Goal: Task Accomplishment & Management: Manage account settings

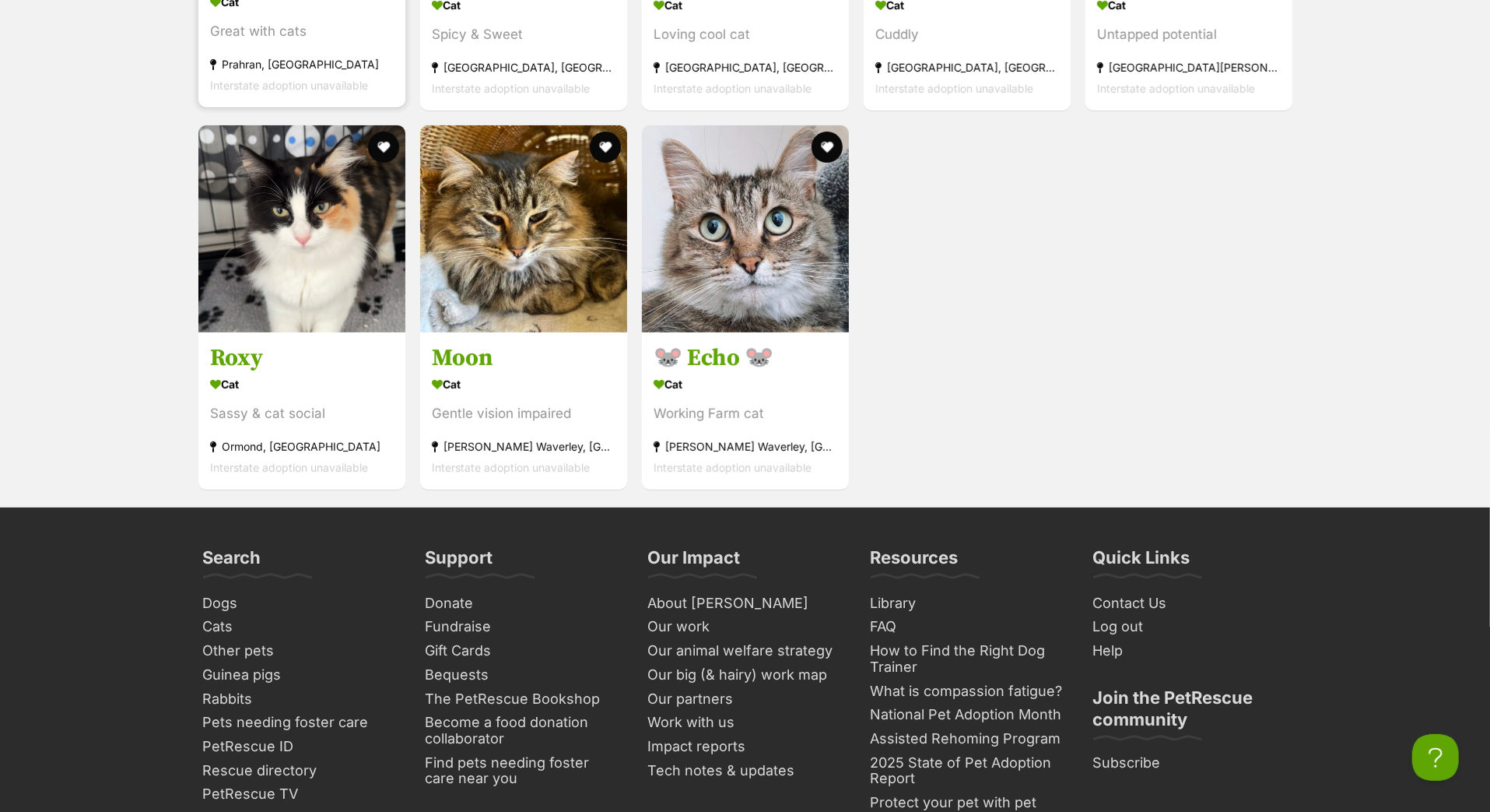
scroll to position [5521, 0]
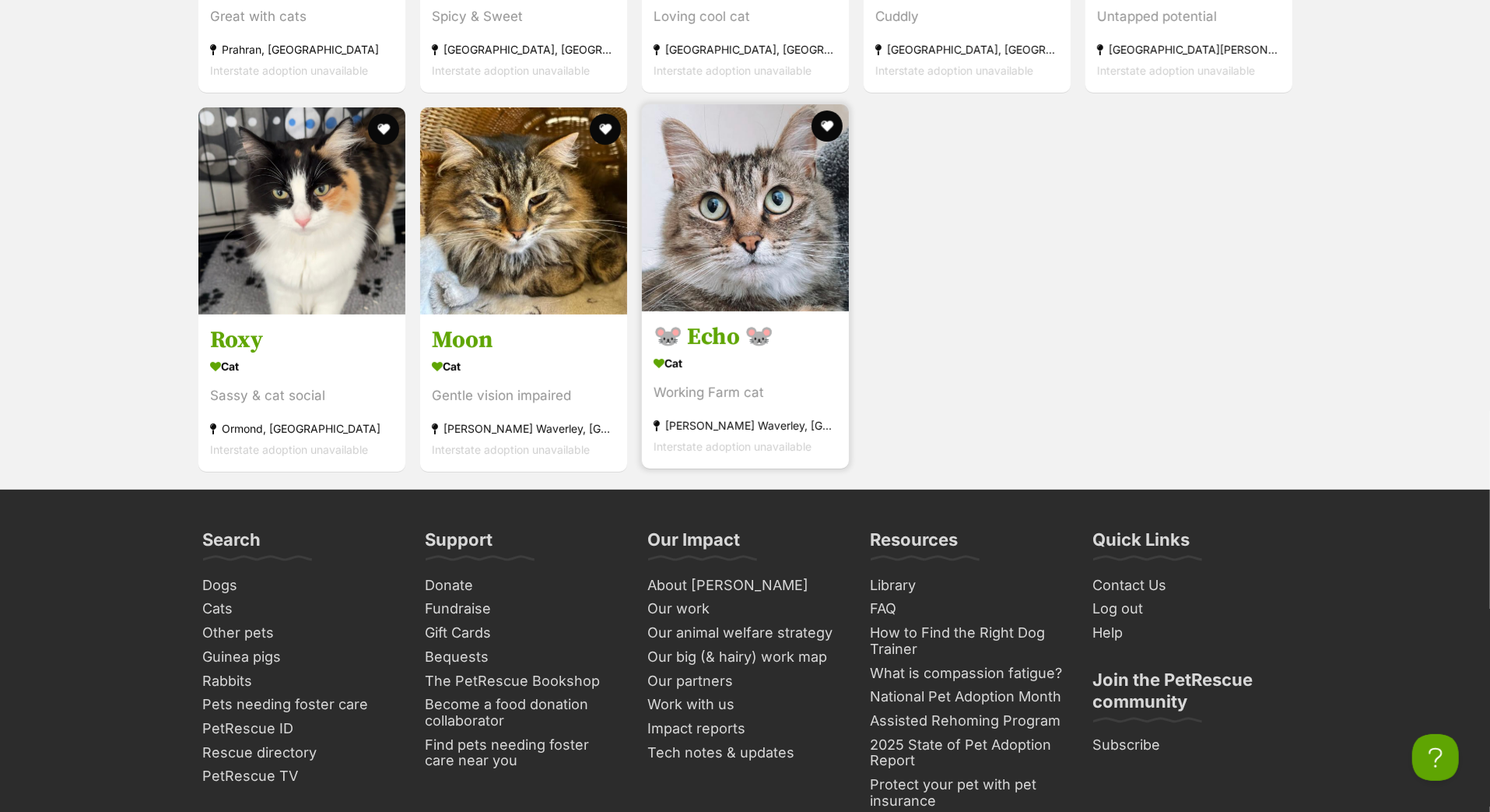
click at [708, 352] on h3 "🐭 Echo 🐭" at bounding box center [745, 338] width 184 height 29
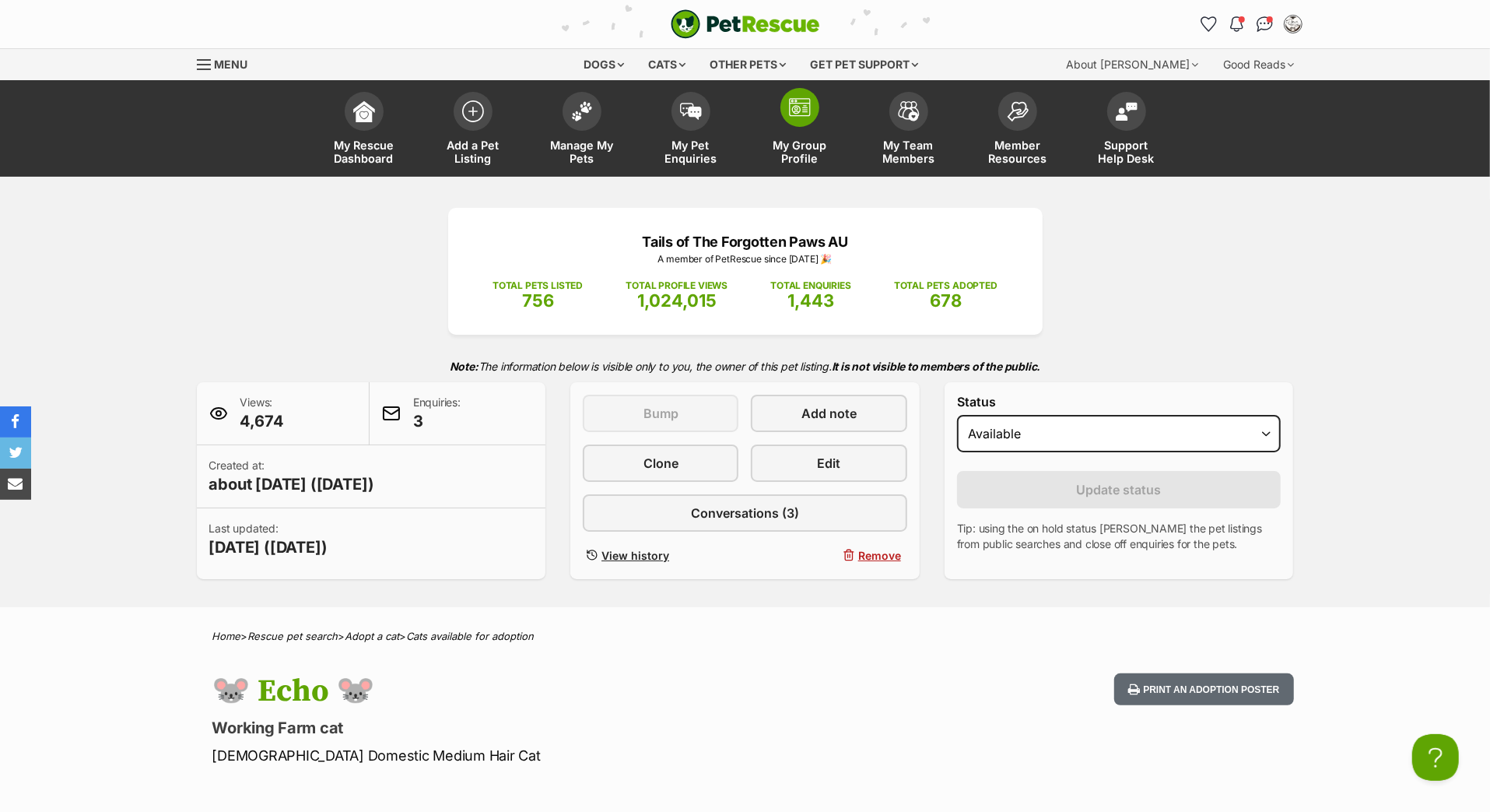
click at [817, 144] on link "My Group Profile" at bounding box center [799, 130] width 109 height 93
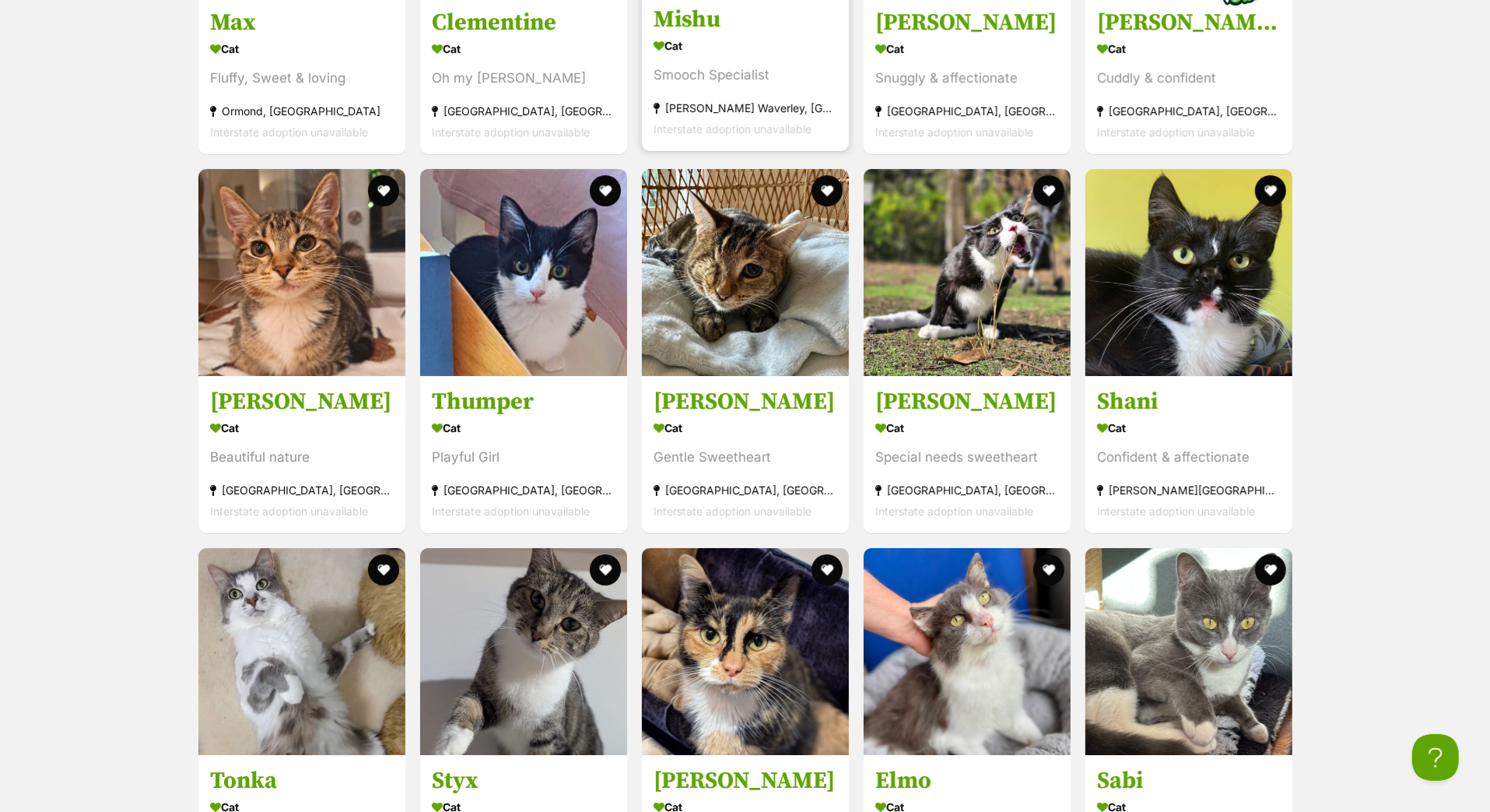
scroll to position [4459, 0]
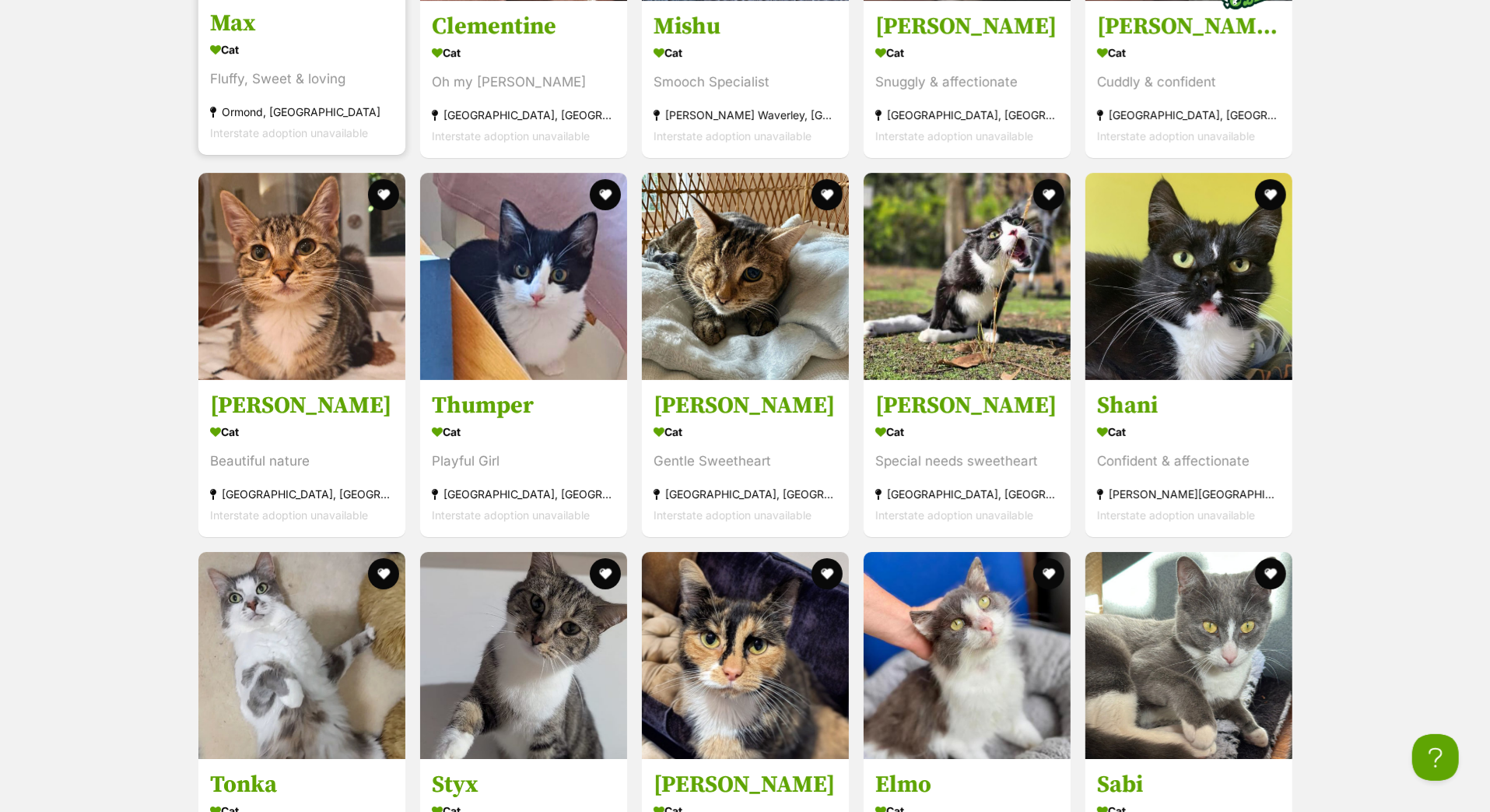
click at [262, 38] on h3 "Max" at bounding box center [302, 23] width 184 height 29
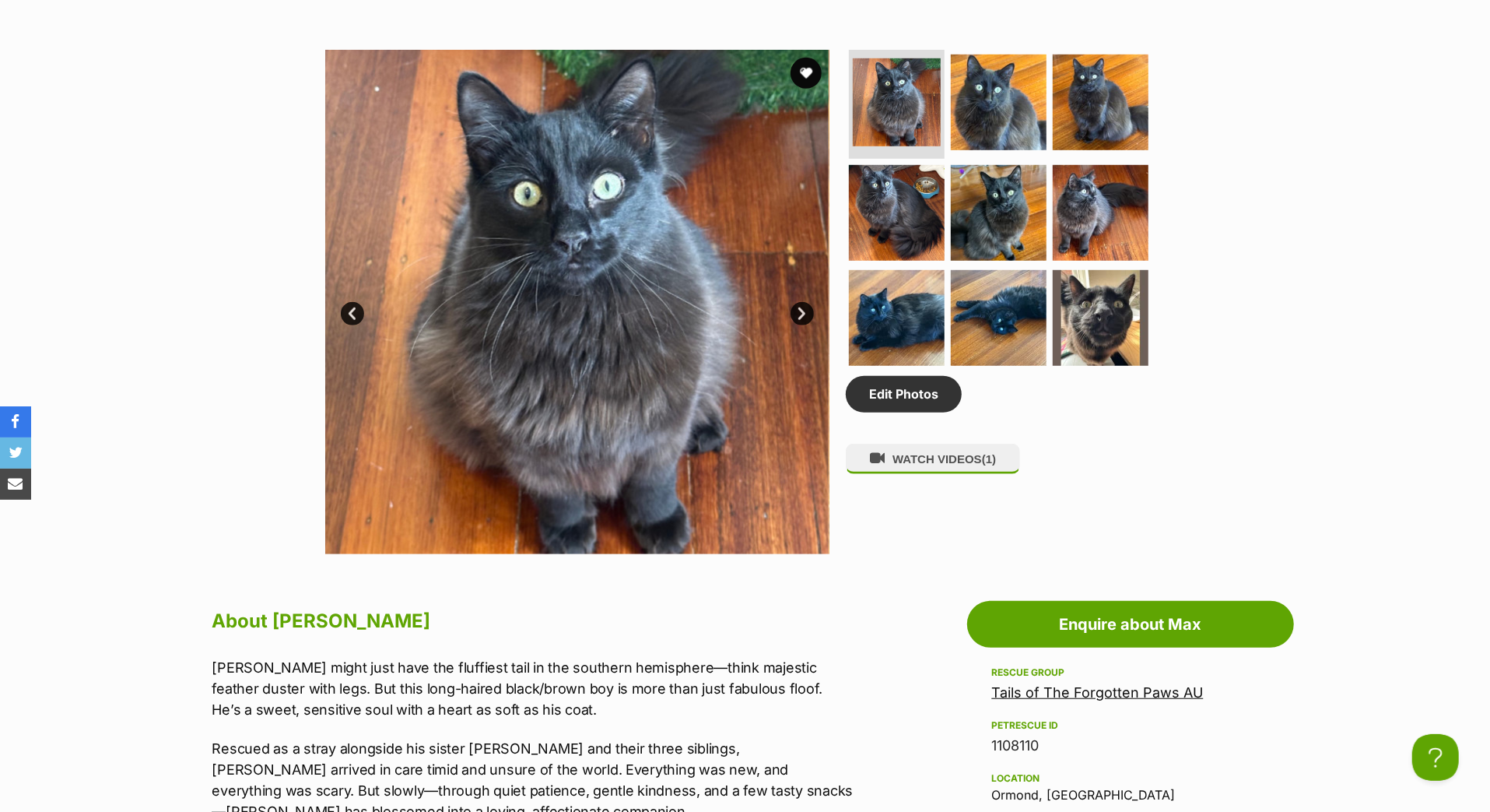
scroll to position [775, 0]
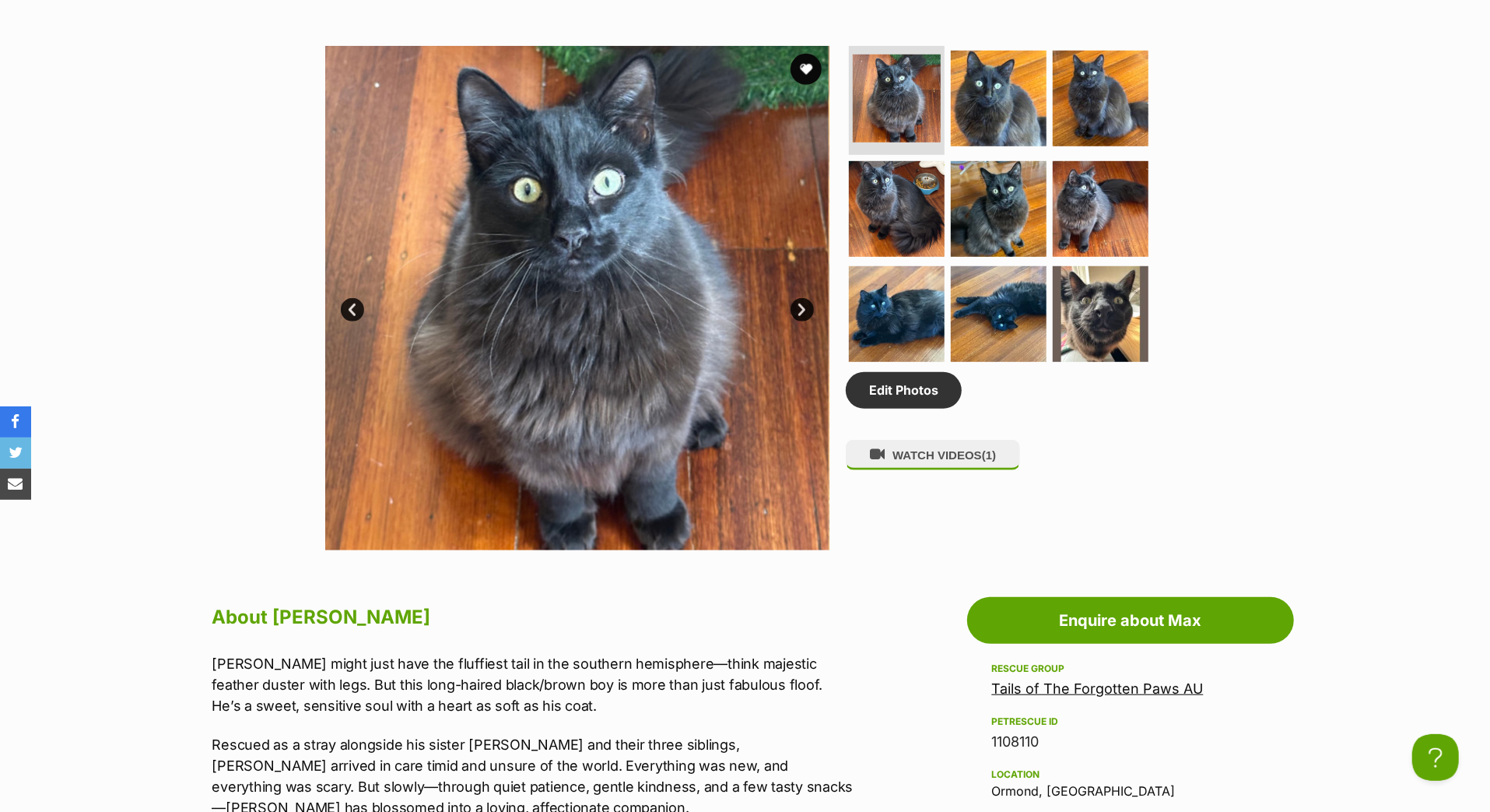
click at [799, 322] on link "Next" at bounding box center [802, 310] width 23 height 23
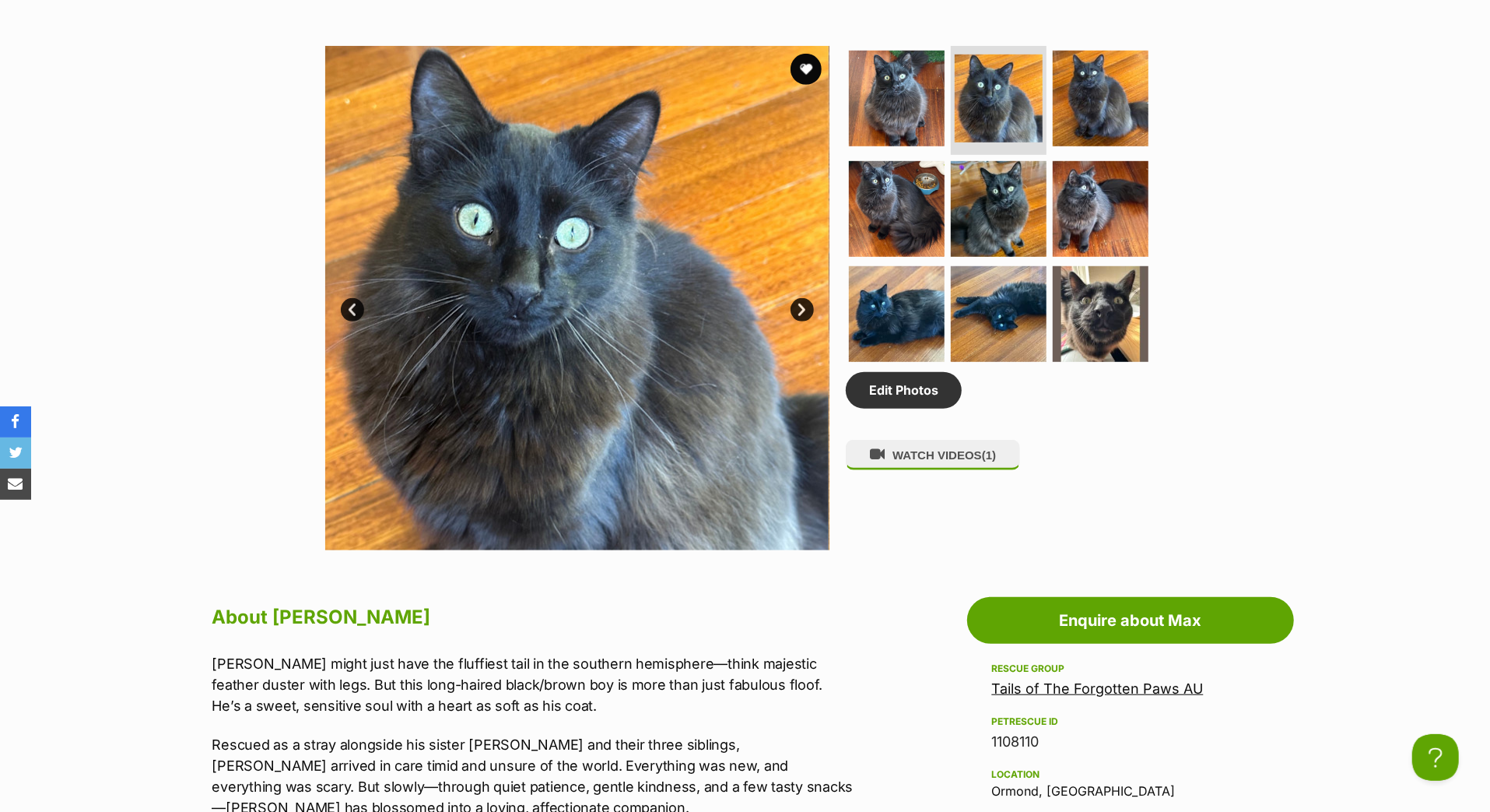
click at [799, 322] on link "Next" at bounding box center [802, 310] width 23 height 23
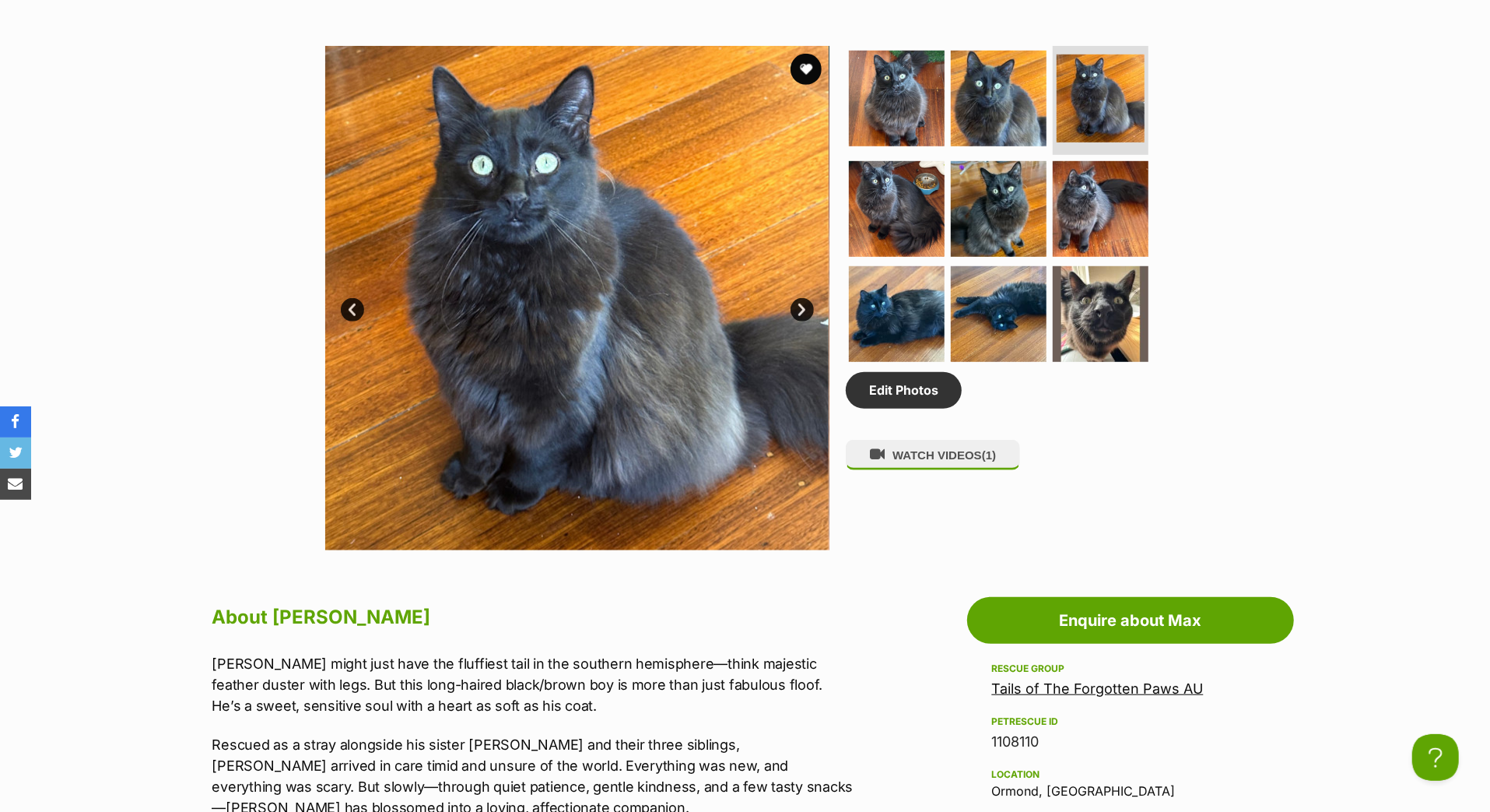
click at [799, 322] on link "Next" at bounding box center [802, 310] width 23 height 23
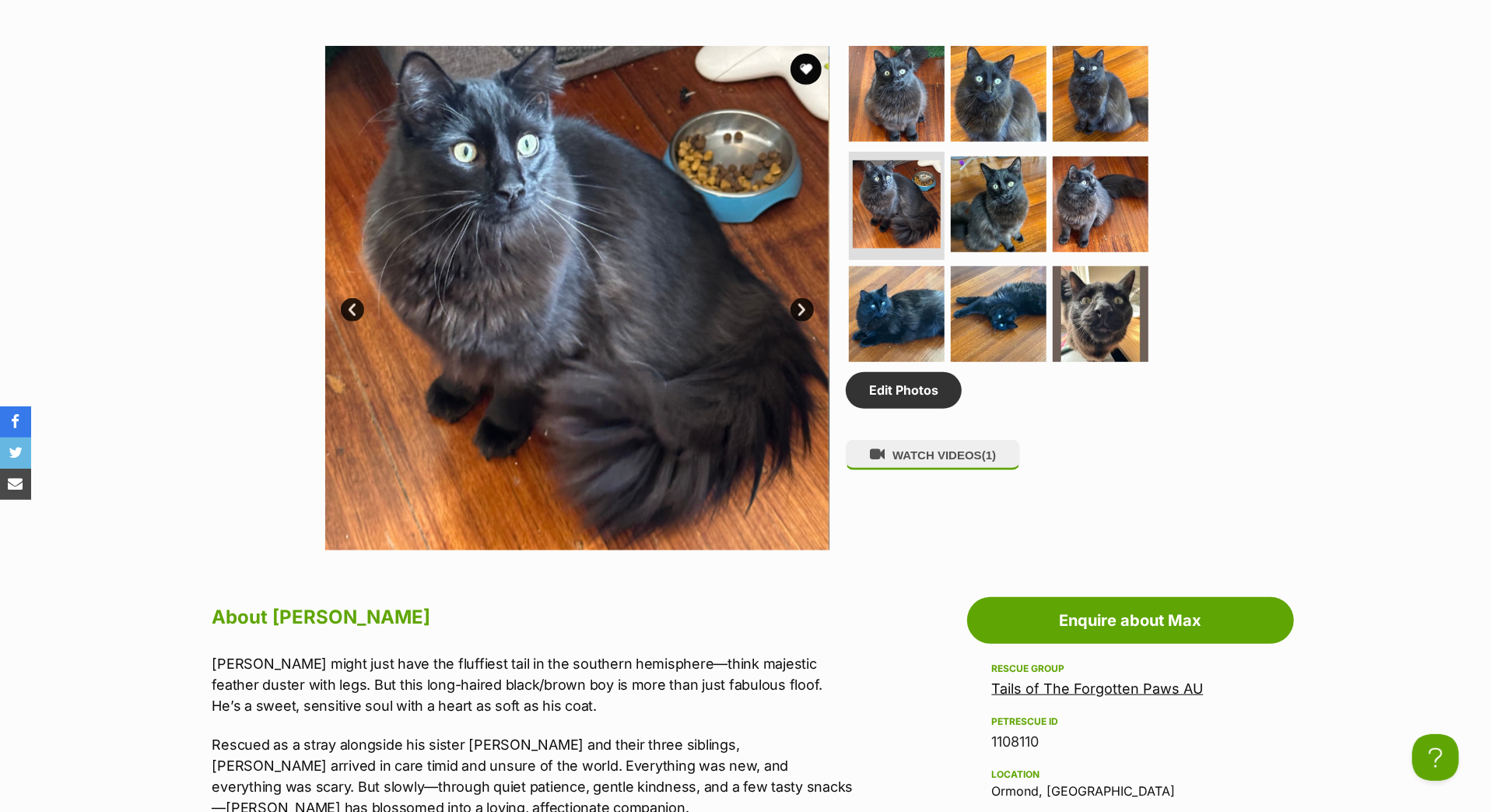
click at [799, 322] on link "Next" at bounding box center [802, 310] width 23 height 23
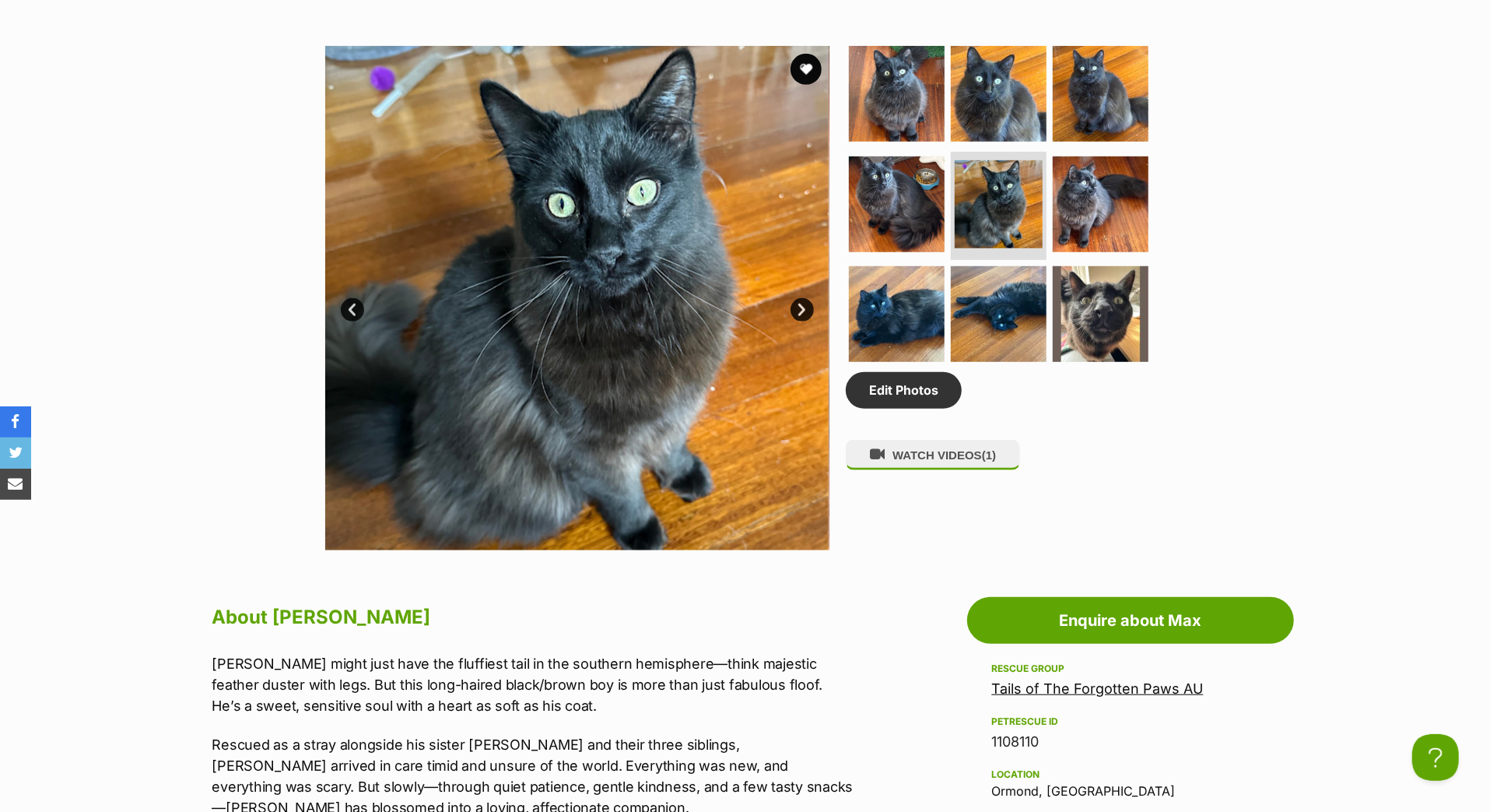
click at [799, 322] on link "Next" at bounding box center [802, 310] width 23 height 23
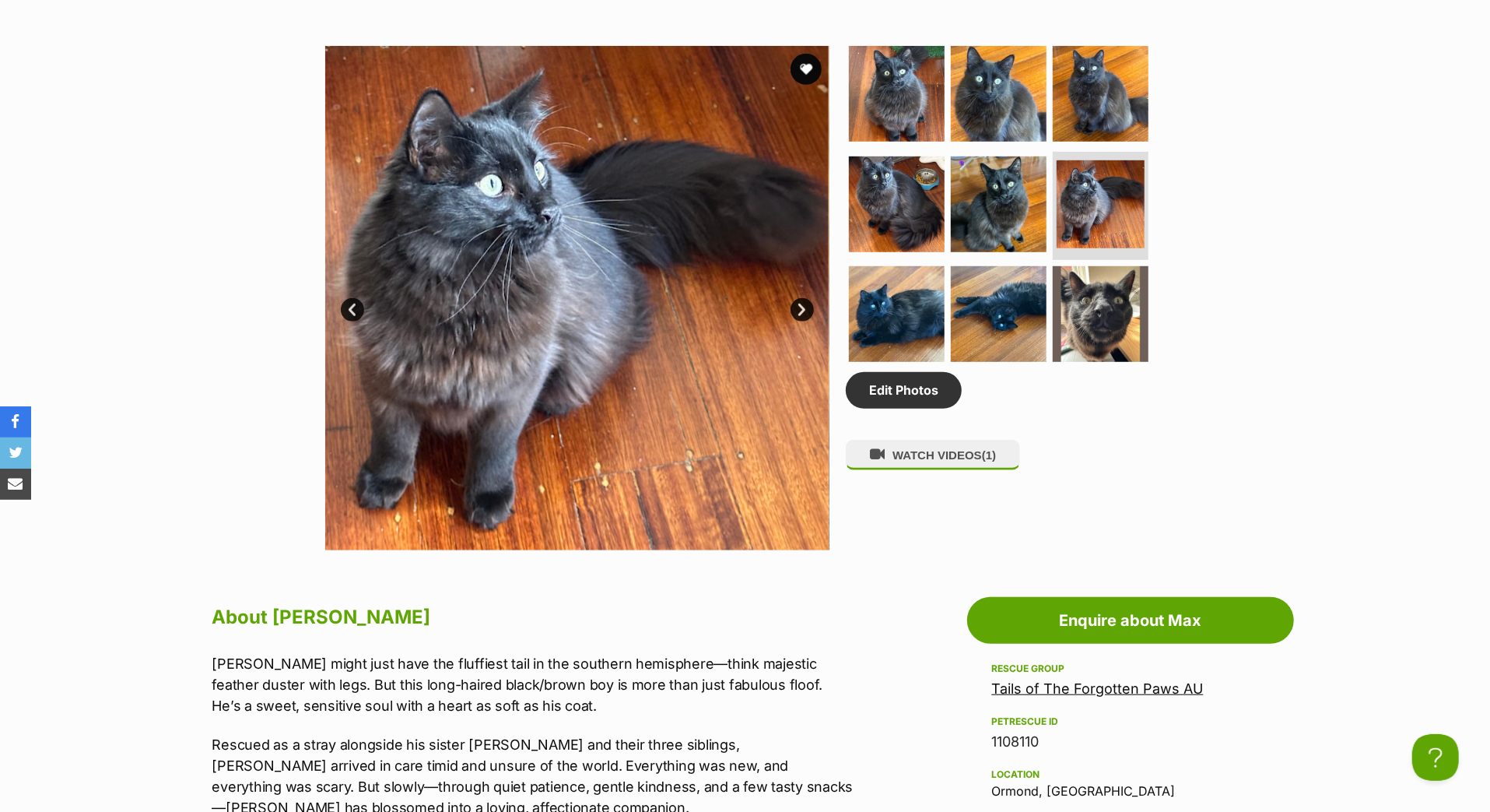
click at [799, 322] on link "Next" at bounding box center [802, 310] width 23 height 23
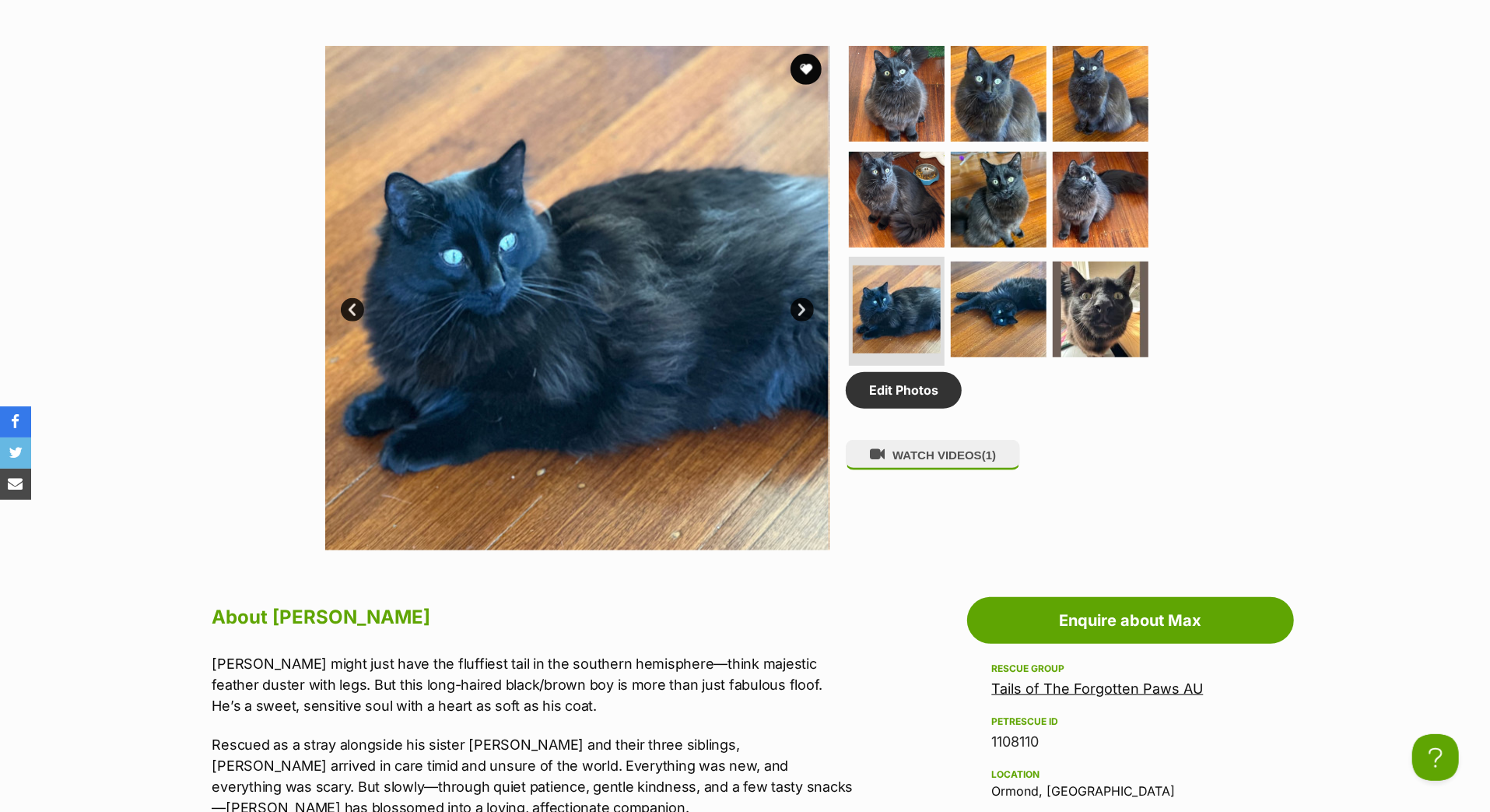
click at [799, 322] on link "Next" at bounding box center [802, 310] width 23 height 23
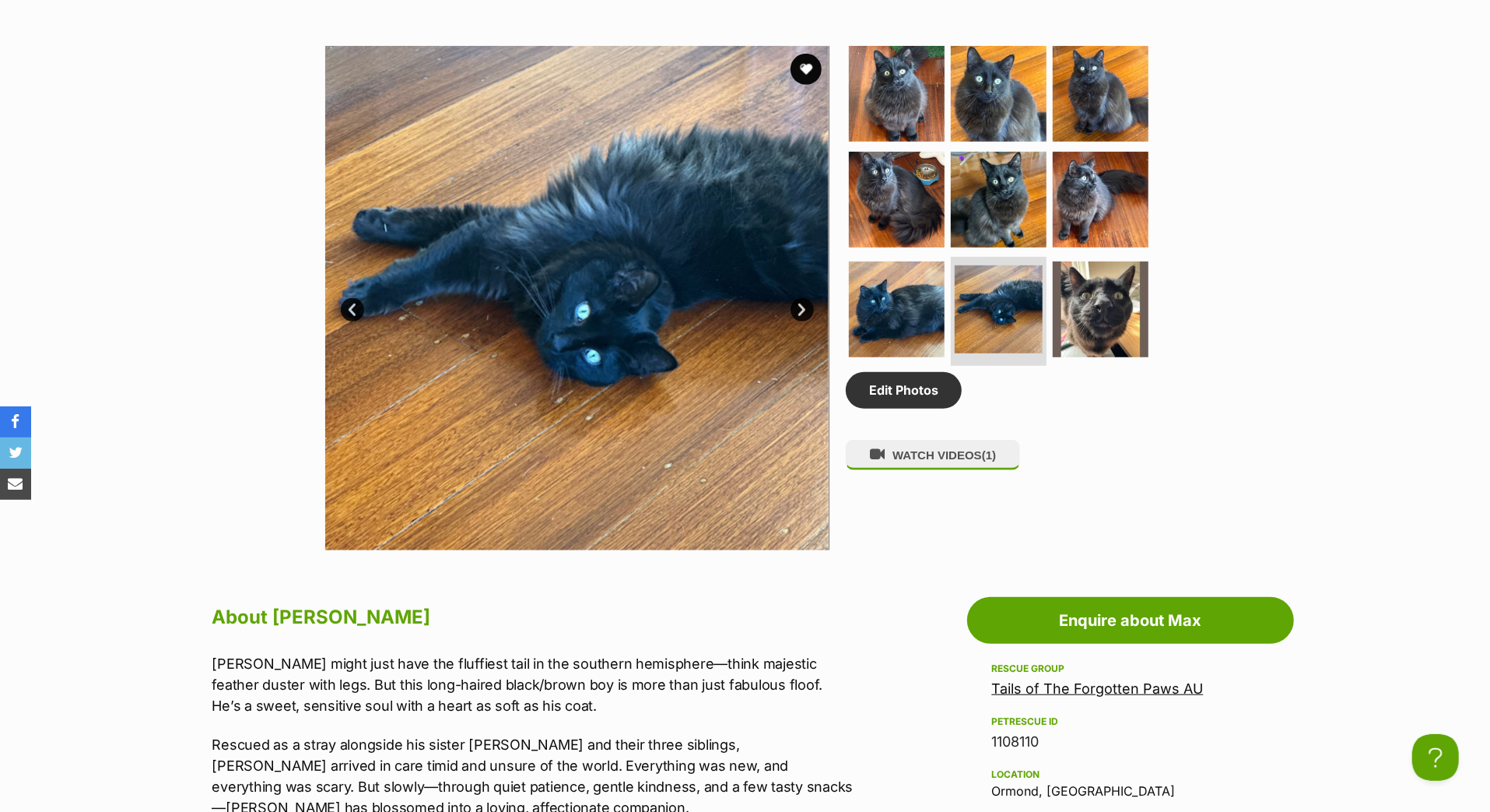
click at [799, 322] on link "Next" at bounding box center [802, 310] width 23 height 23
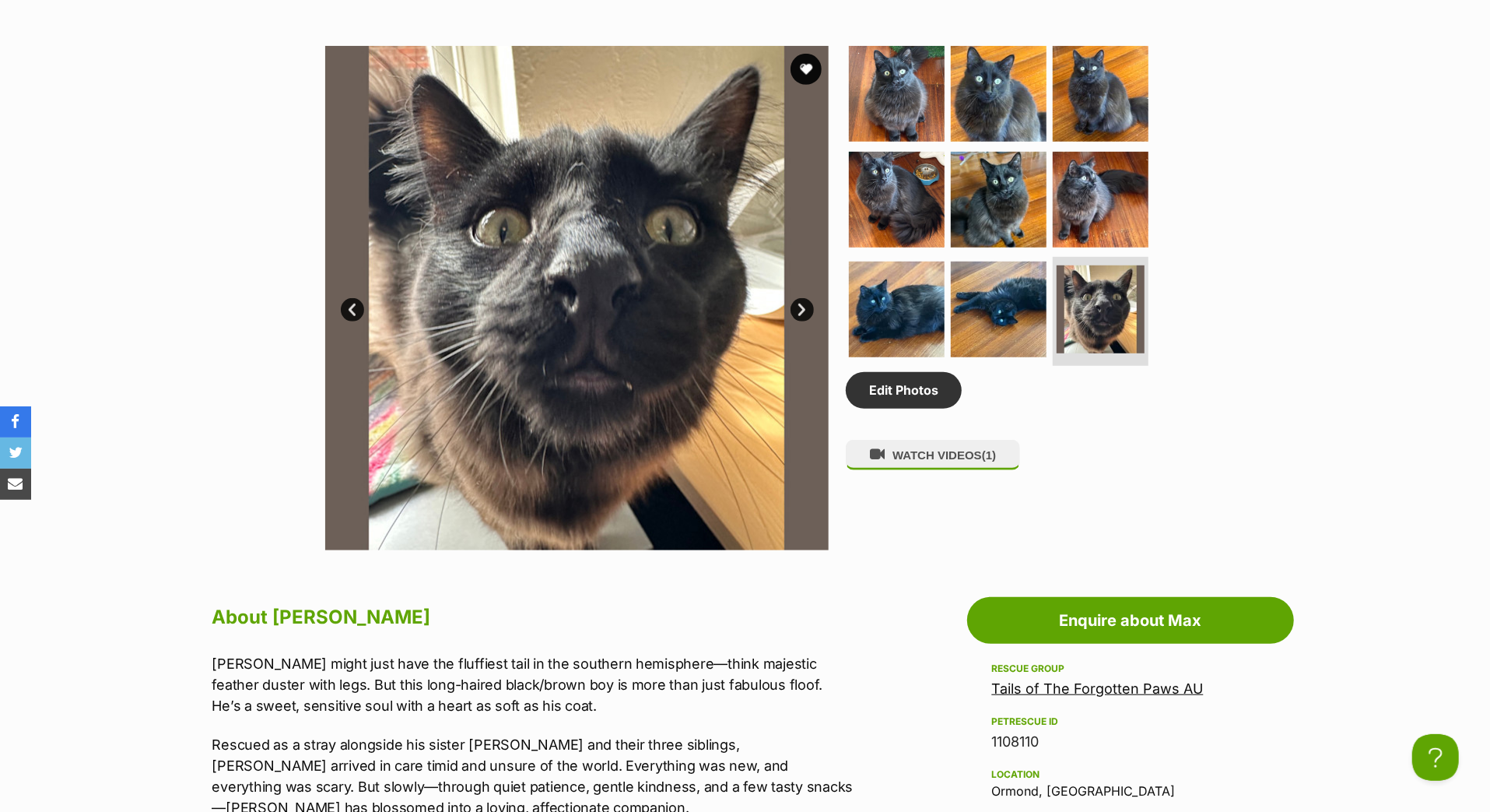
click at [799, 322] on link "Next" at bounding box center [802, 310] width 23 height 23
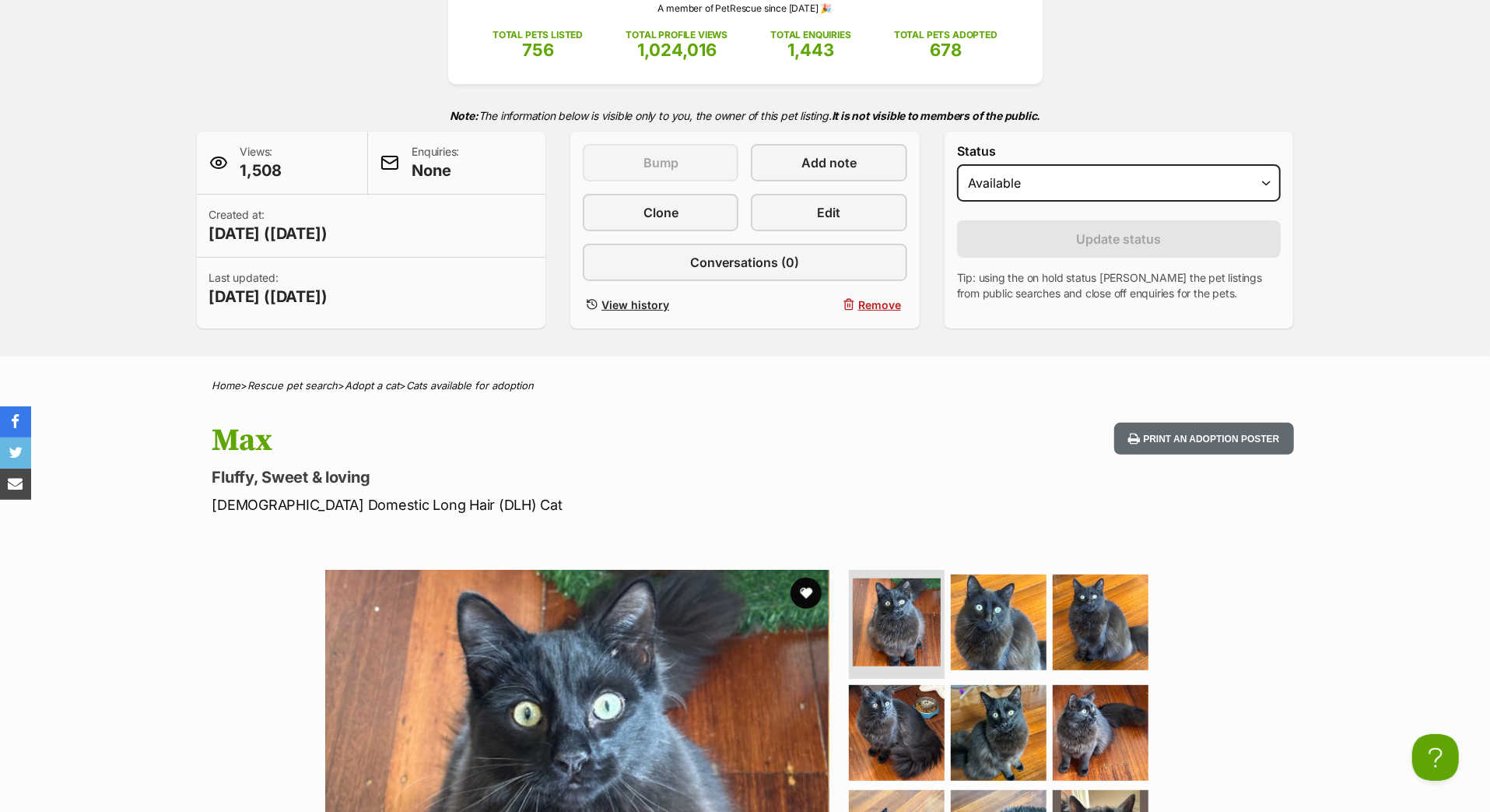
scroll to position [253, 0]
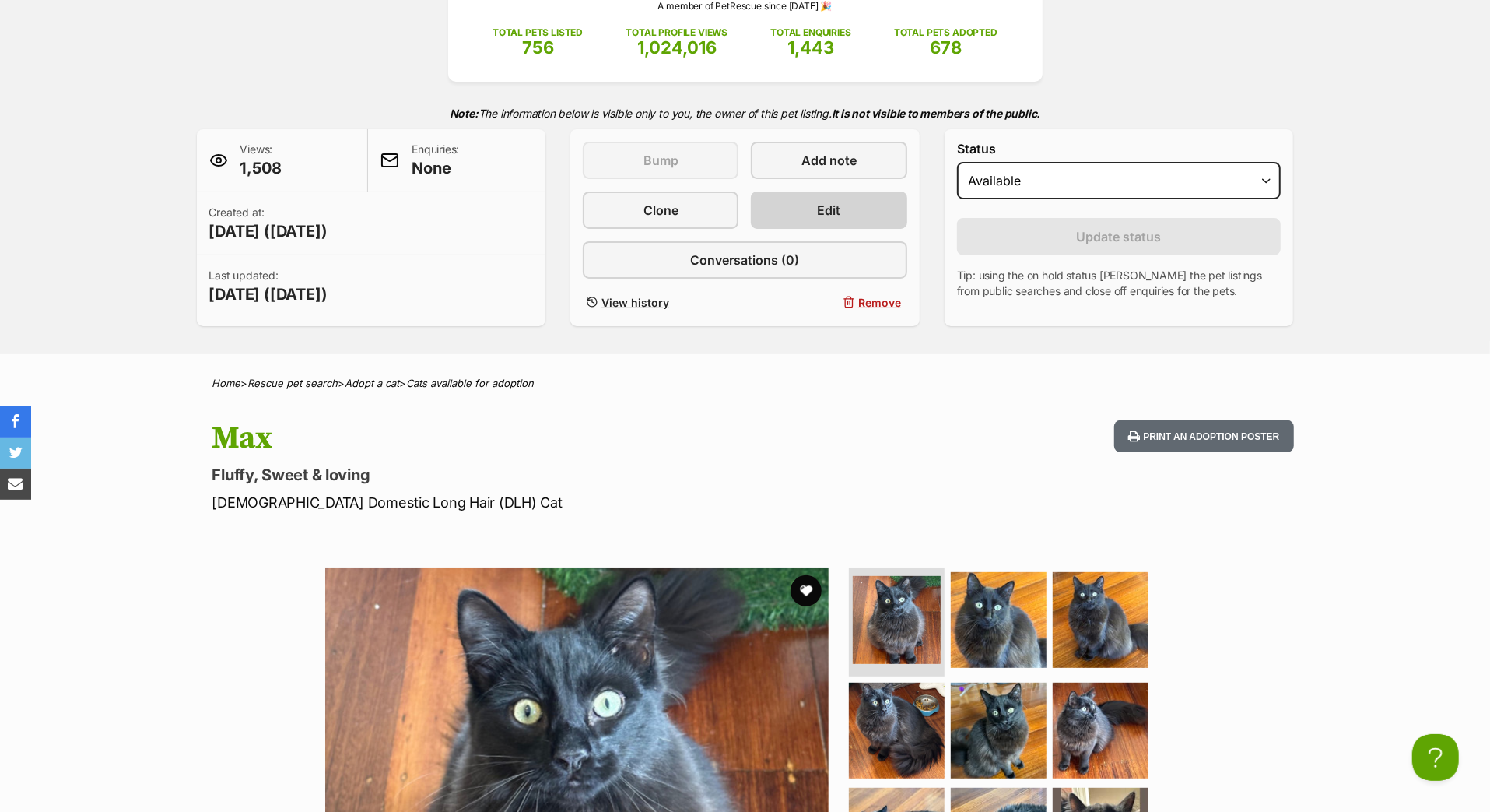
click at [849, 229] on link "Edit" at bounding box center [829, 210] width 156 height 37
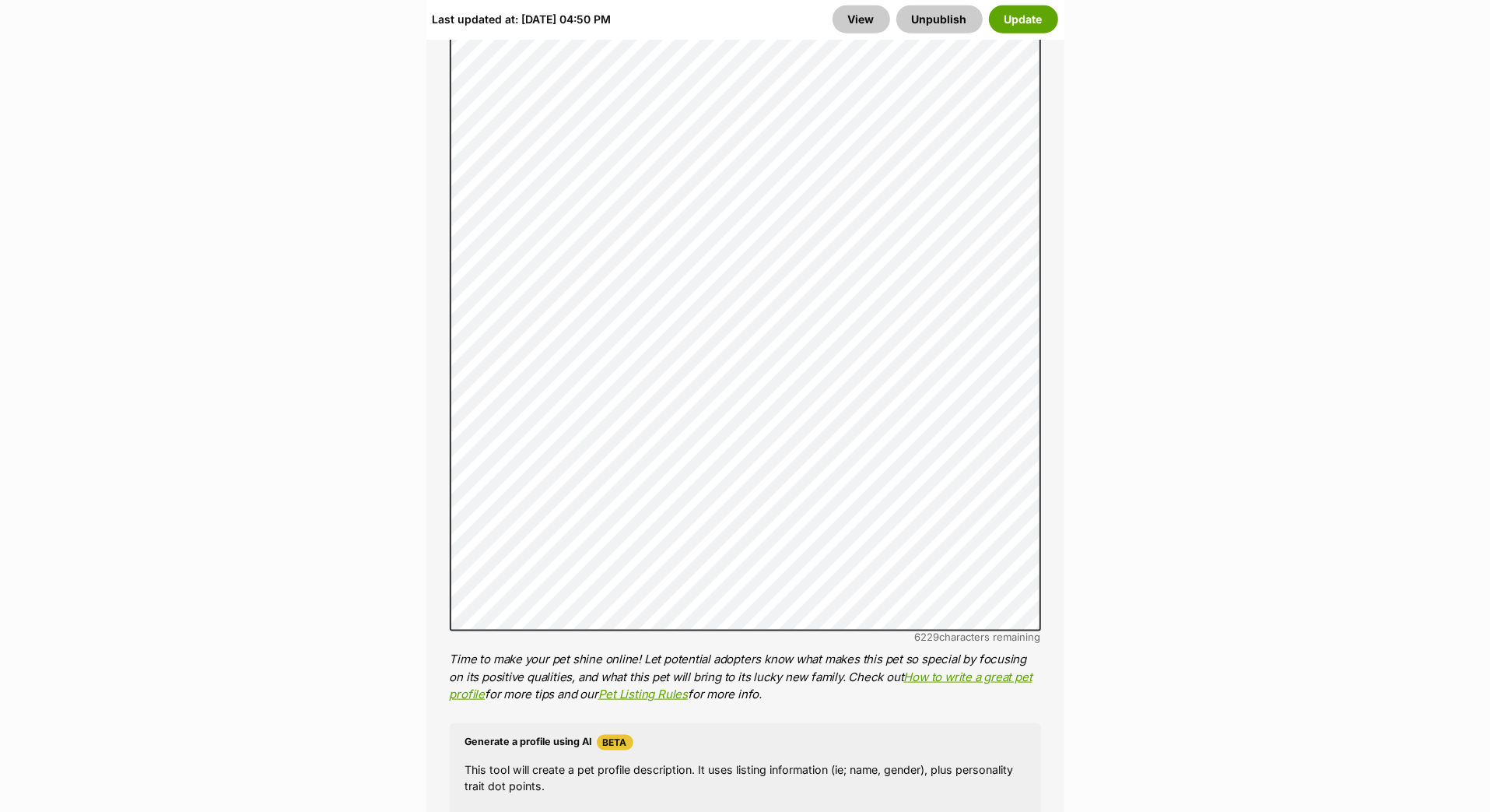
scroll to position [1461, 0]
click at [1021, 19] on button "Update" at bounding box center [1023, 20] width 69 height 28
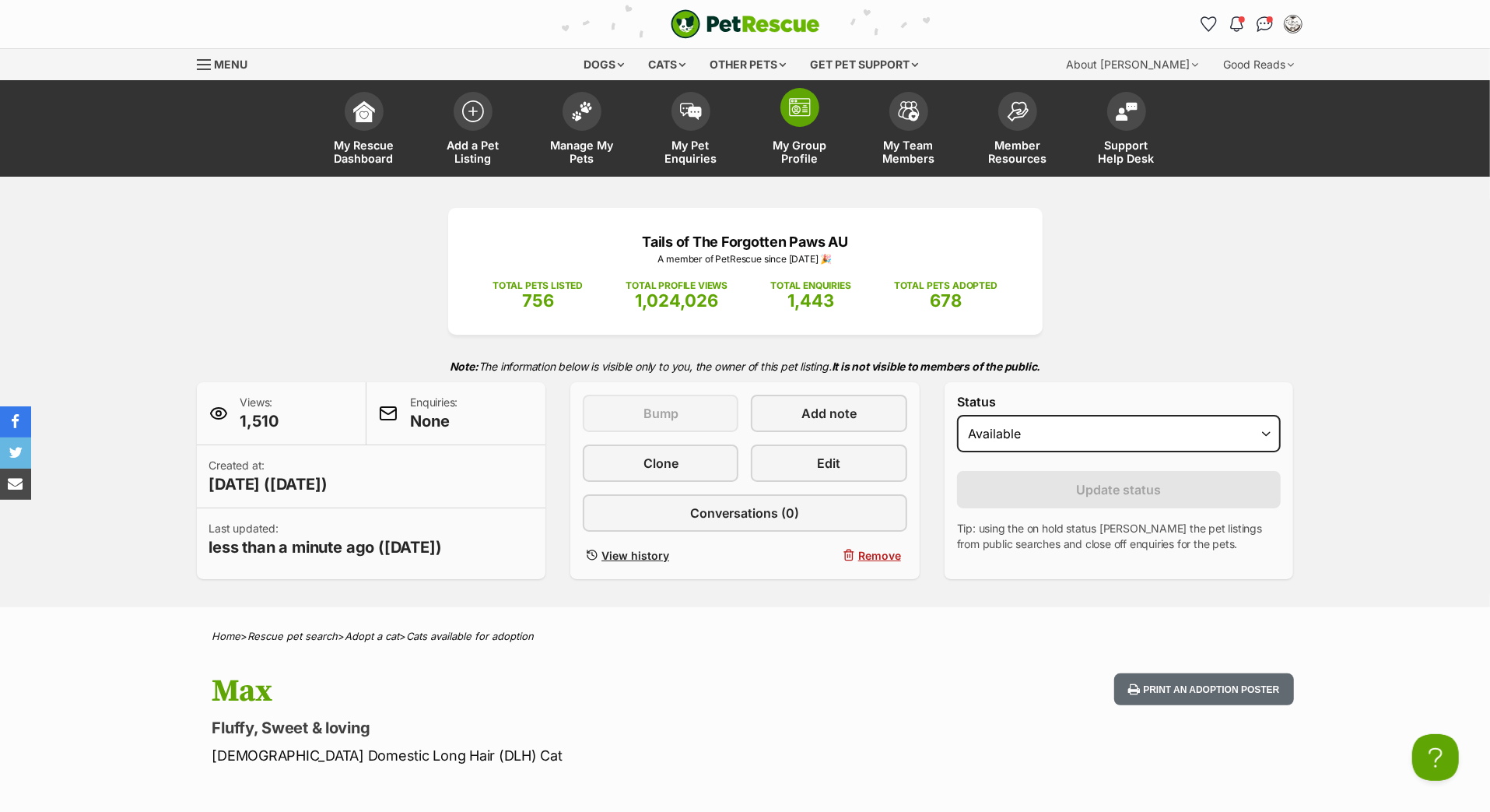
click at [791, 147] on link "My Group Profile" at bounding box center [799, 130] width 109 height 93
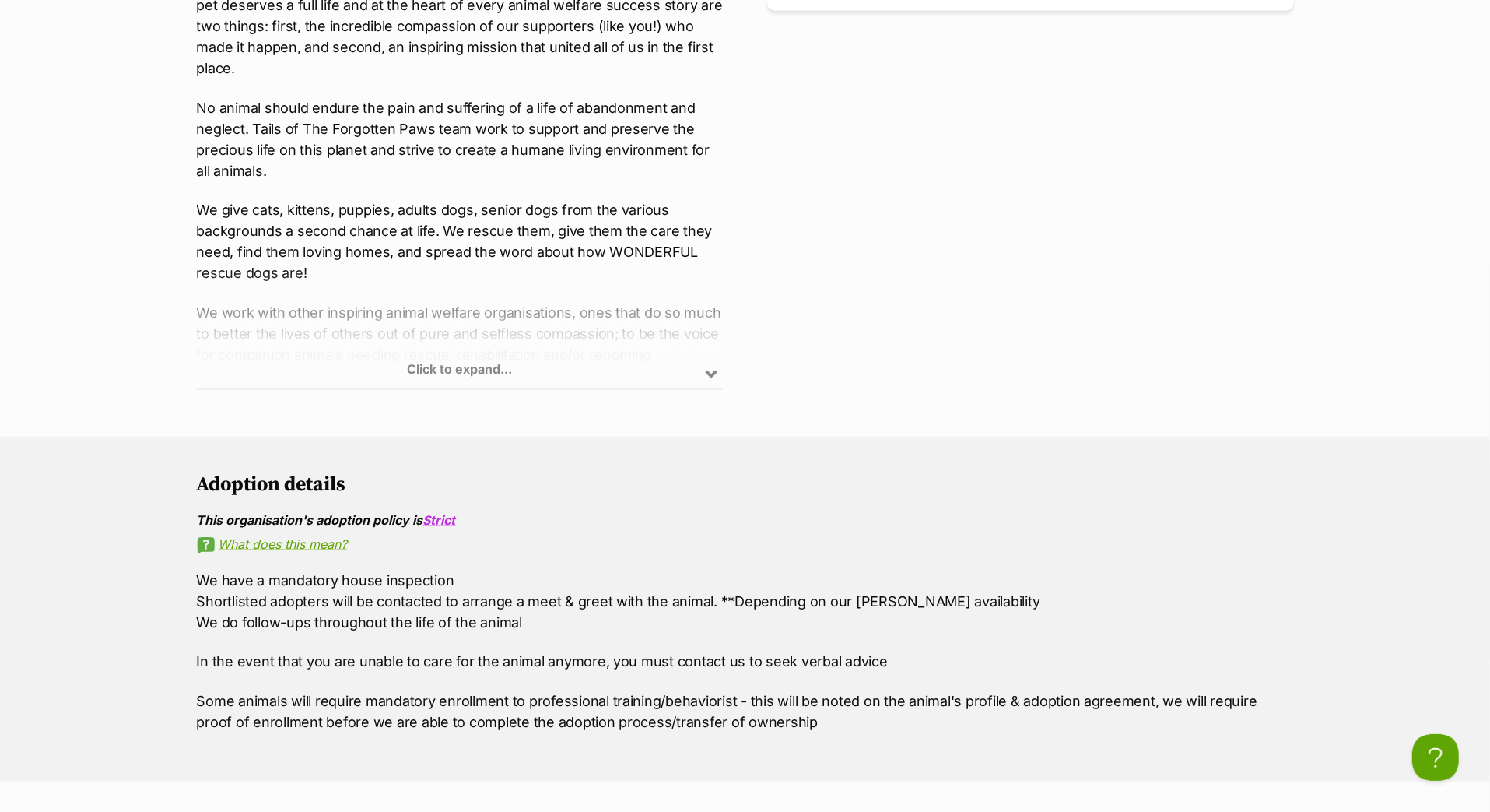
scroll to position [1325, 0]
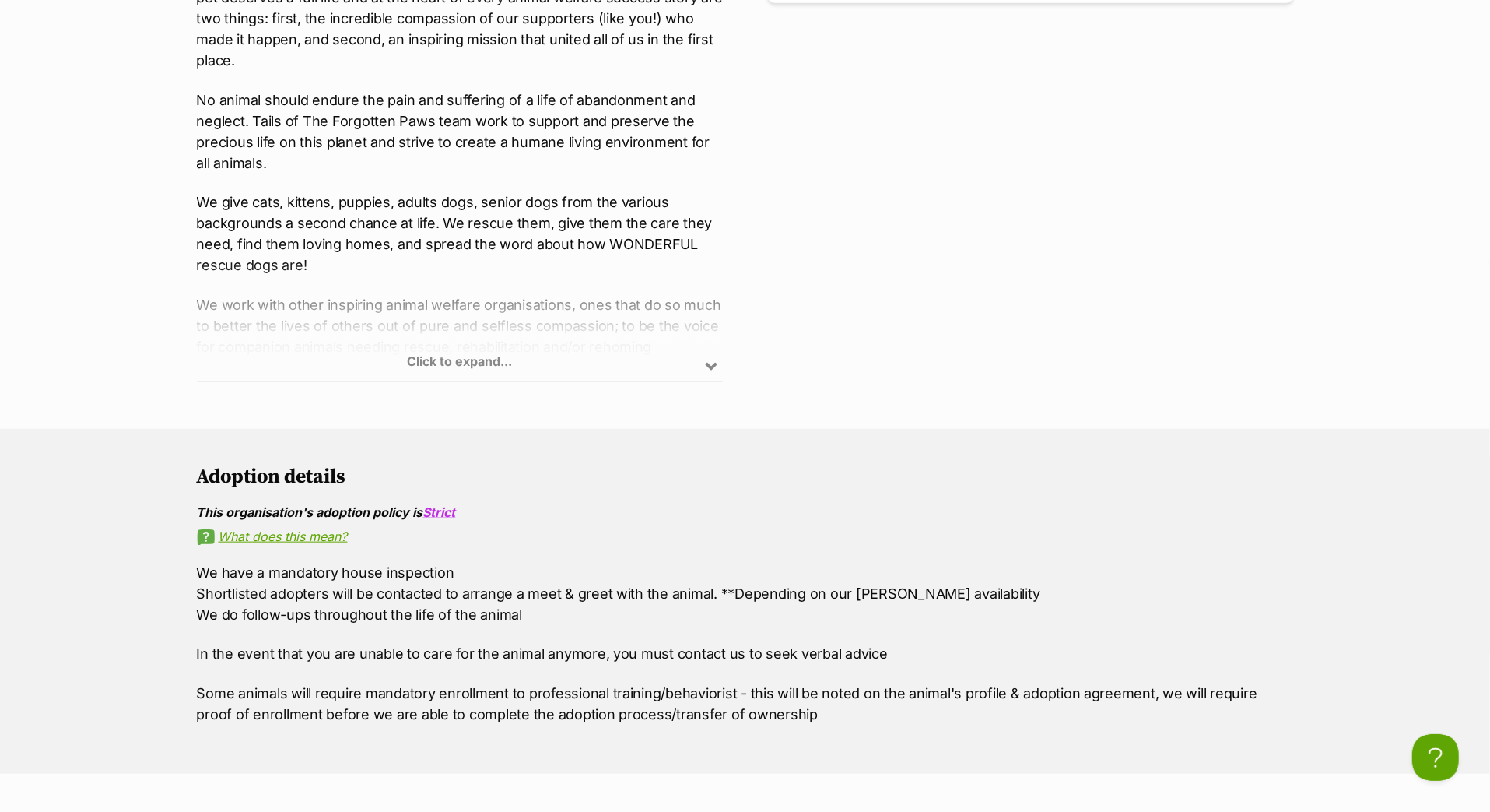
click at [703, 383] on div "Click to expand..." at bounding box center [460, 322] width 527 height 121
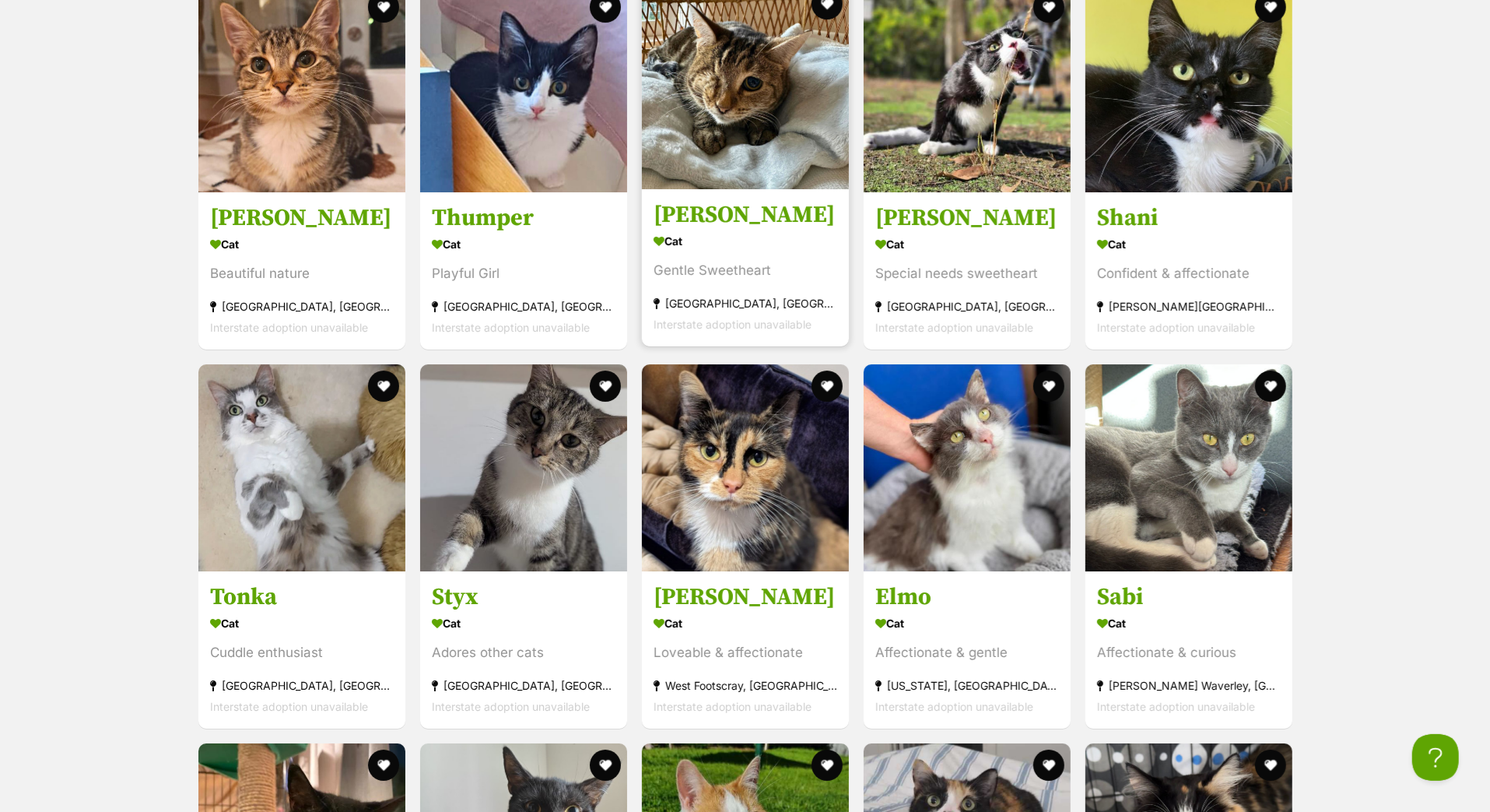
scroll to position [4652, 0]
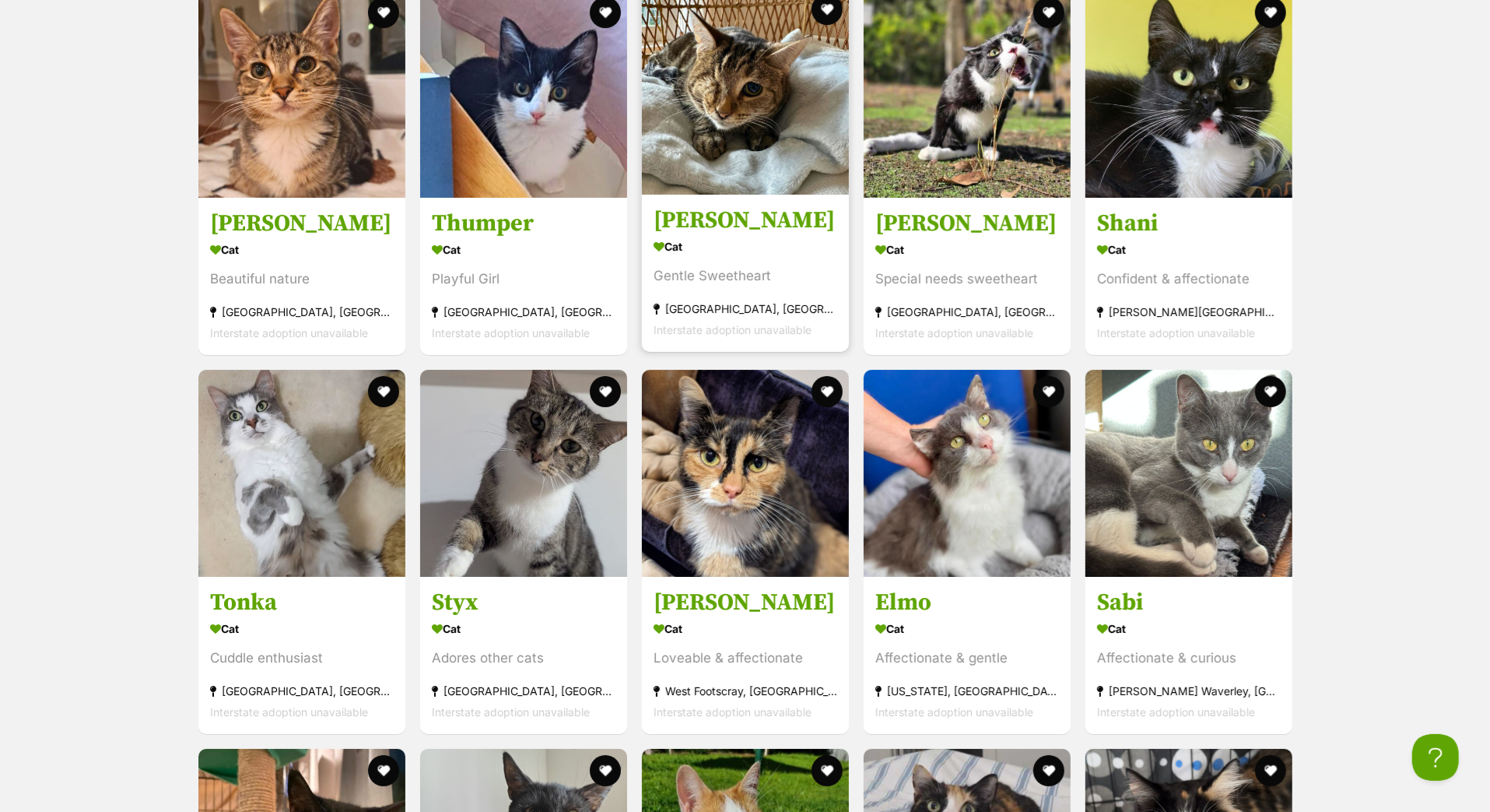
click at [725, 352] on link "Ellie May Cat Gentle Sweetheart Bentleigh East, VIC Interstate adoption unavail…" at bounding box center [745, 272] width 207 height 158
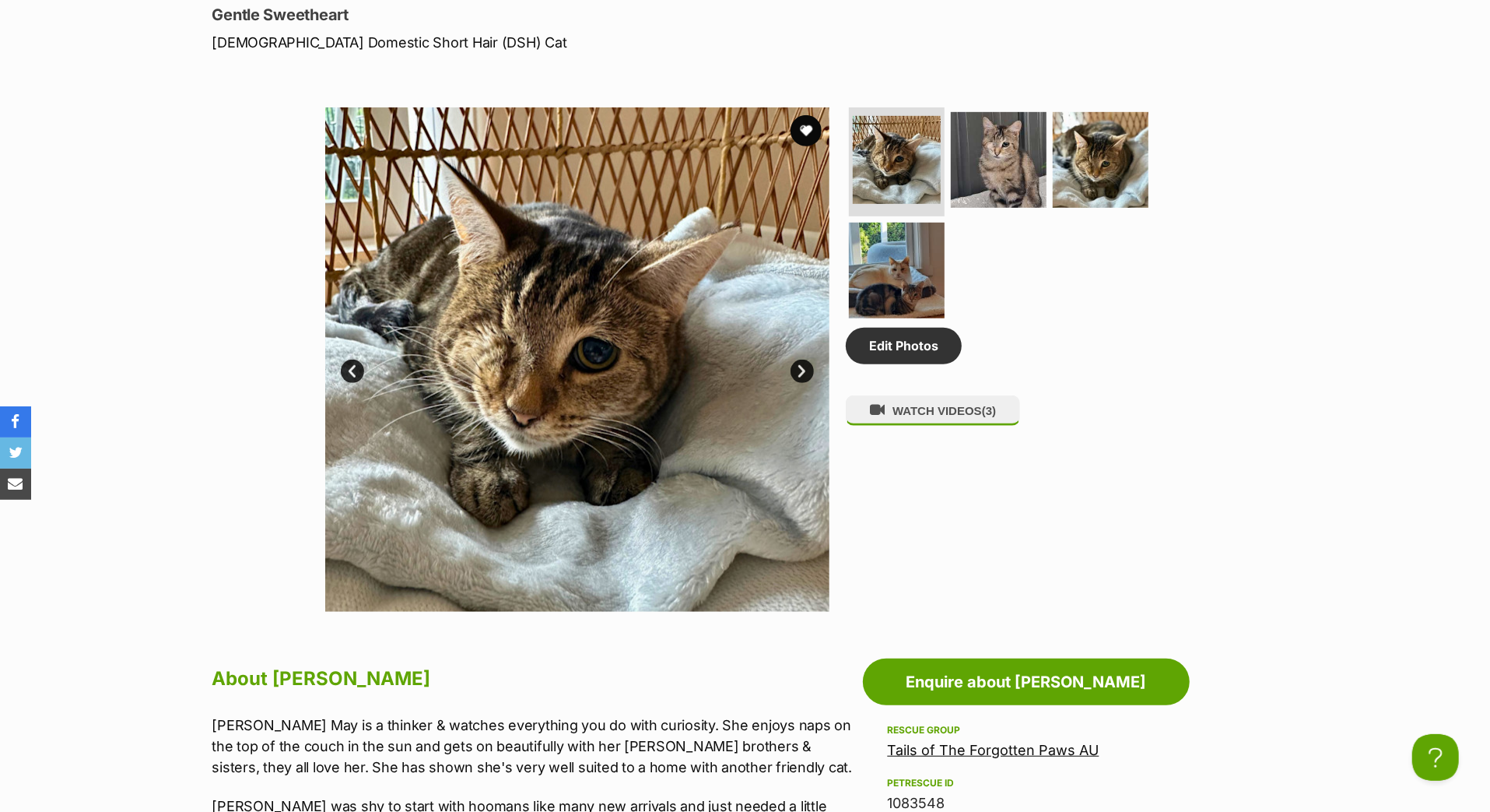
click at [803, 383] on link "Next" at bounding box center [802, 372] width 23 height 23
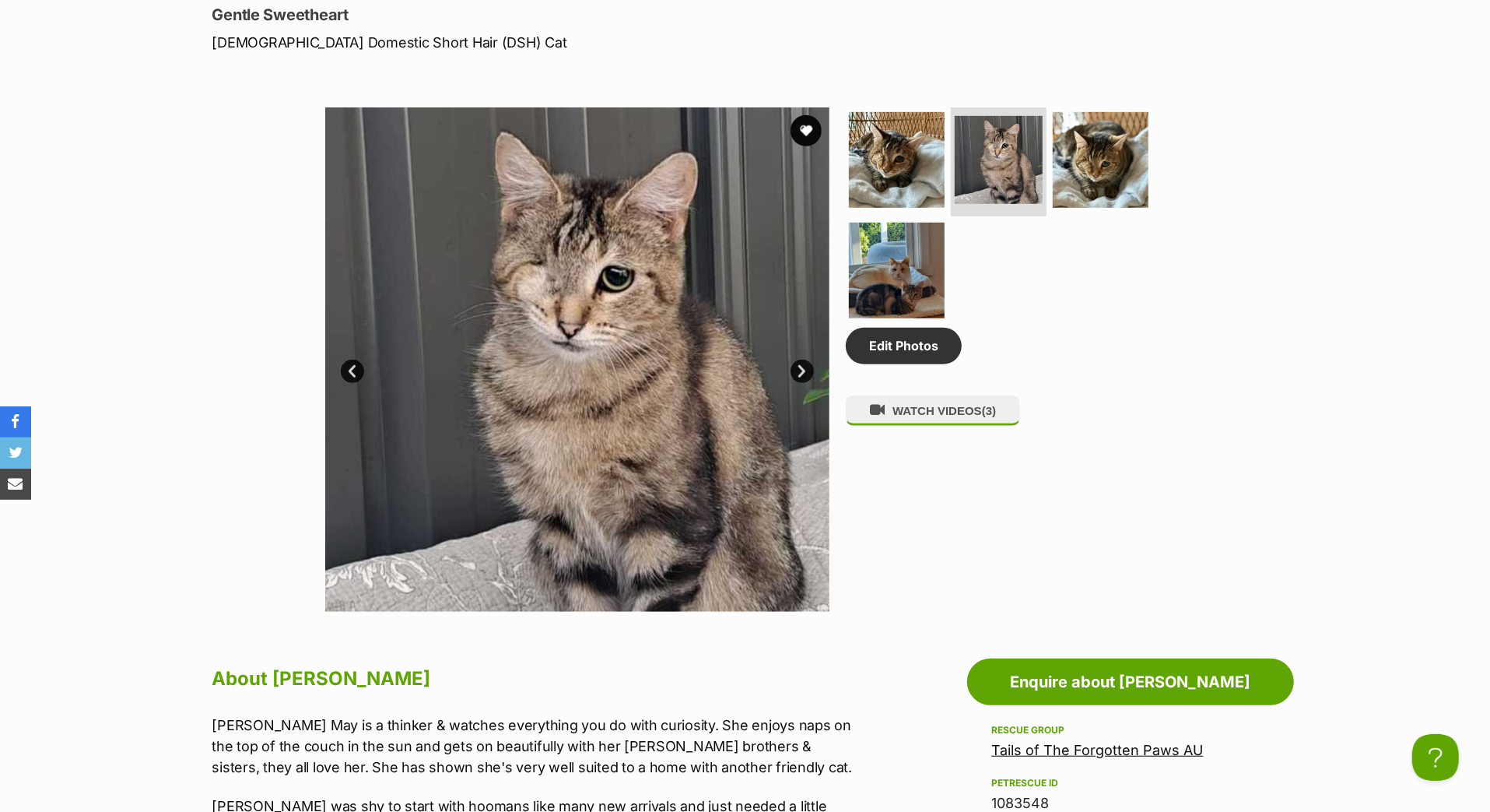
click at [803, 383] on link "Next" at bounding box center [802, 372] width 23 height 23
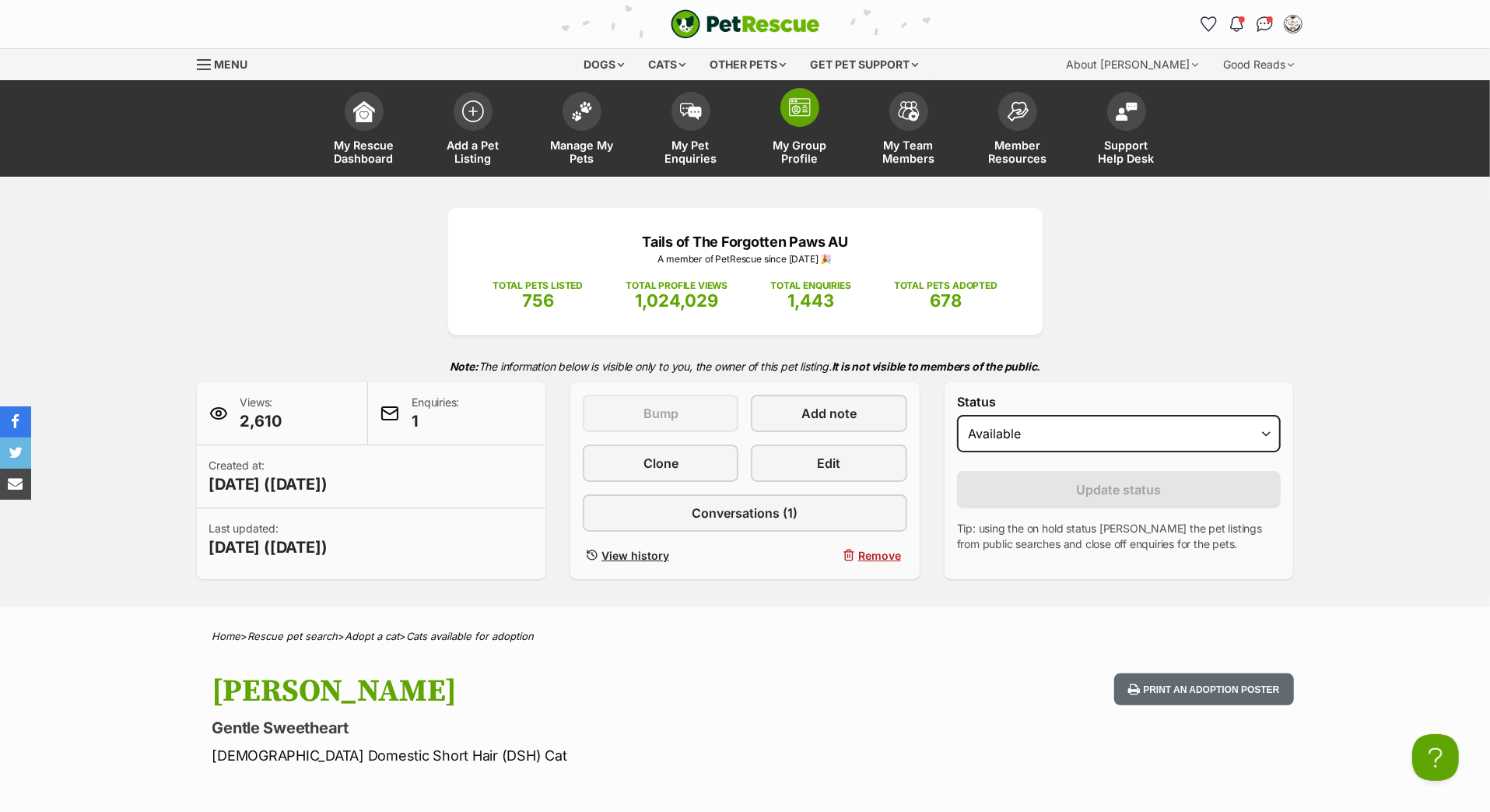
click at [790, 116] on img at bounding box center [800, 107] width 22 height 19
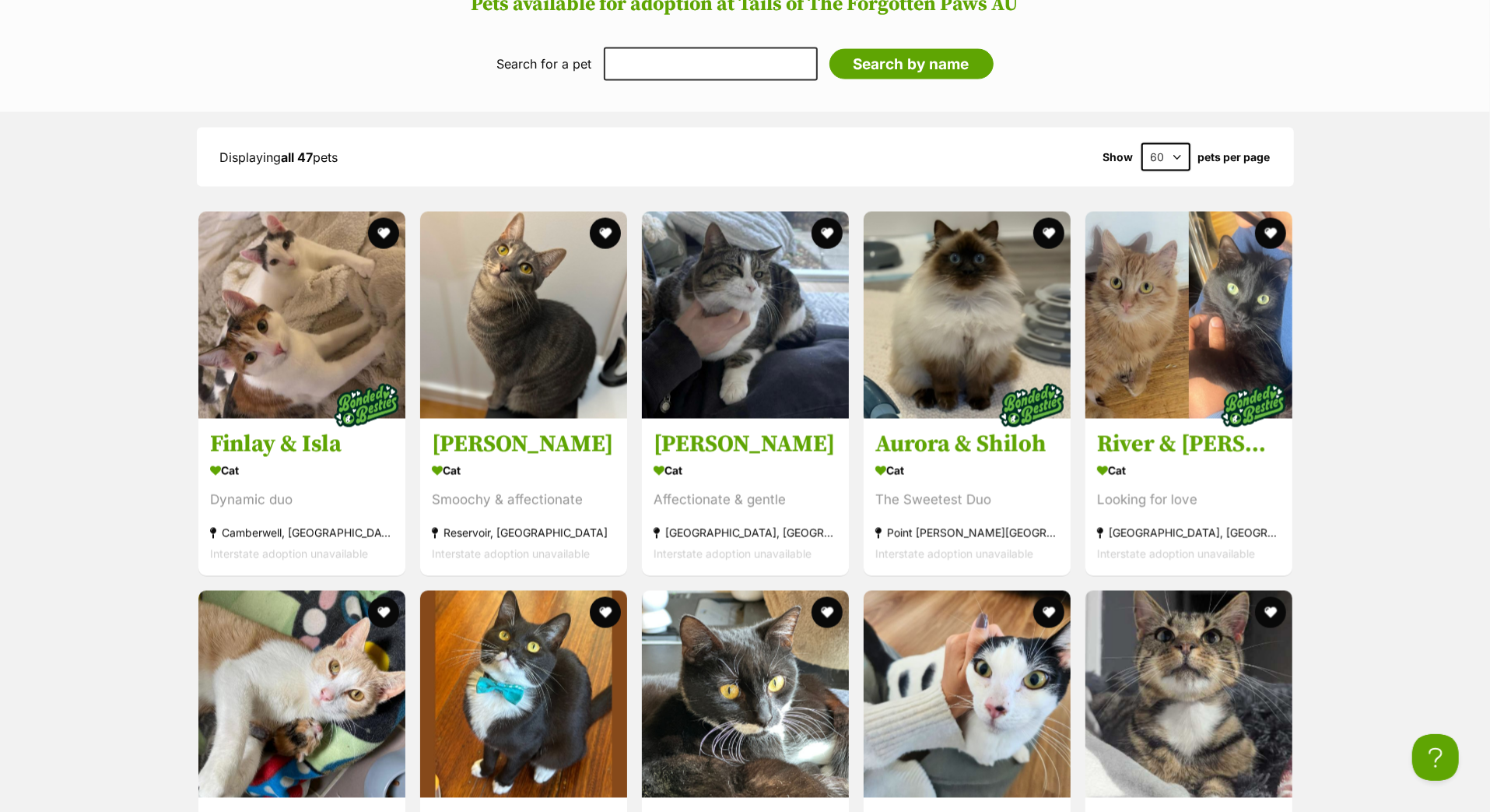
scroll to position [2092, 0]
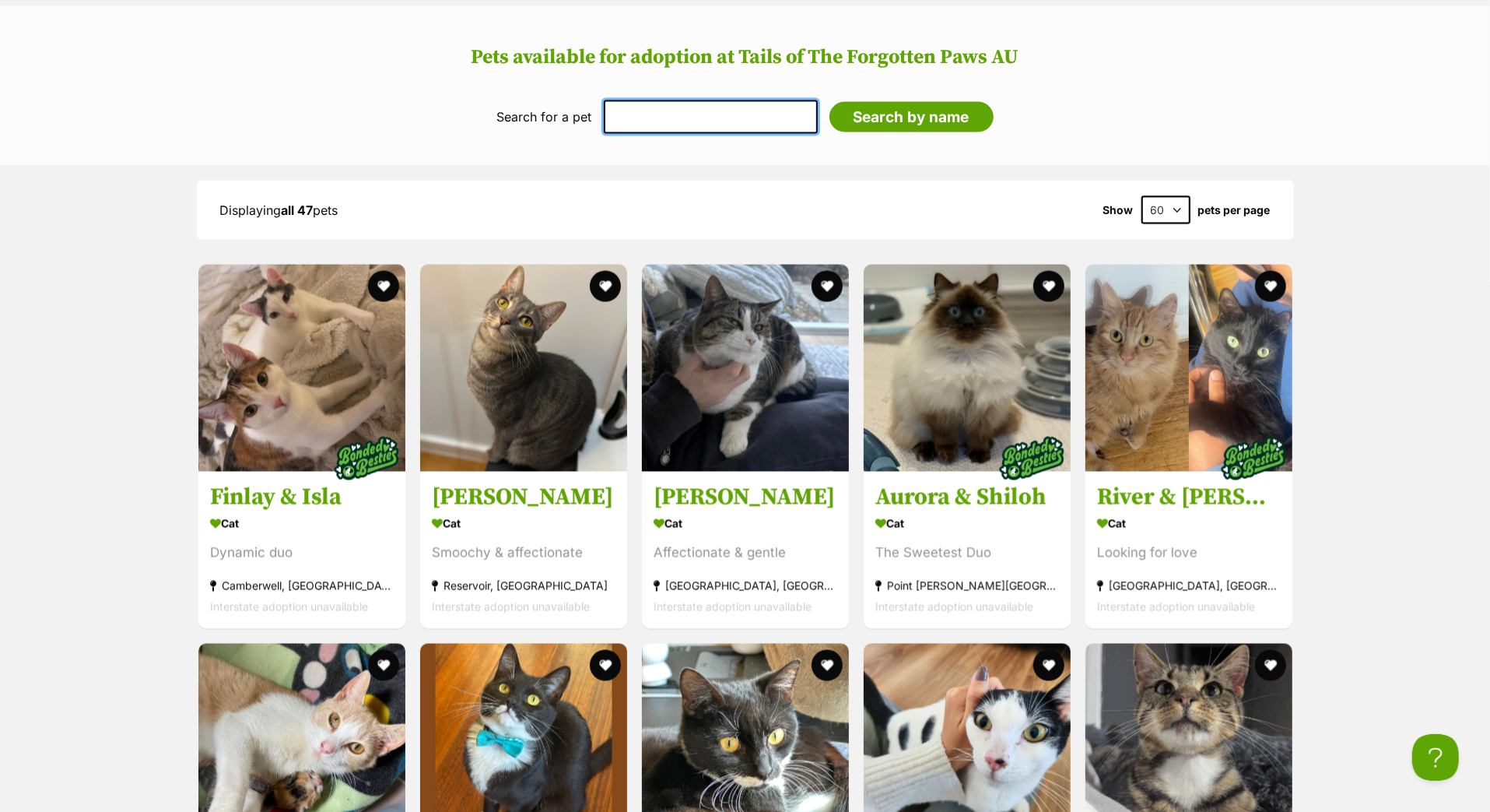
click at [733, 133] on input "text" at bounding box center [710, 116] width 214 height 32
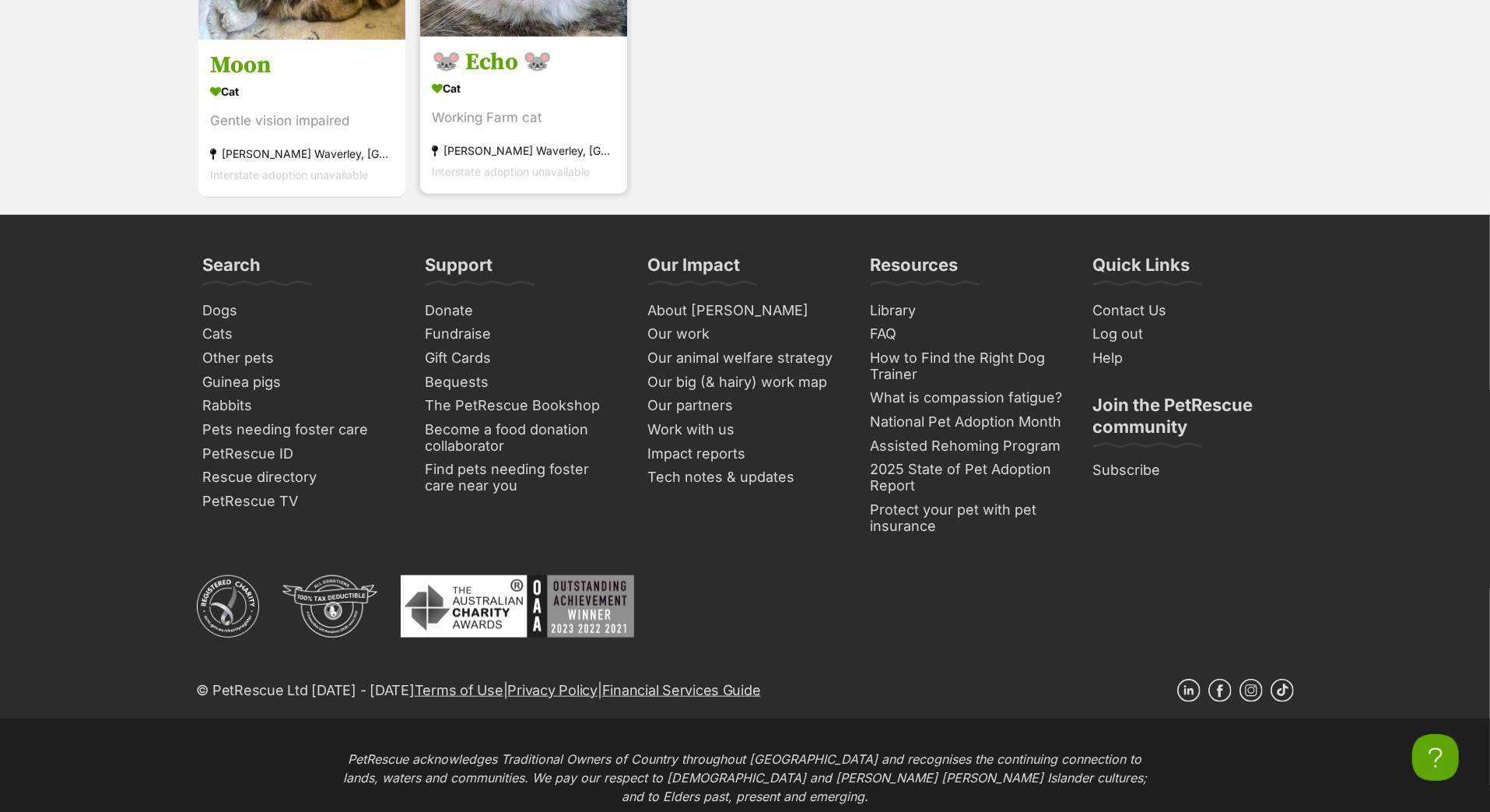
scroll to position [5946, 0]
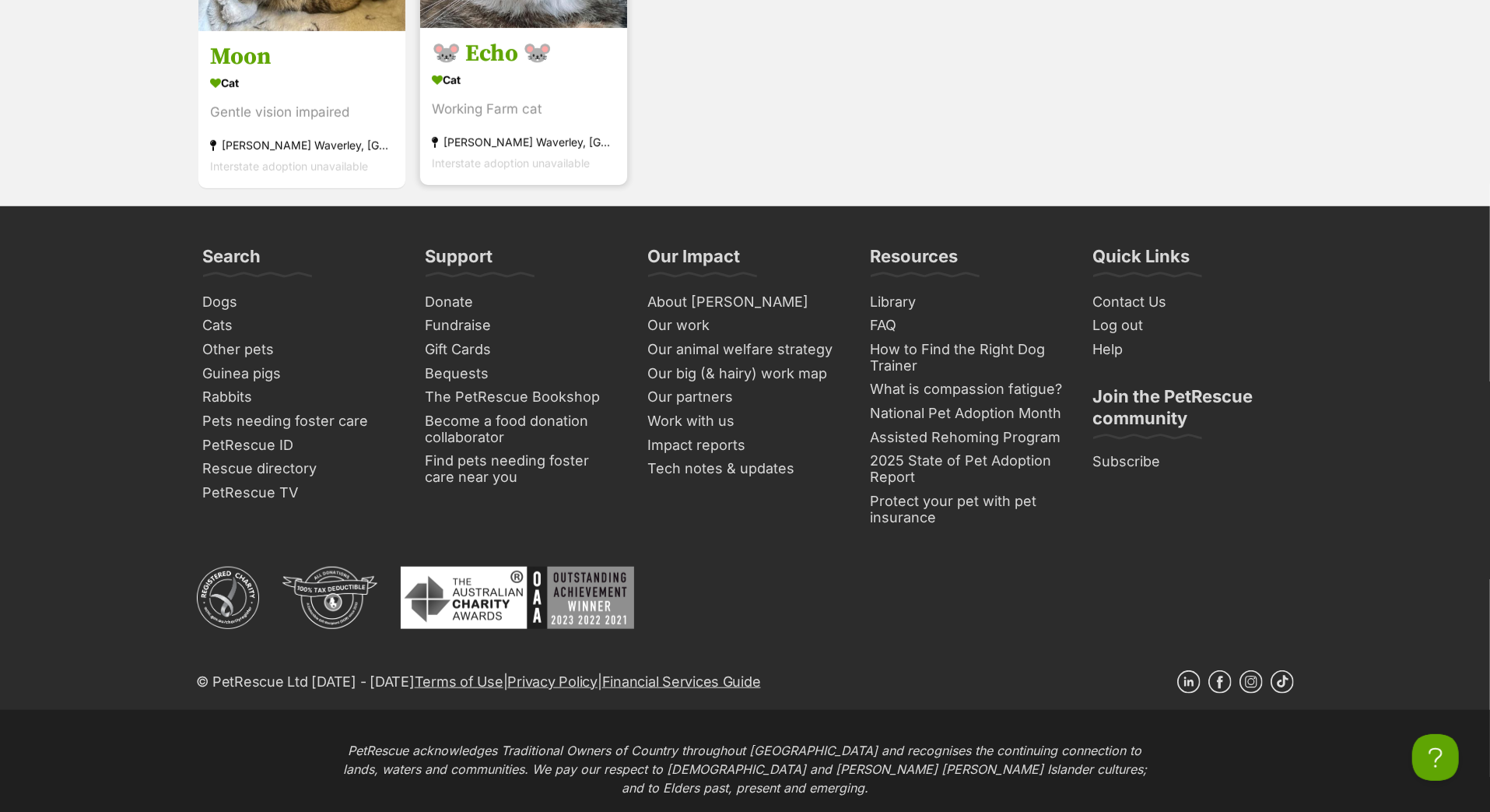
click at [519, 69] on h3 "🐭 Echo 🐭" at bounding box center [524, 55] width 184 height 29
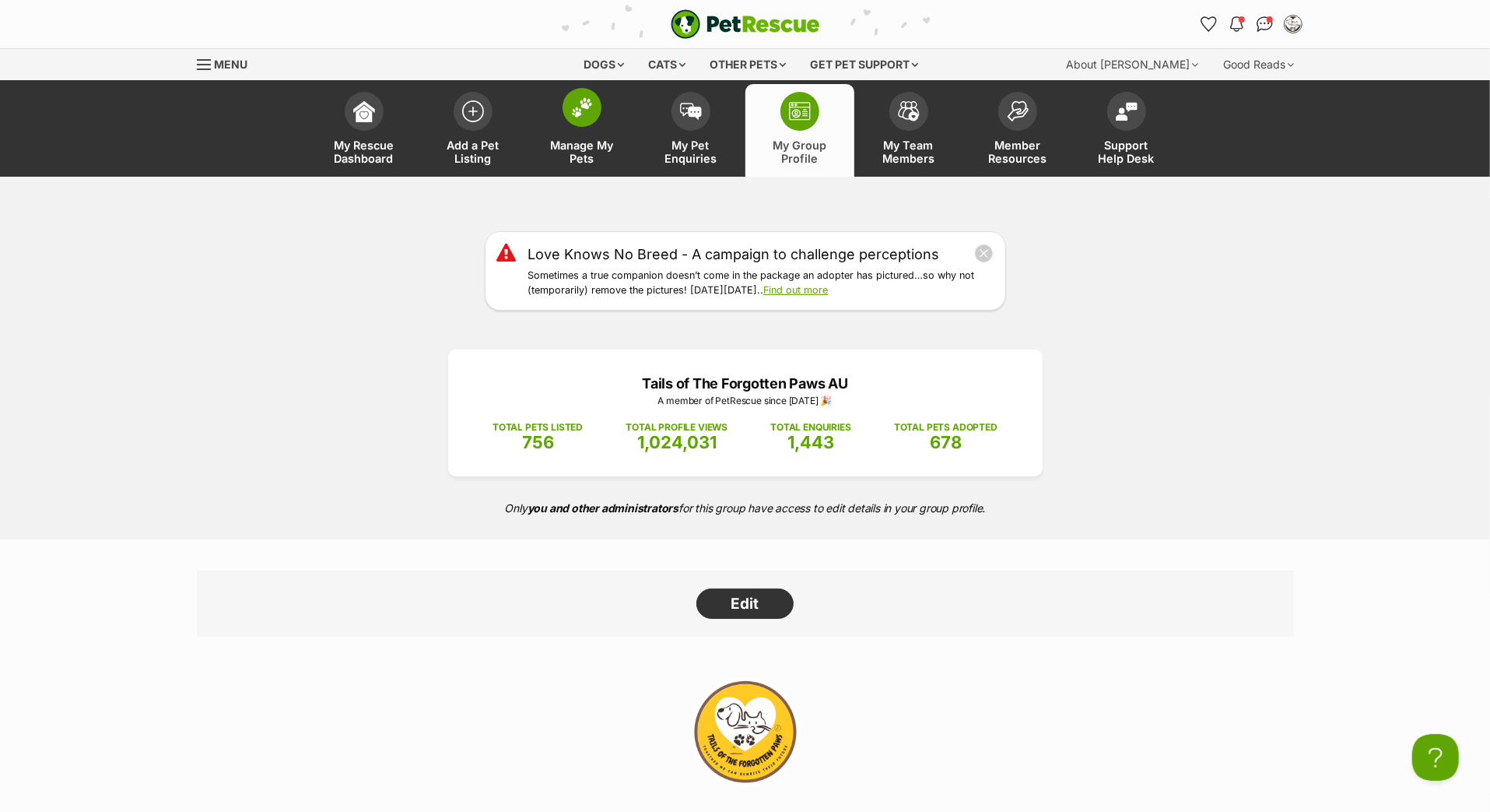
click at [568, 127] on span at bounding box center [582, 108] width 39 height 39
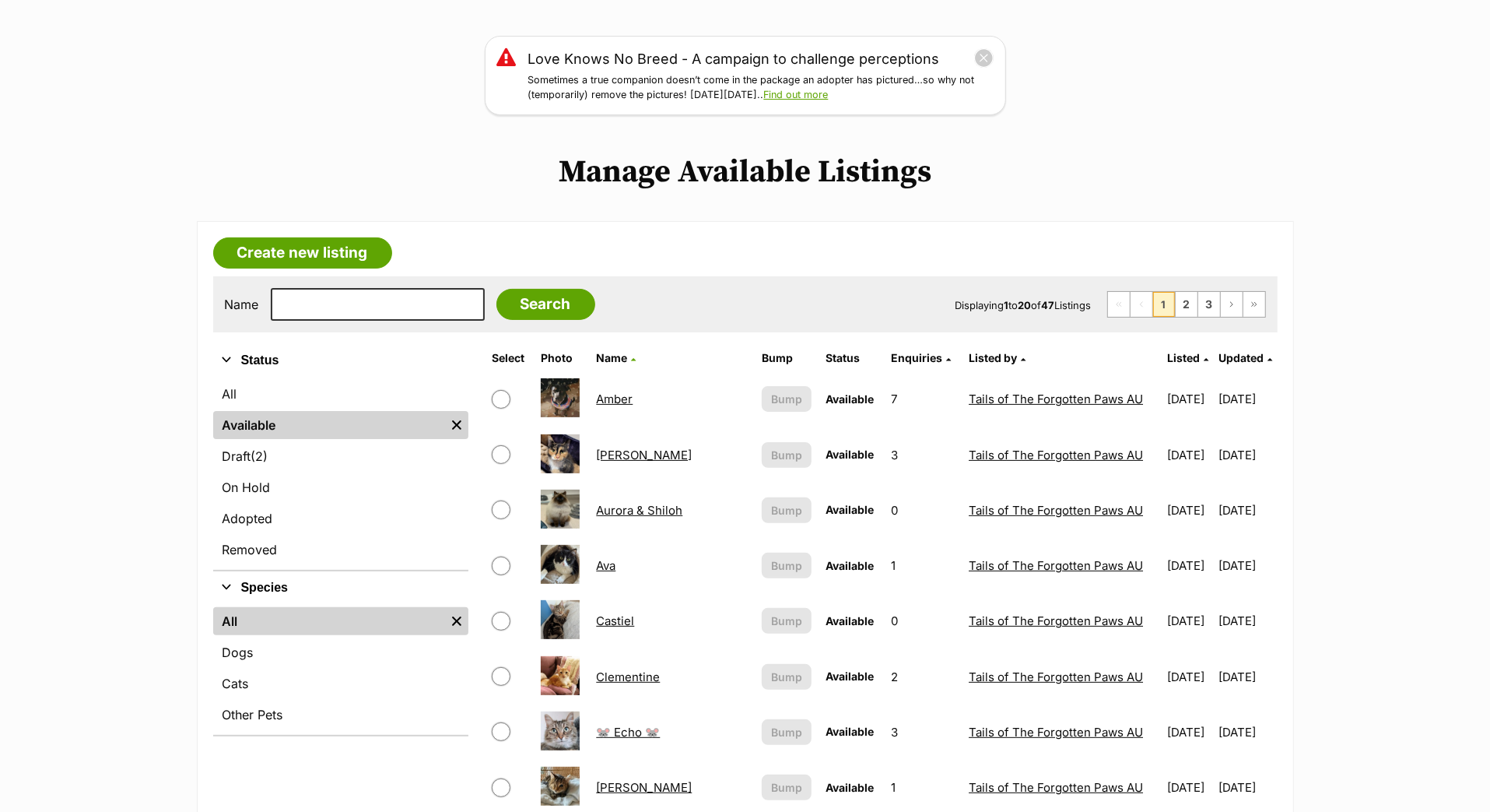
scroll to position [261, 0]
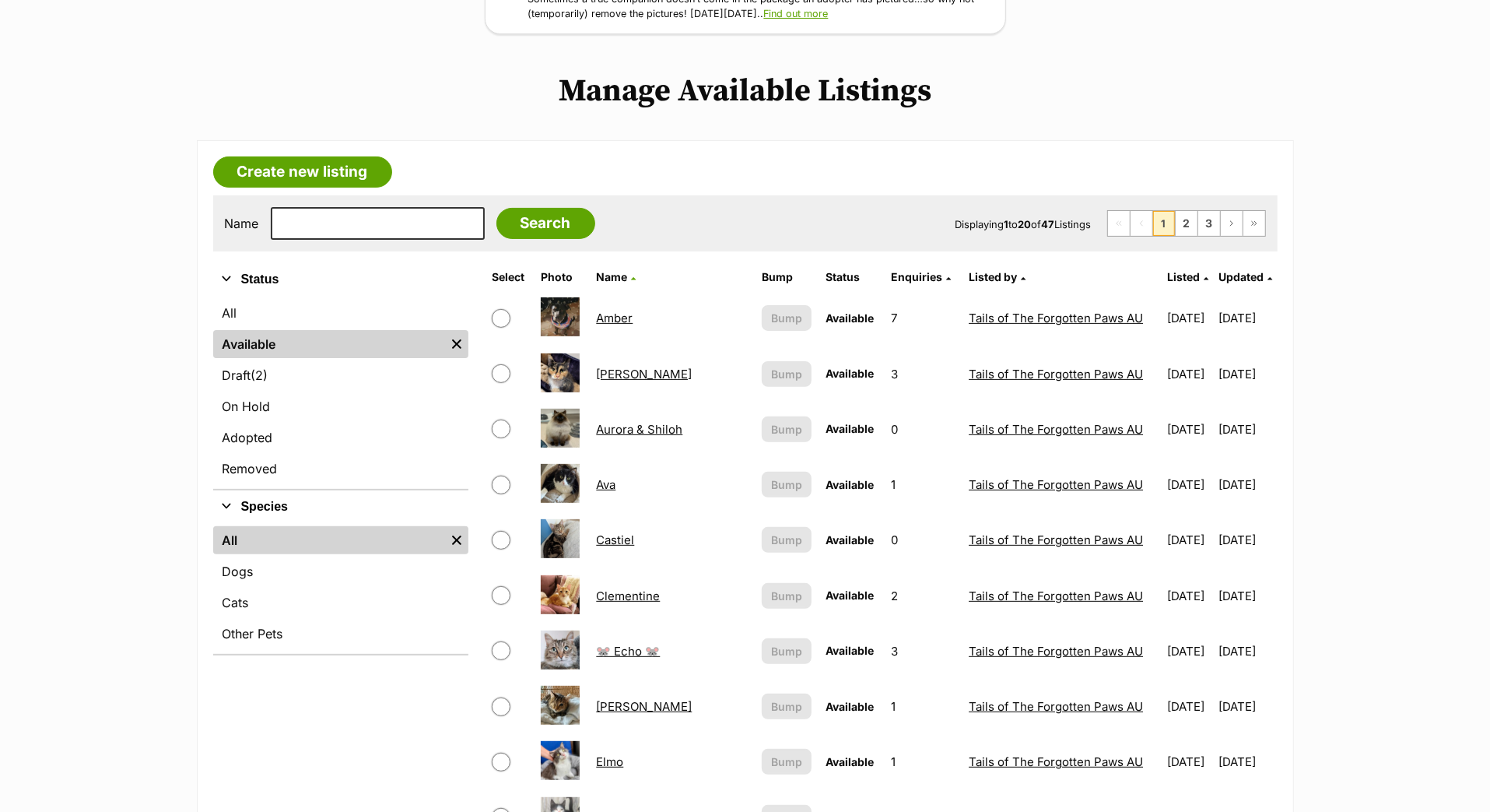
click at [1239, 284] on span "Updated" at bounding box center [1242, 277] width 45 height 14
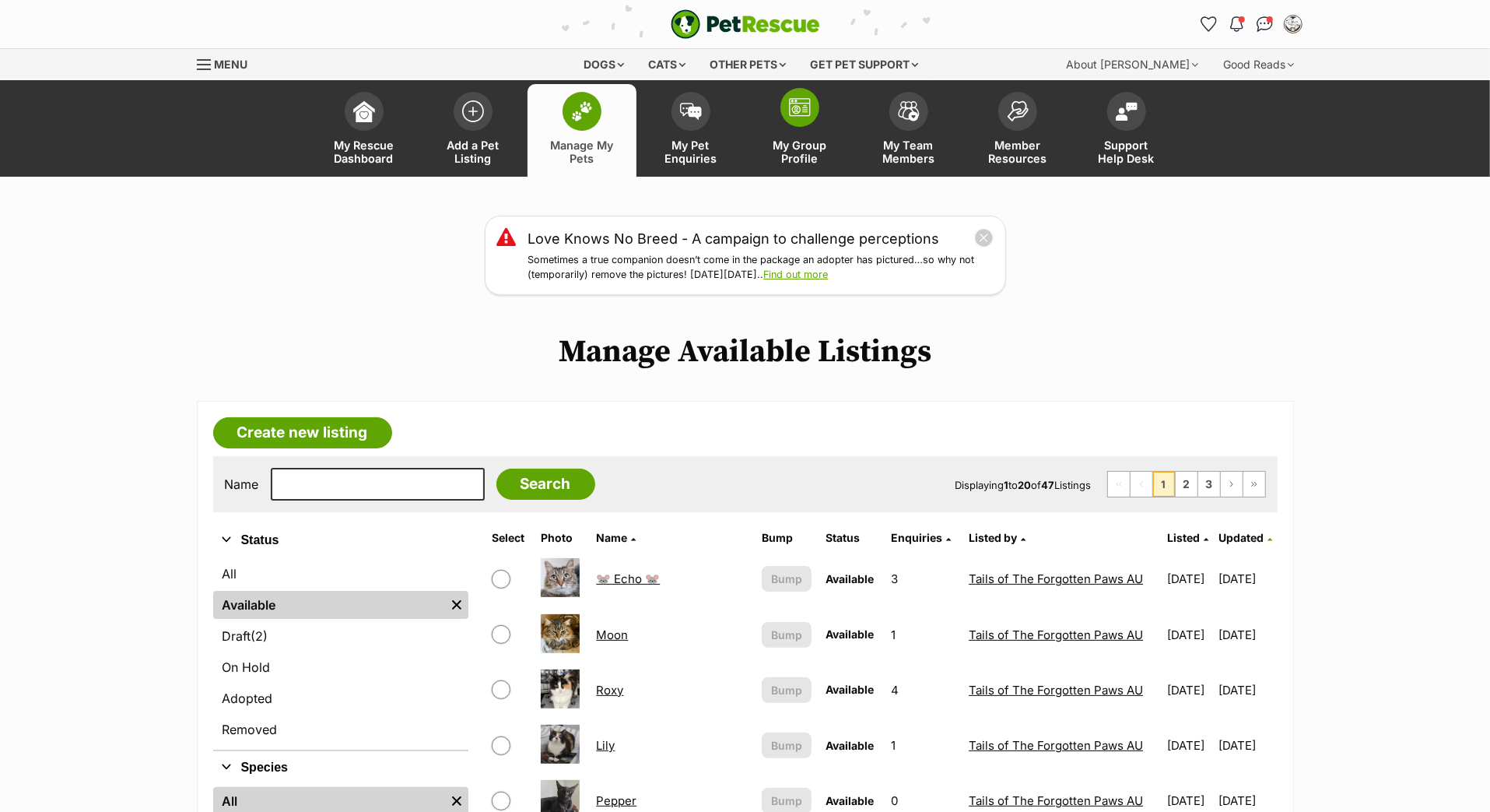
click at [796, 165] on span "My Group Profile" at bounding box center [800, 152] width 70 height 26
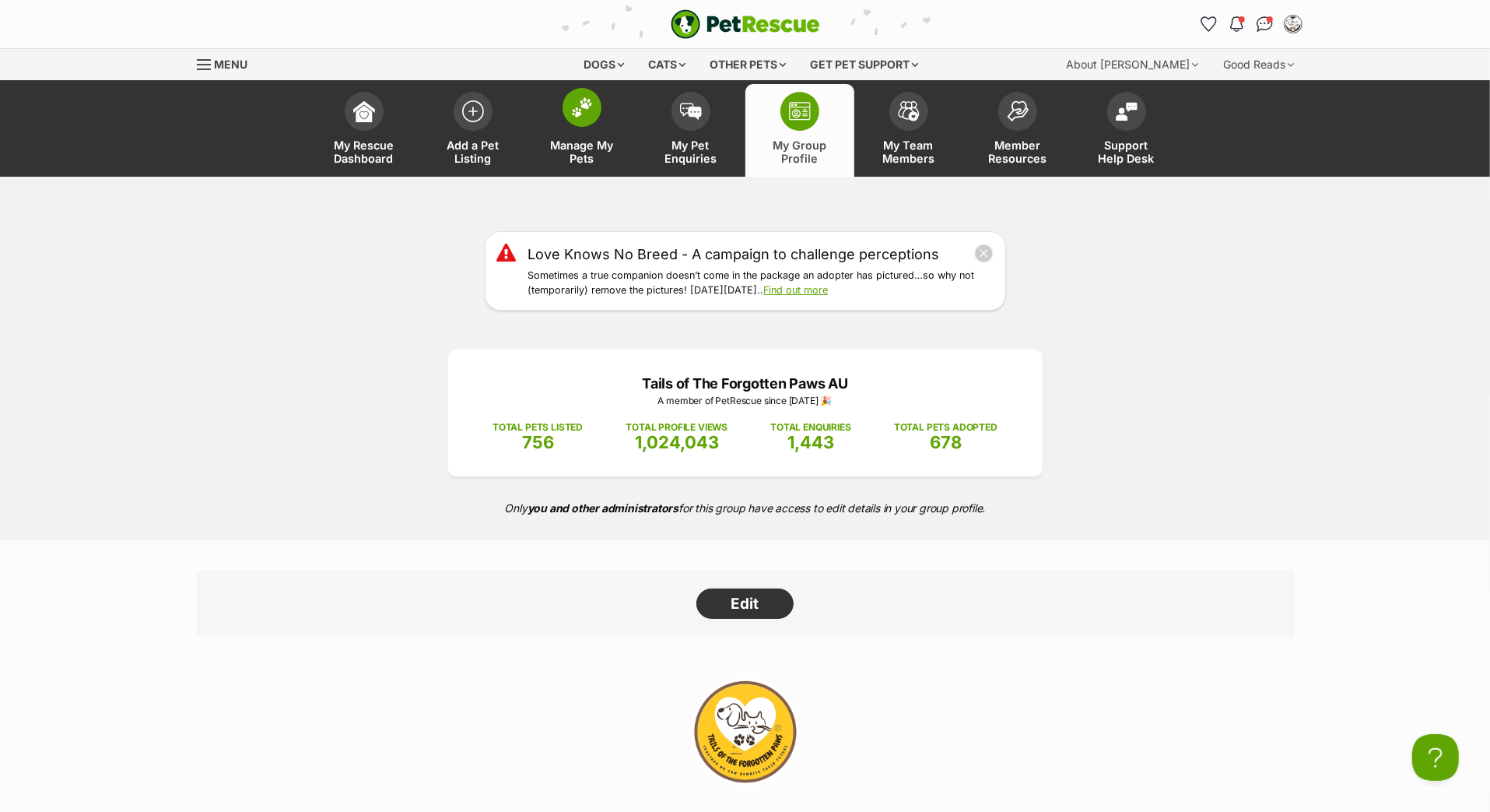
click at [579, 117] on img at bounding box center [582, 107] width 22 height 21
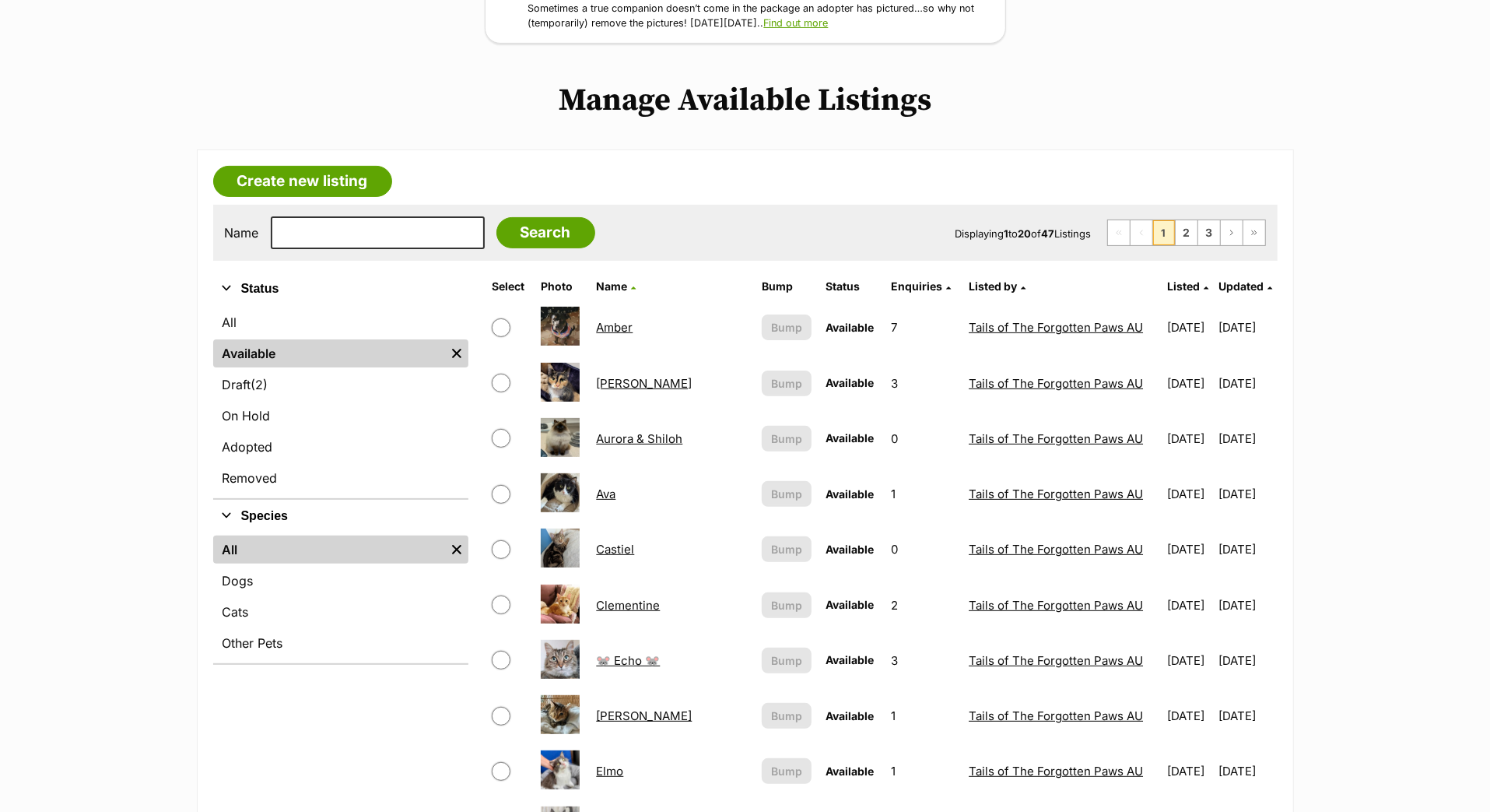
click at [1232, 293] on span "Updated" at bounding box center [1242, 287] width 45 height 14
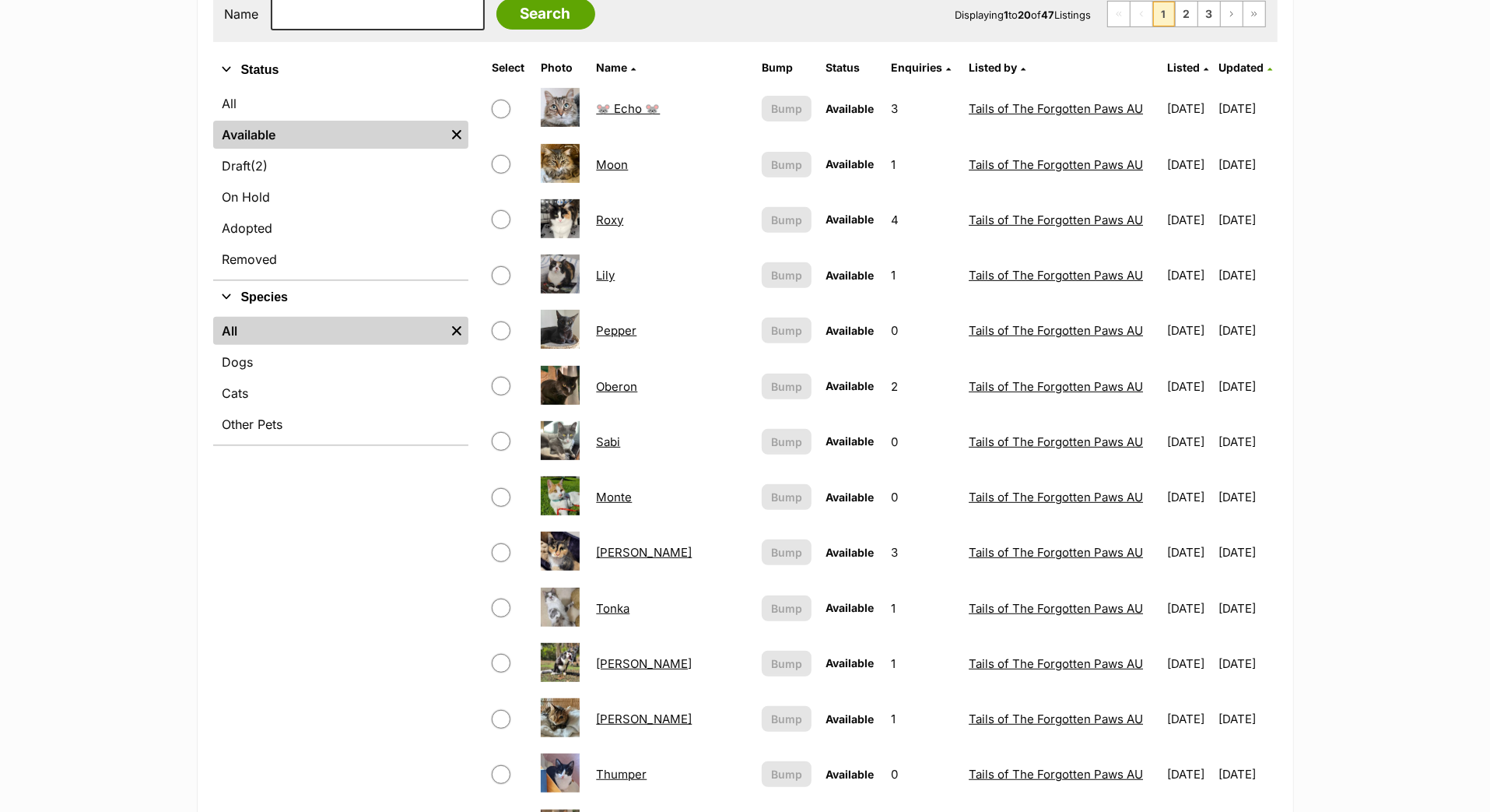
scroll to position [421, 0]
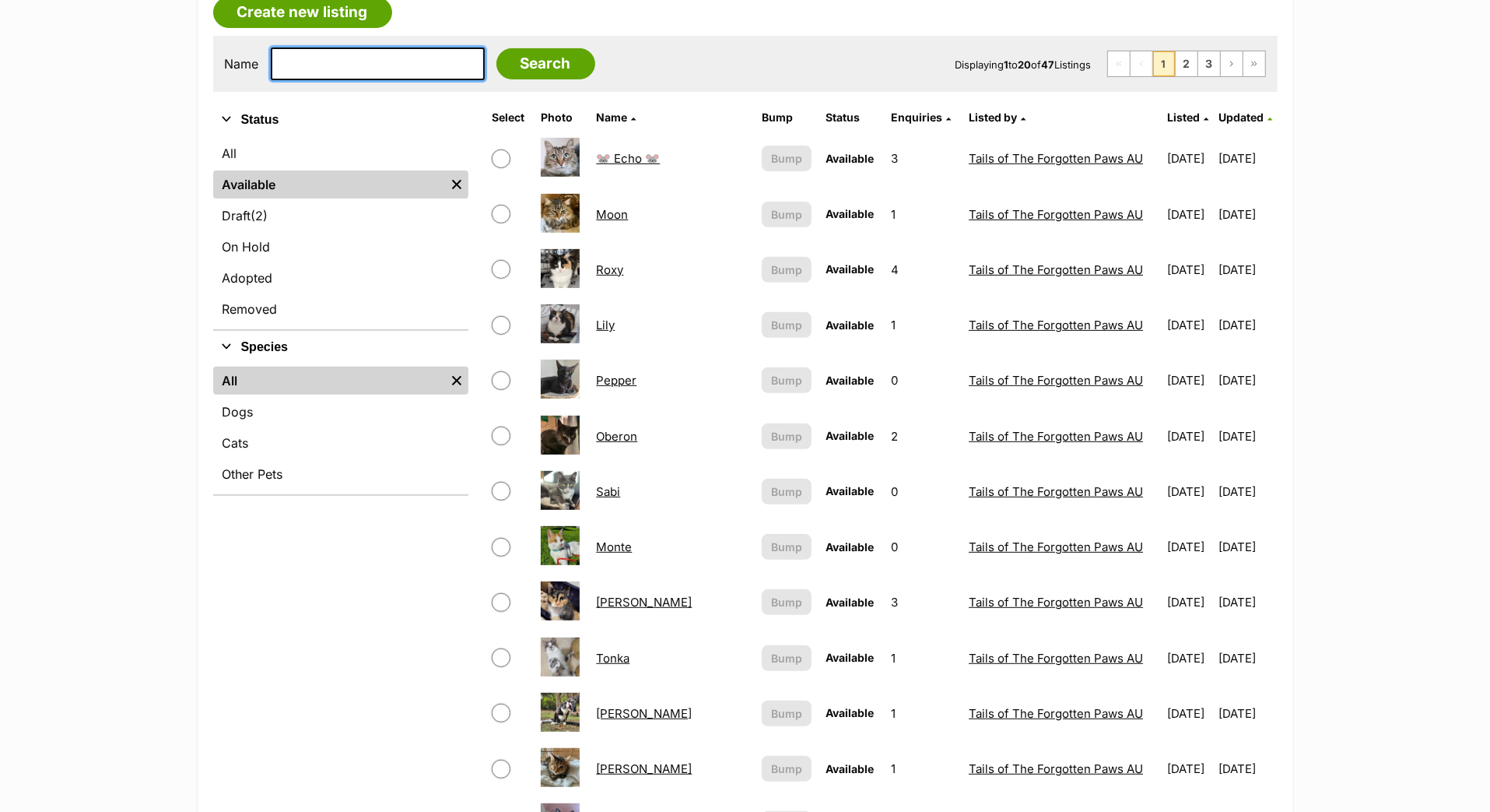
click at [364, 80] on input "text" at bounding box center [378, 64] width 214 height 32
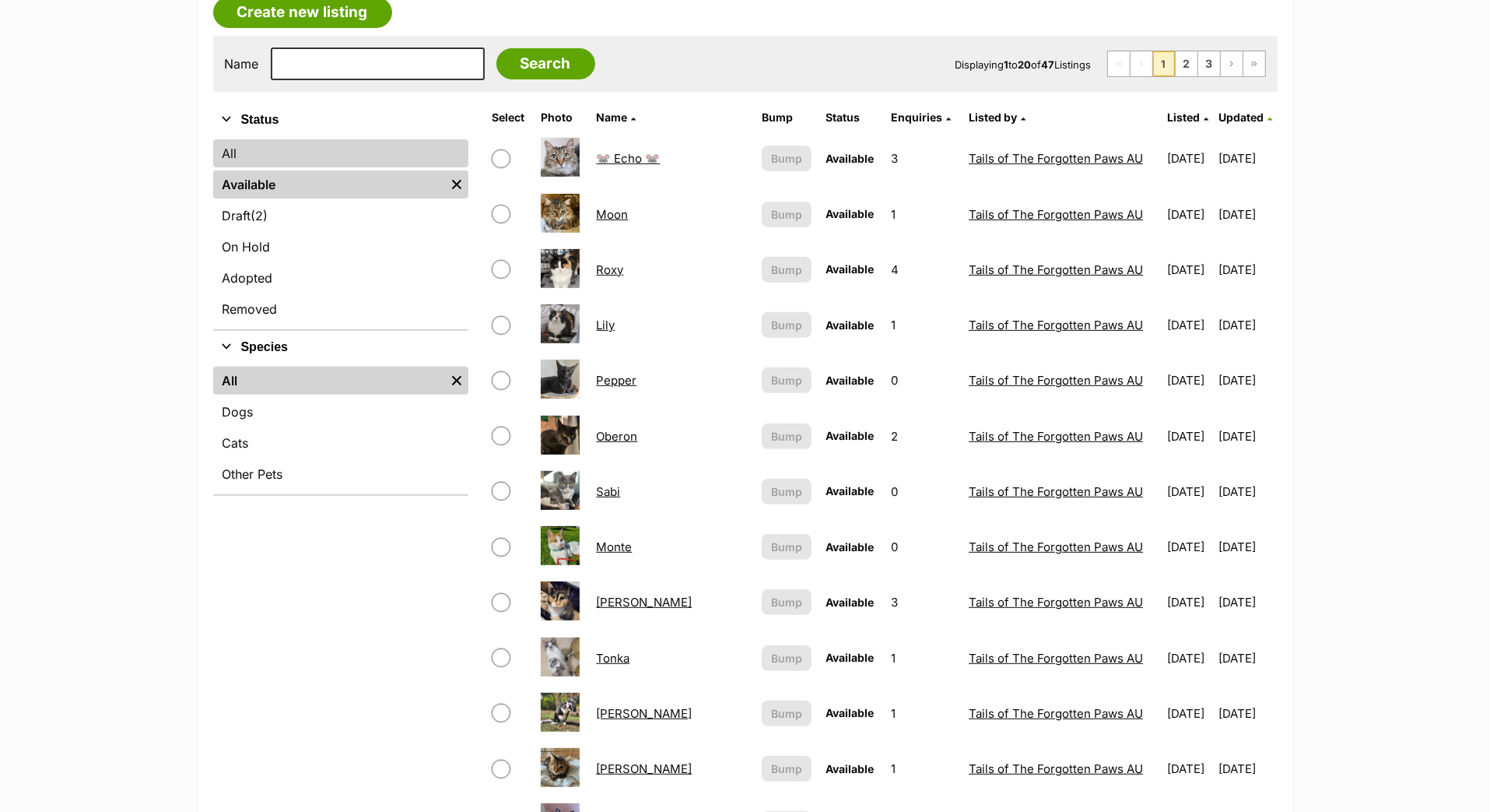
click at [292, 167] on link "All" at bounding box center [340, 153] width 255 height 28
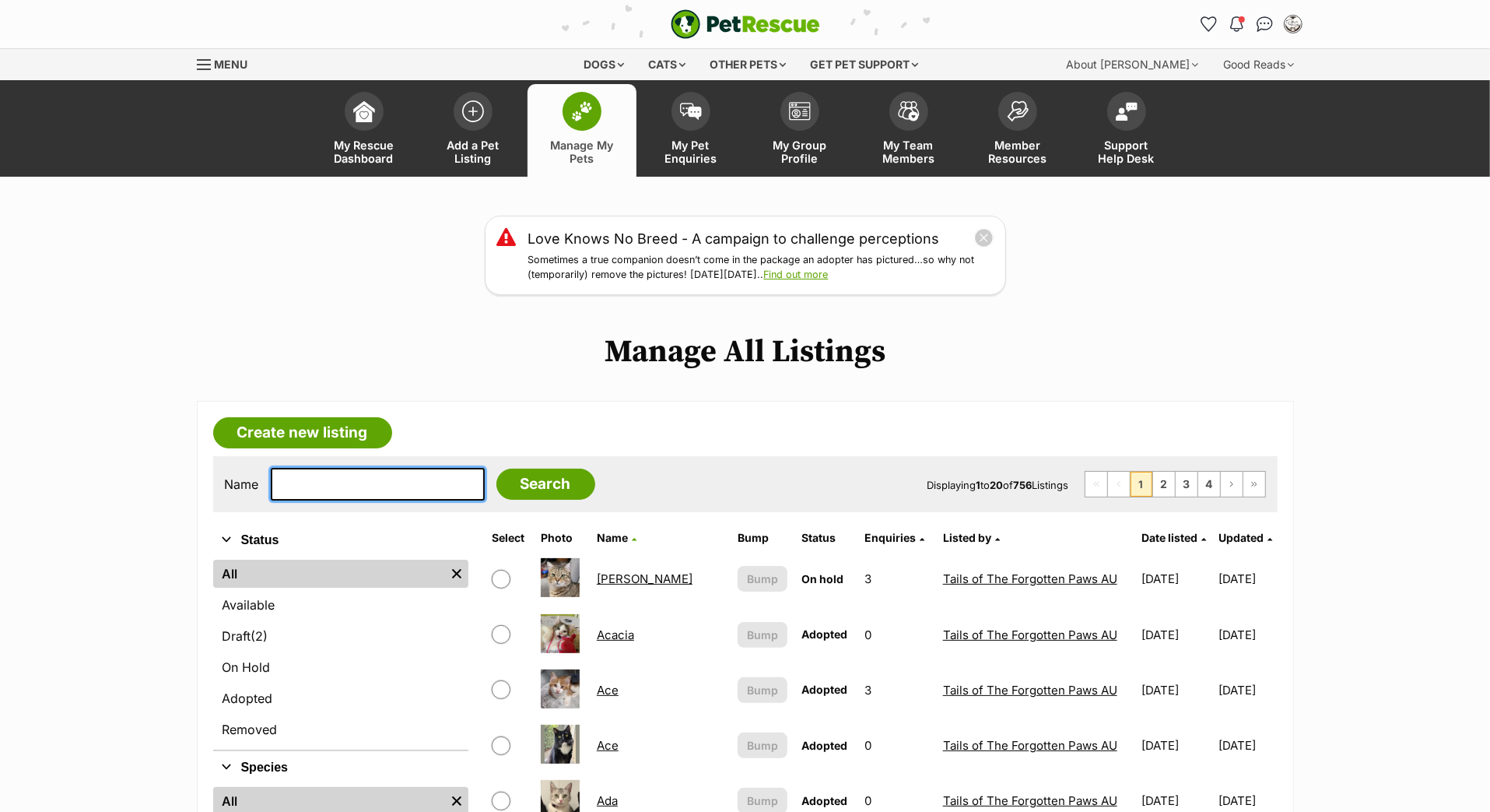
click at [366, 501] on input "text" at bounding box center [378, 483] width 214 height 32
type input "moon"
click at [575, 501] on div "Name moon Search" at bounding box center [410, 483] width 371 height 32
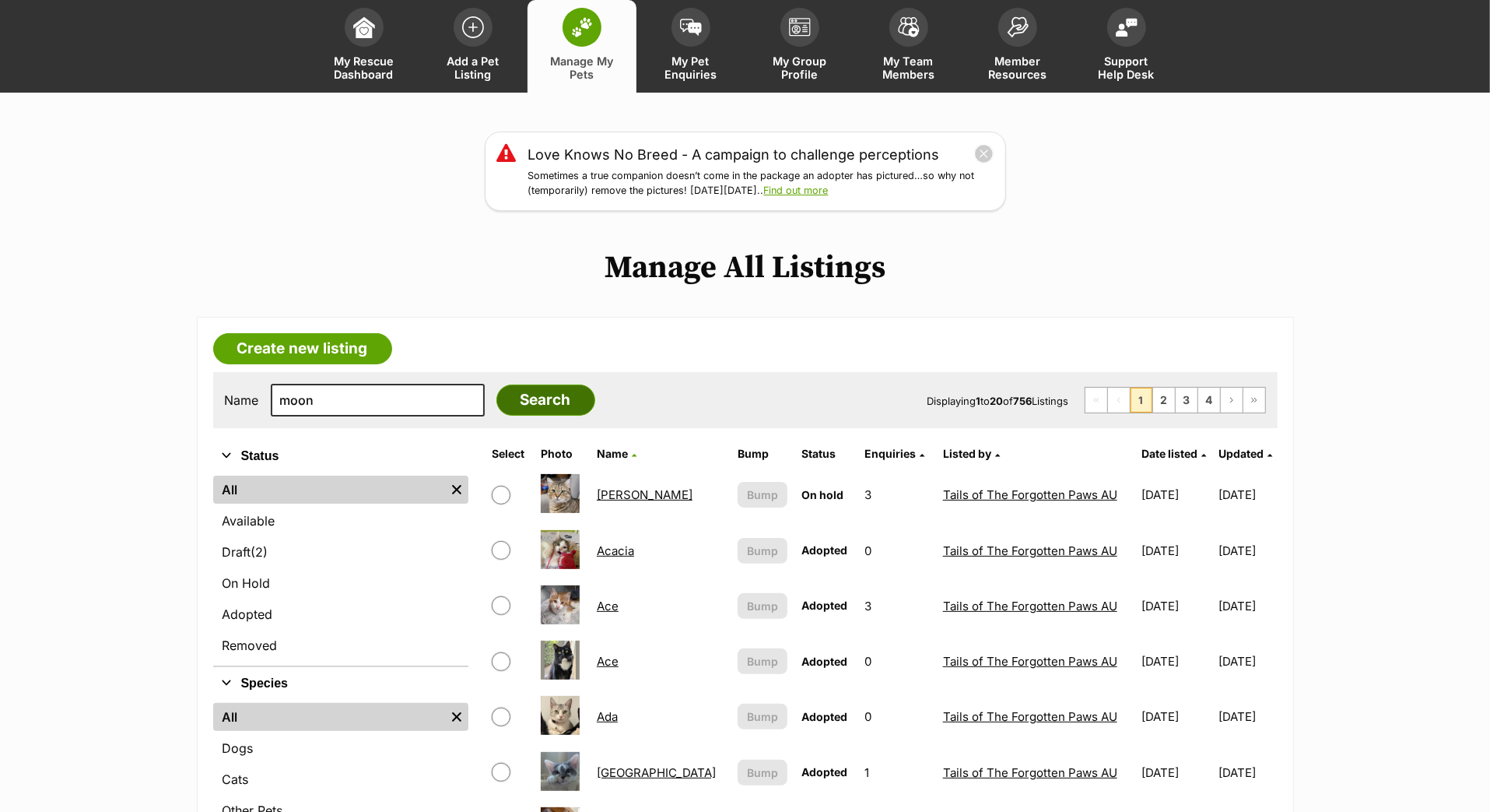
scroll to position [85, 0]
click at [581, 415] on input "Search" at bounding box center [546, 399] width 99 height 31
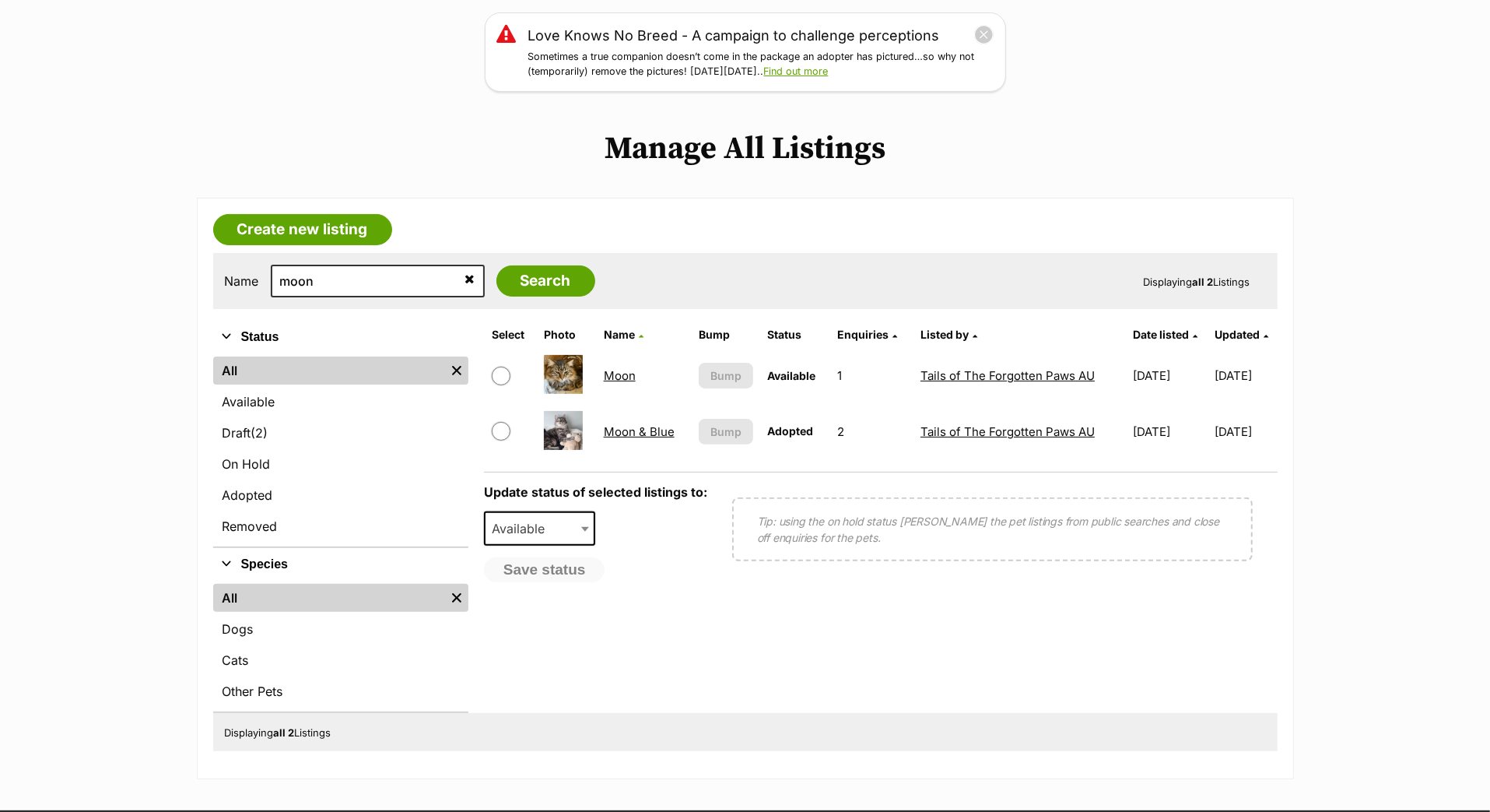
scroll to position [236, 0]
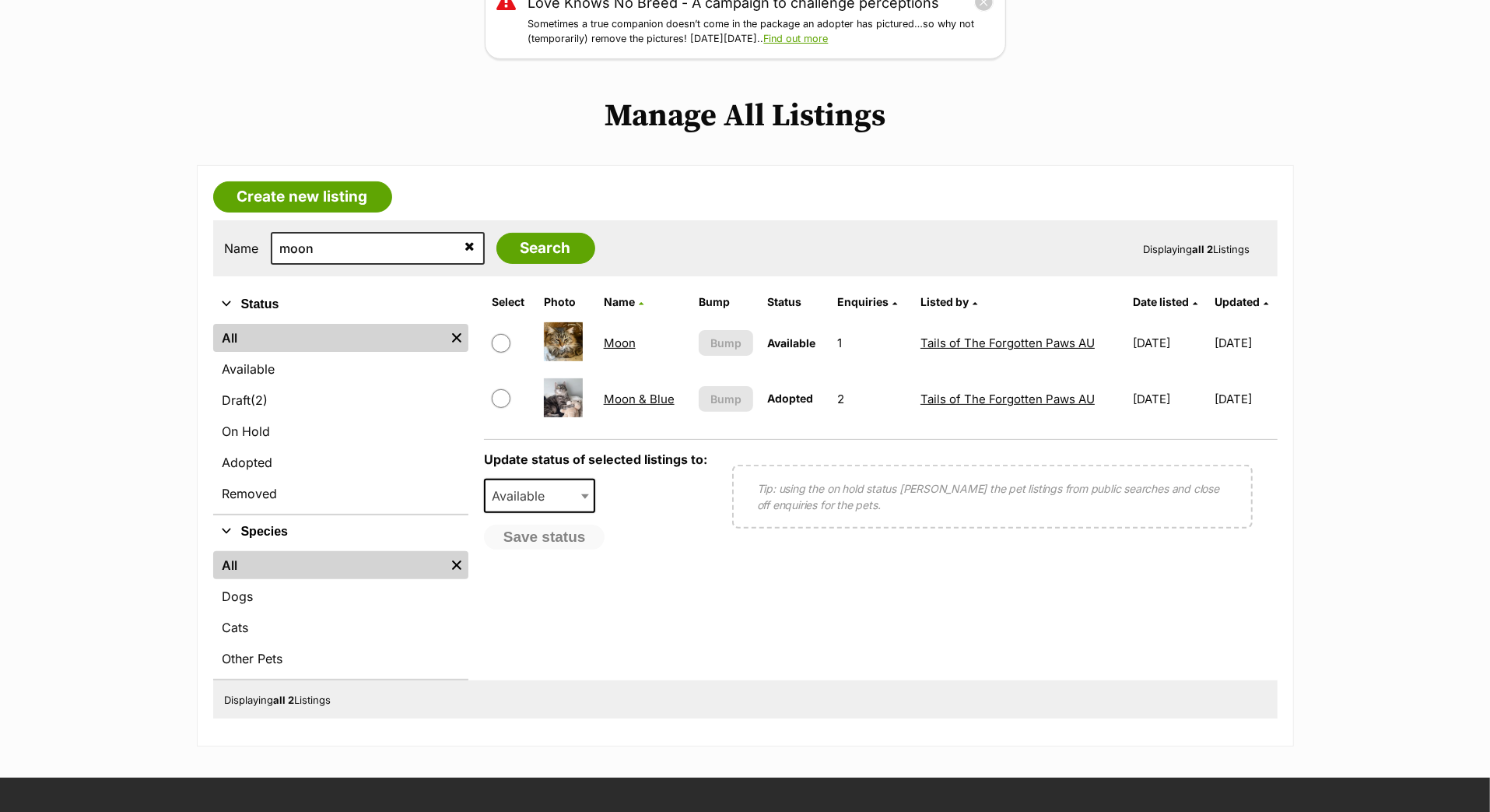
click at [604, 406] on link "Moon & Blue" at bounding box center [639, 398] width 70 height 15
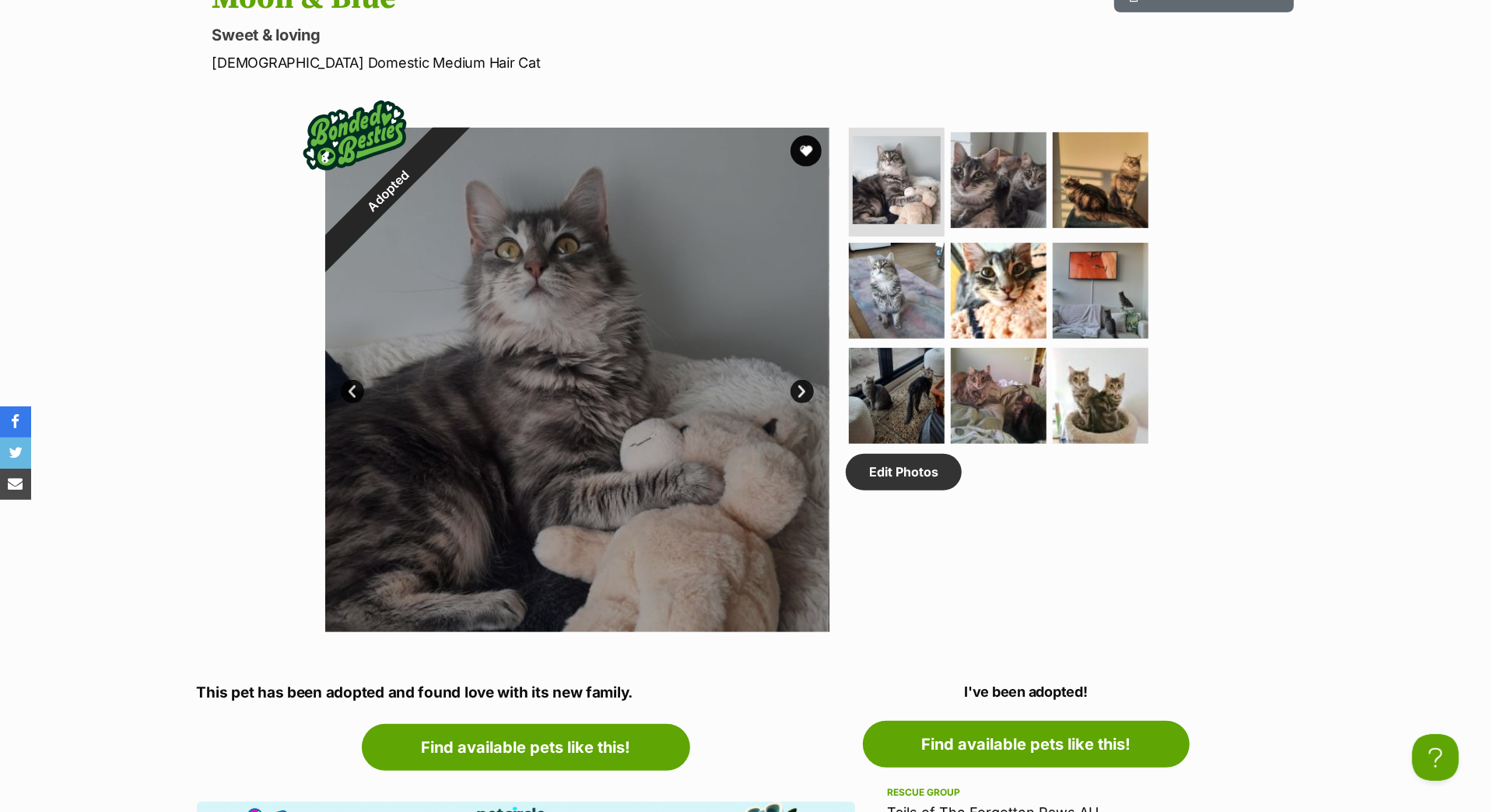
click at [799, 403] on link "Next" at bounding box center [802, 391] width 23 height 23
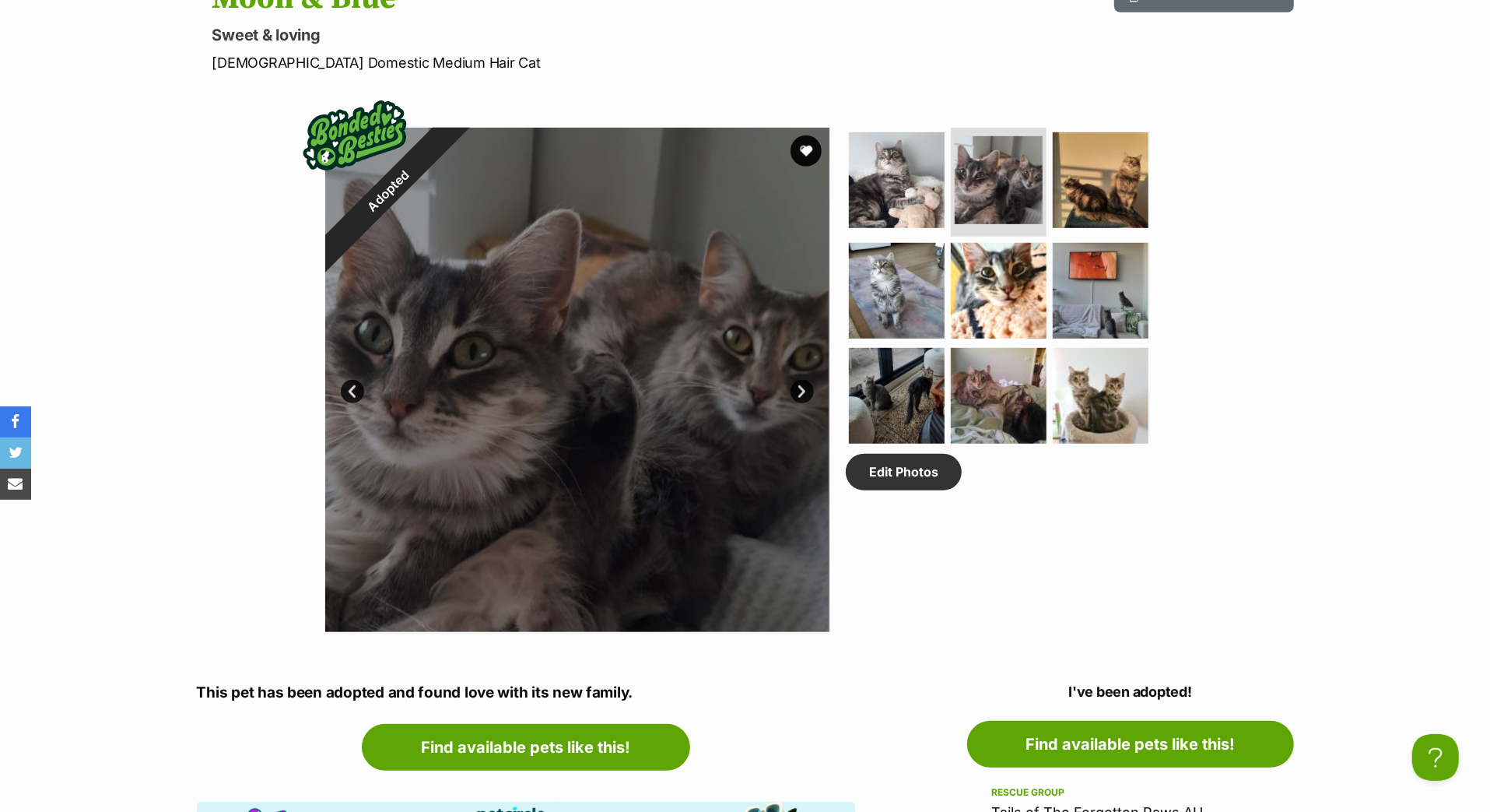
click at [801, 403] on link "Next" at bounding box center [802, 391] width 23 height 23
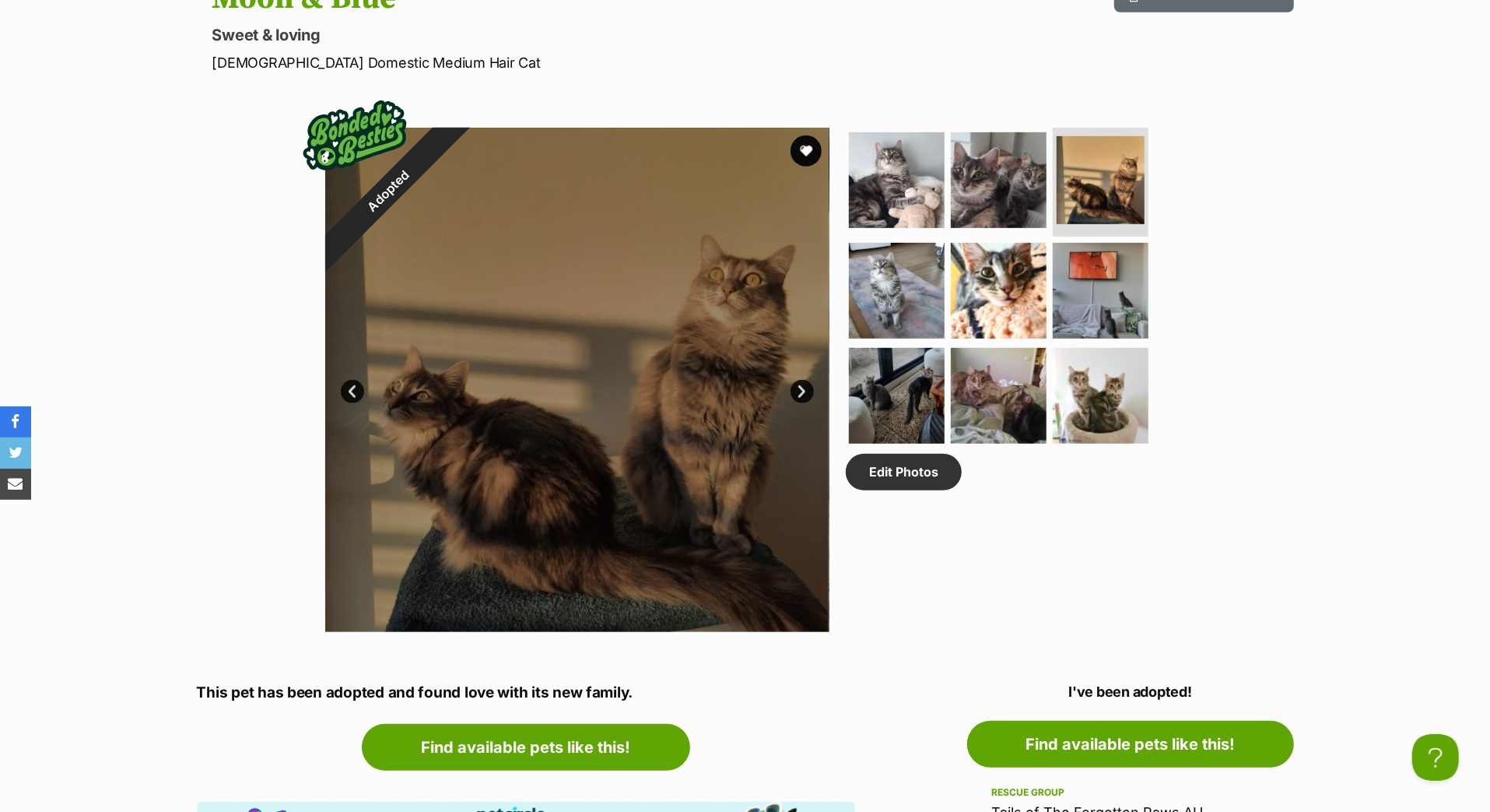
click at [801, 403] on link "Next" at bounding box center [802, 391] width 23 height 23
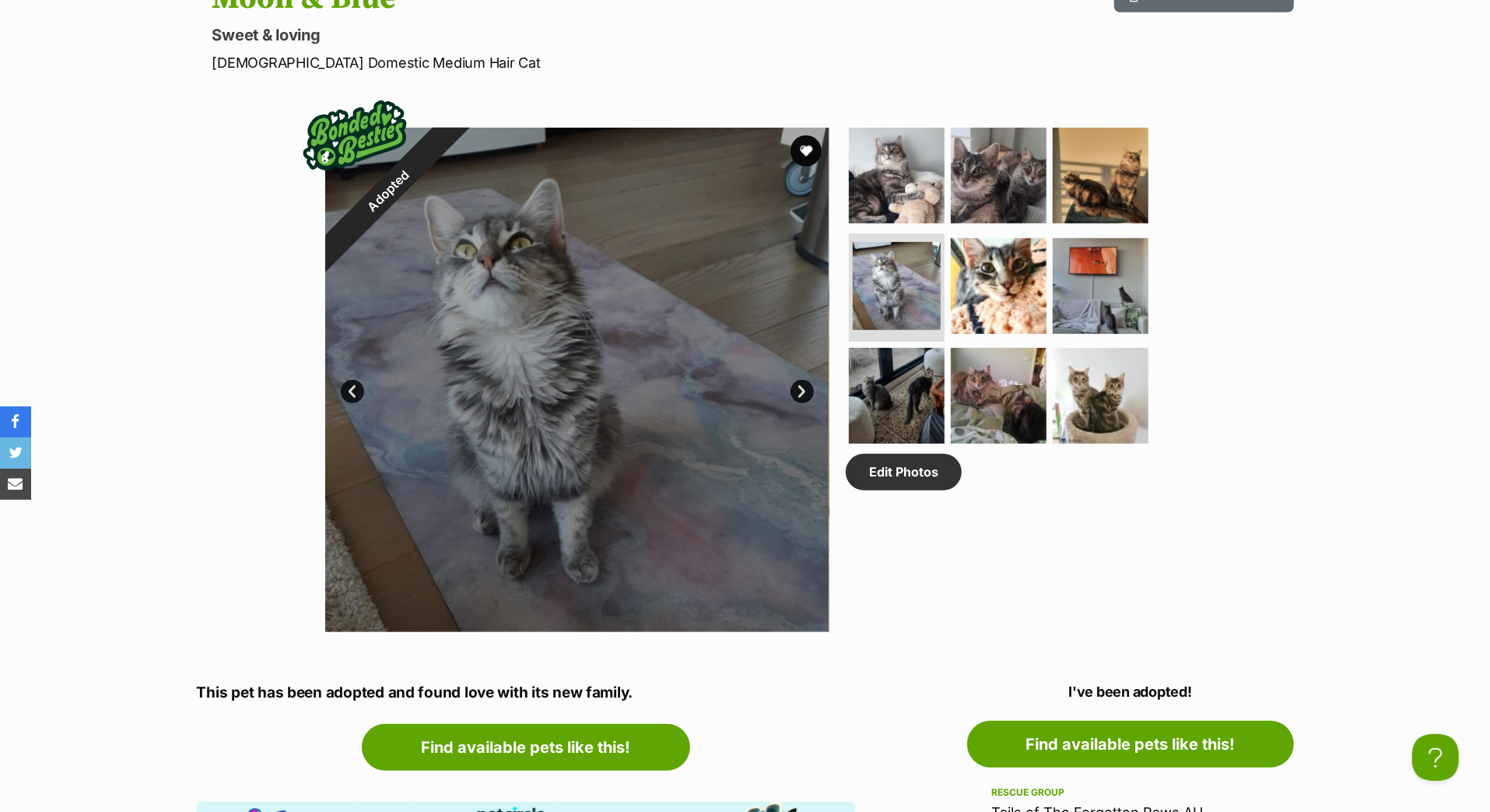
click at [801, 403] on link "Next" at bounding box center [802, 391] width 23 height 23
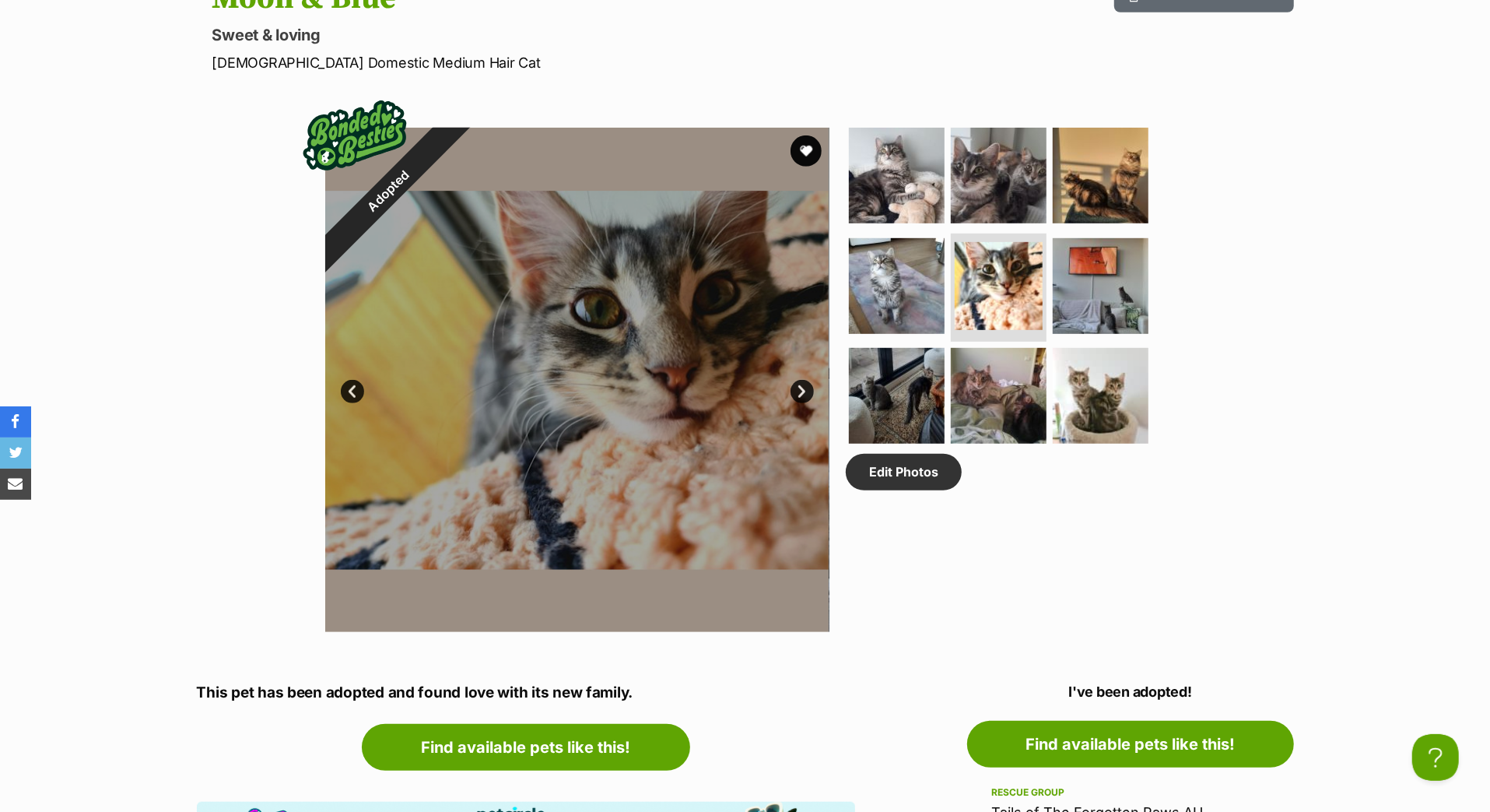
click at [805, 403] on link "Next" at bounding box center [802, 391] width 23 height 23
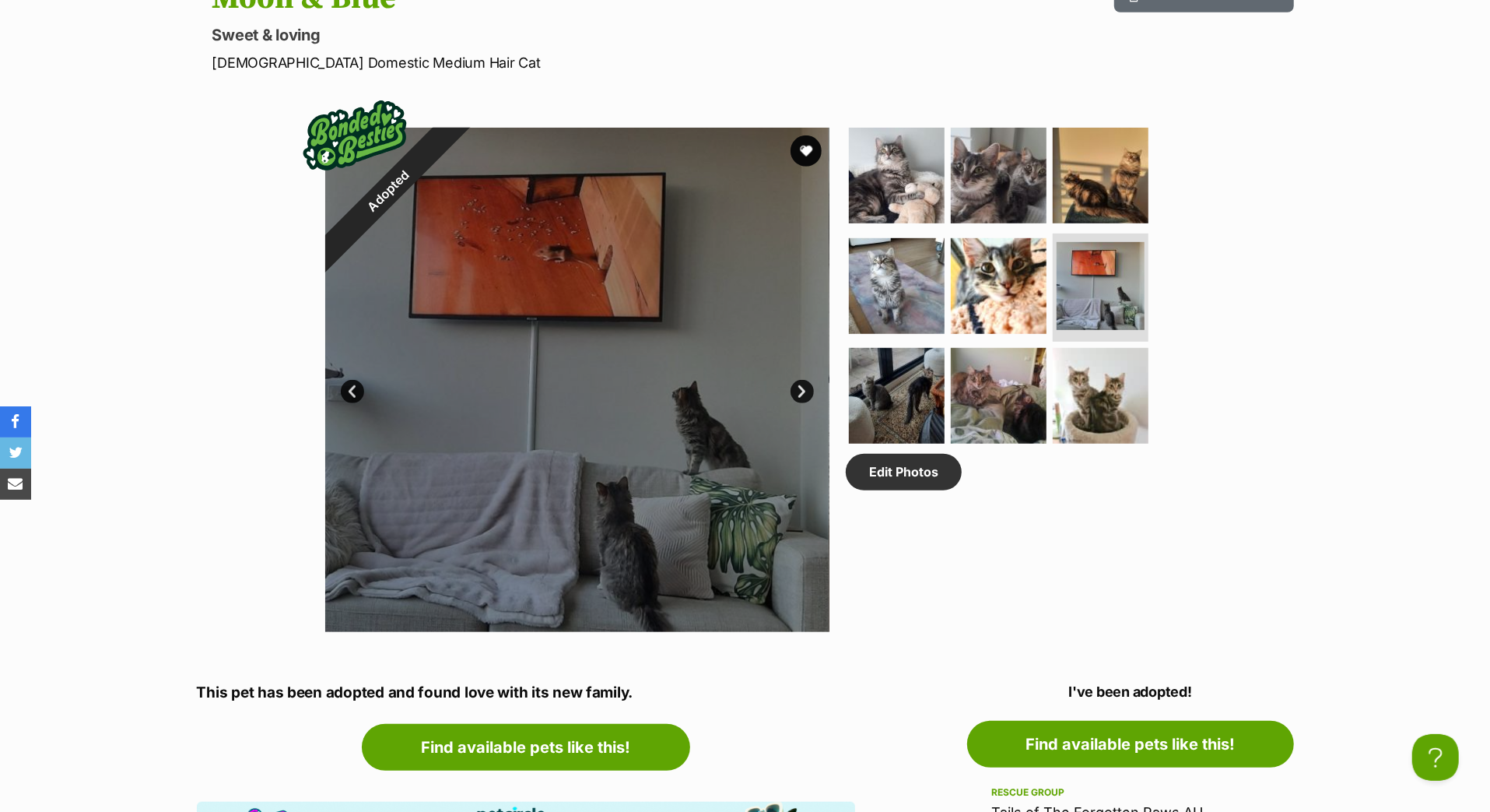
click at [805, 403] on link "Next" at bounding box center [802, 391] width 23 height 23
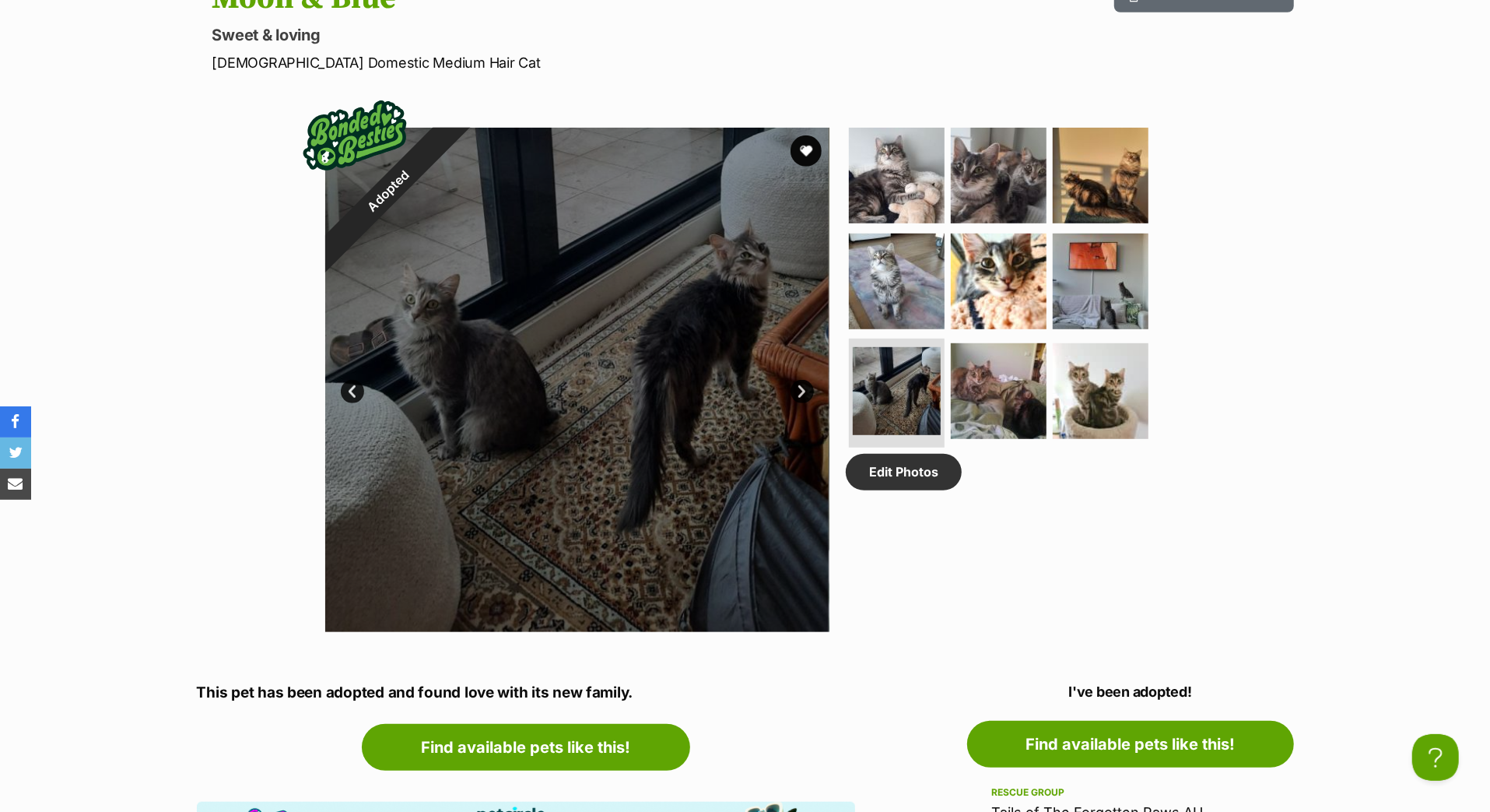
click at [806, 403] on link "Next" at bounding box center [802, 391] width 23 height 23
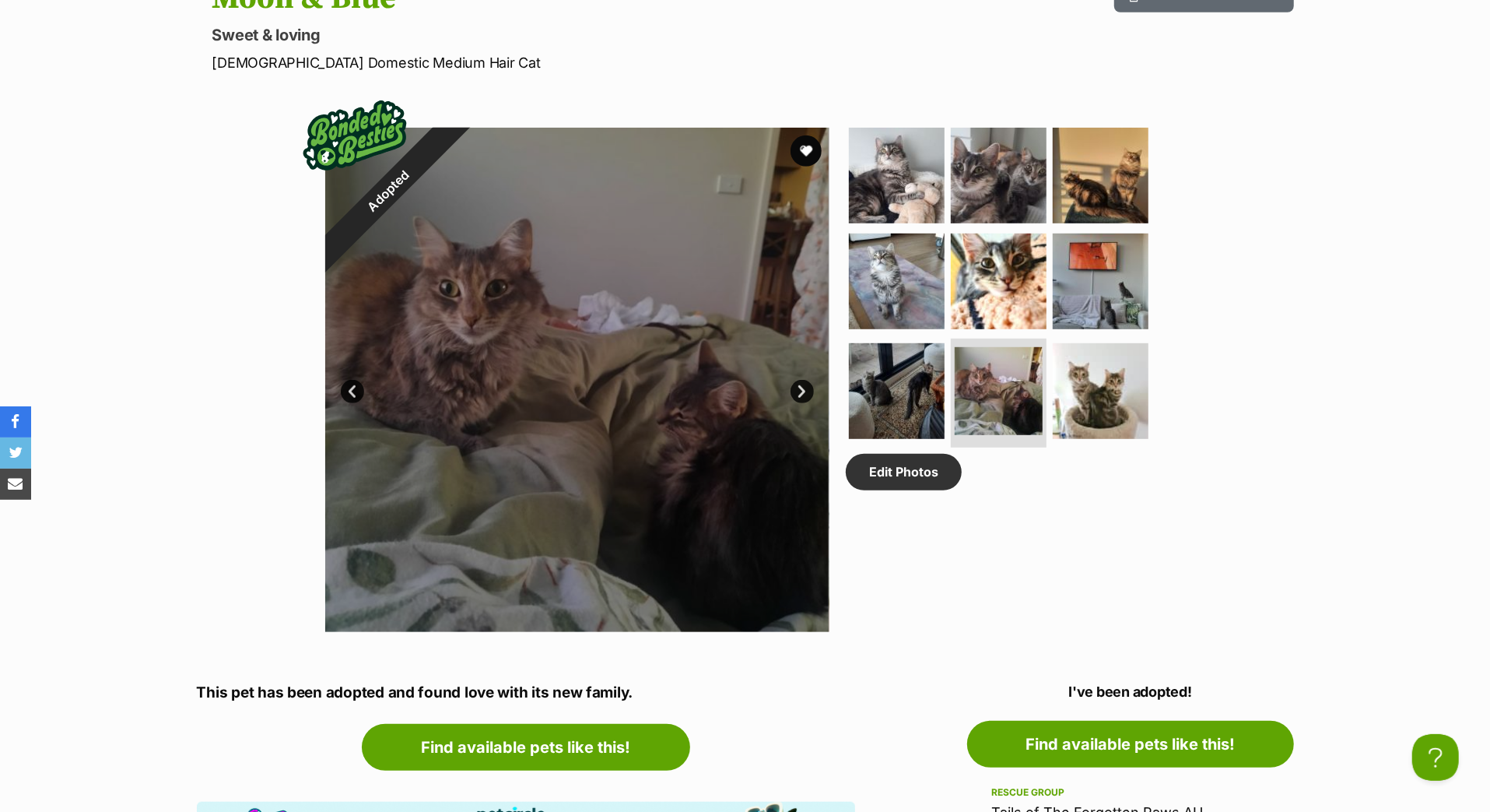
click at [808, 403] on link "Next" at bounding box center [802, 391] width 23 height 23
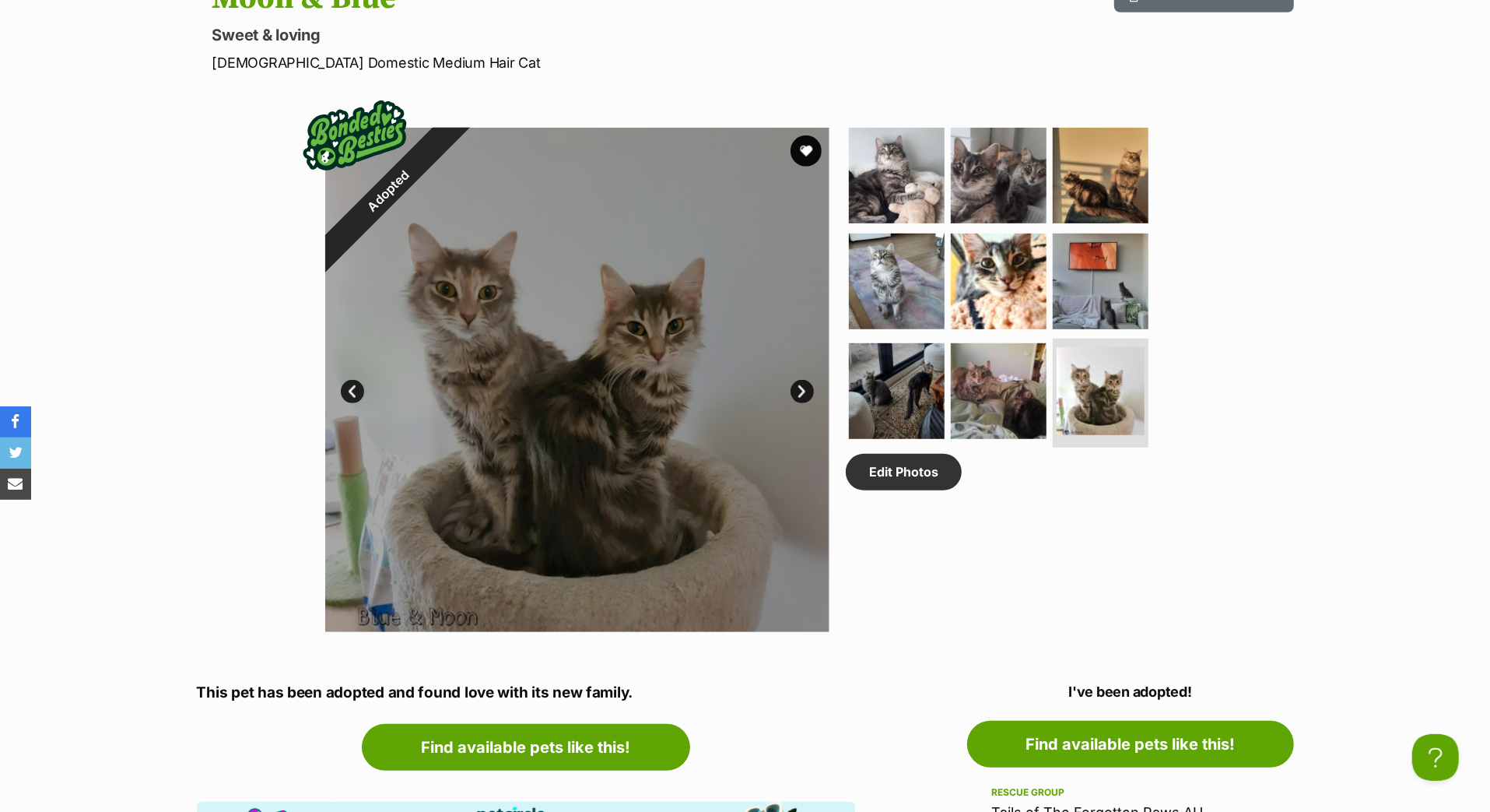
click at [808, 403] on link "Next" at bounding box center [802, 391] width 23 height 23
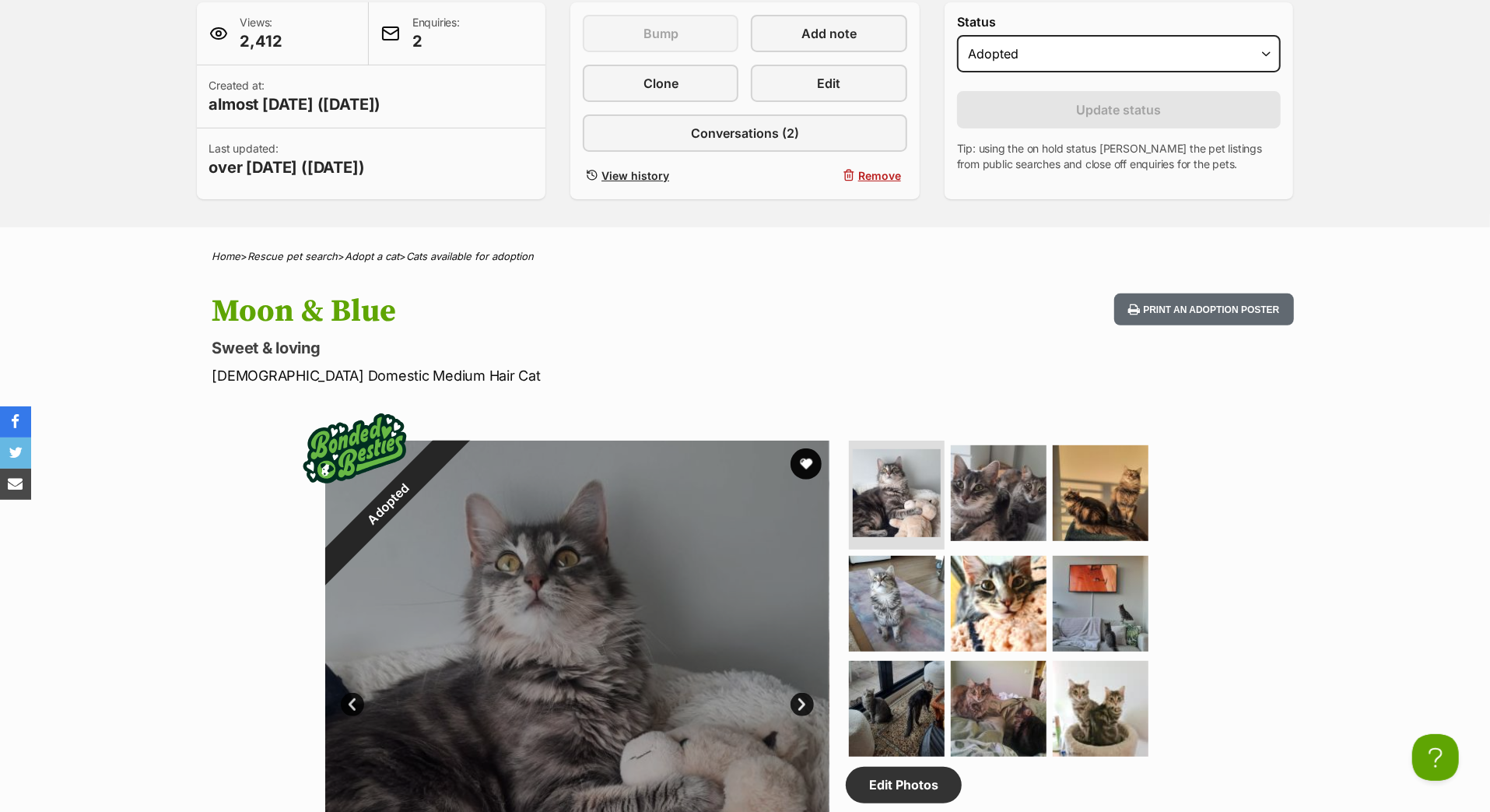
scroll to position [333, 0]
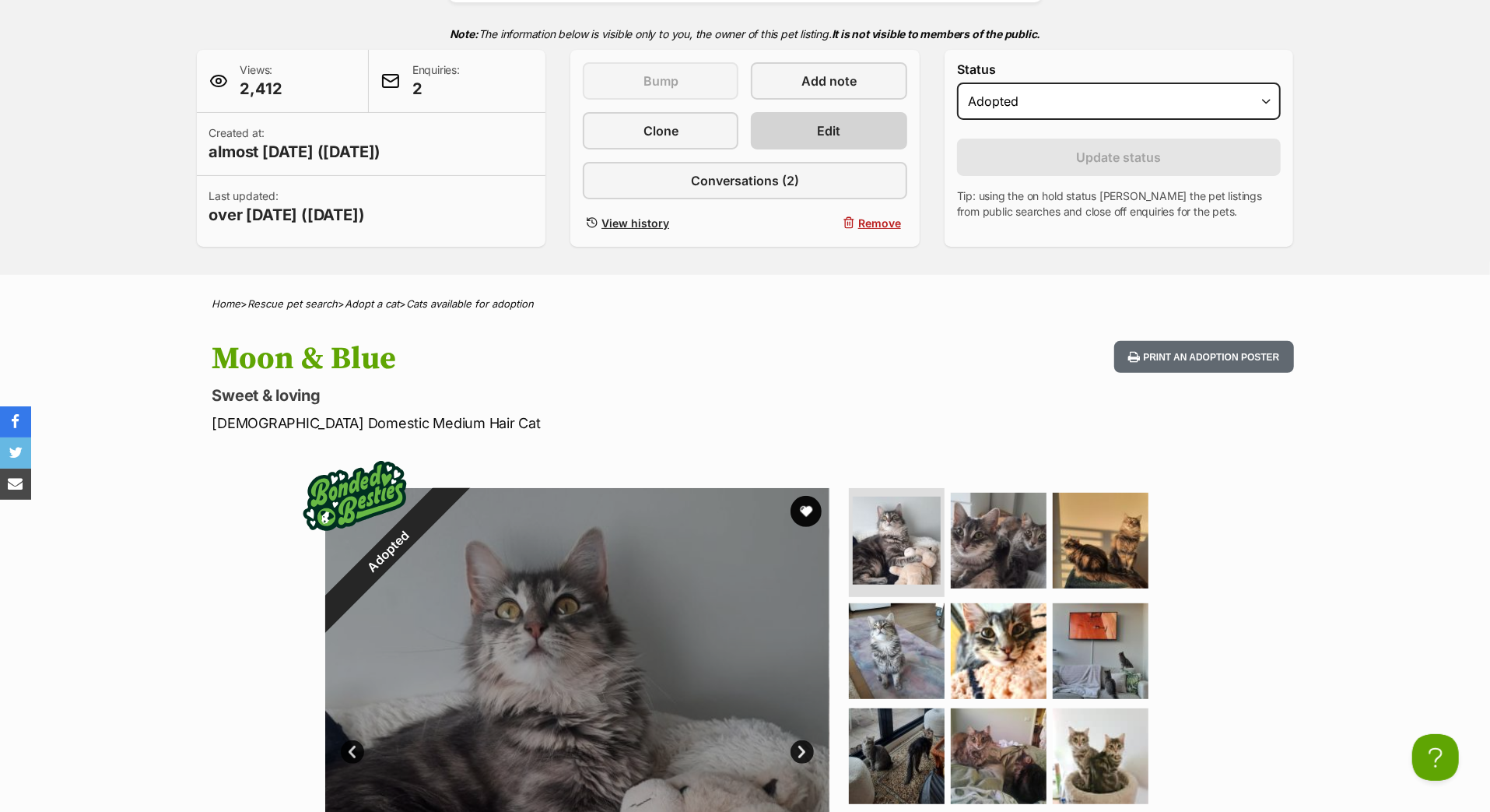
click at [843, 150] on link "Edit" at bounding box center [829, 131] width 156 height 37
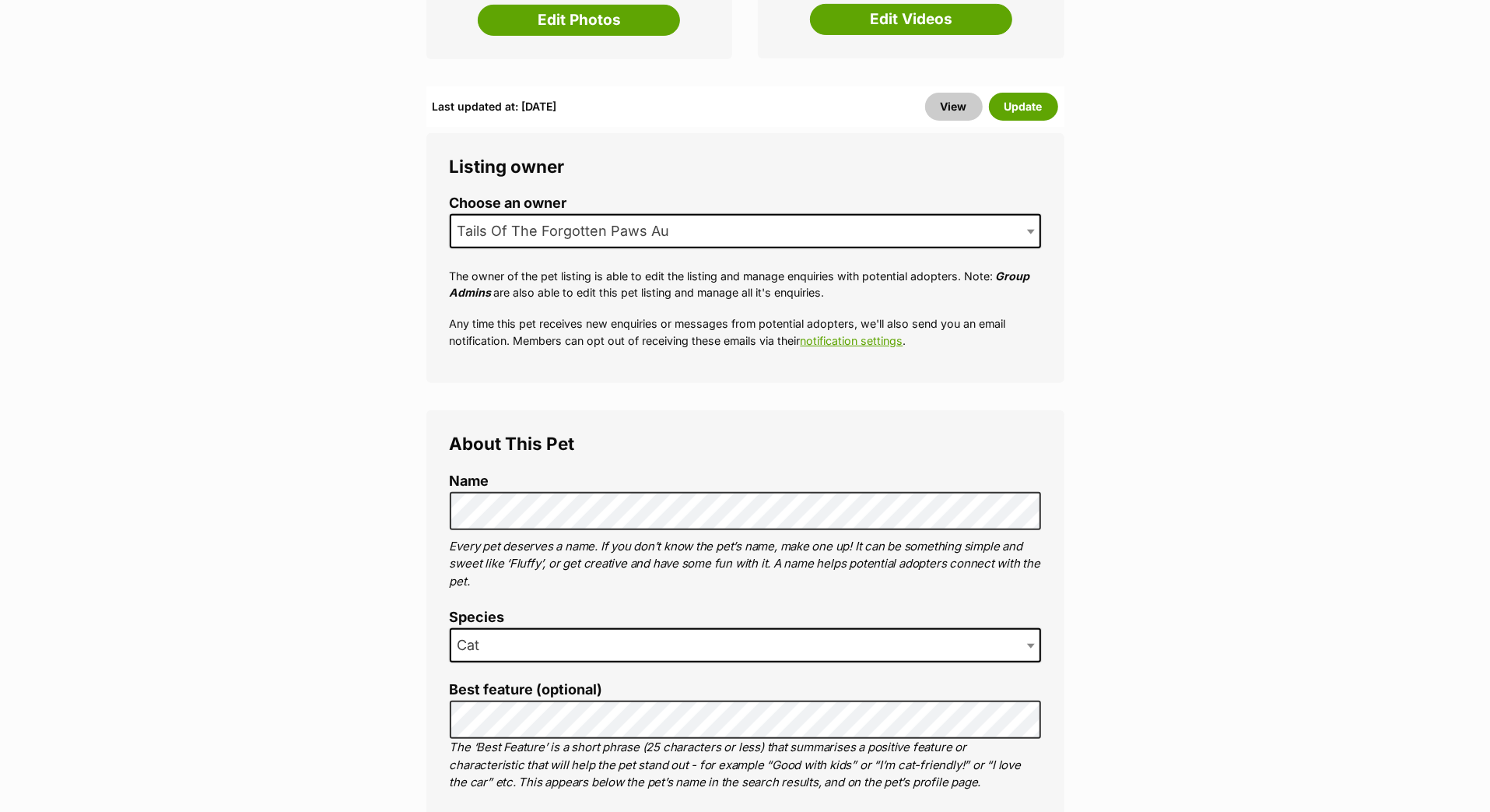
scroll to position [237, 0]
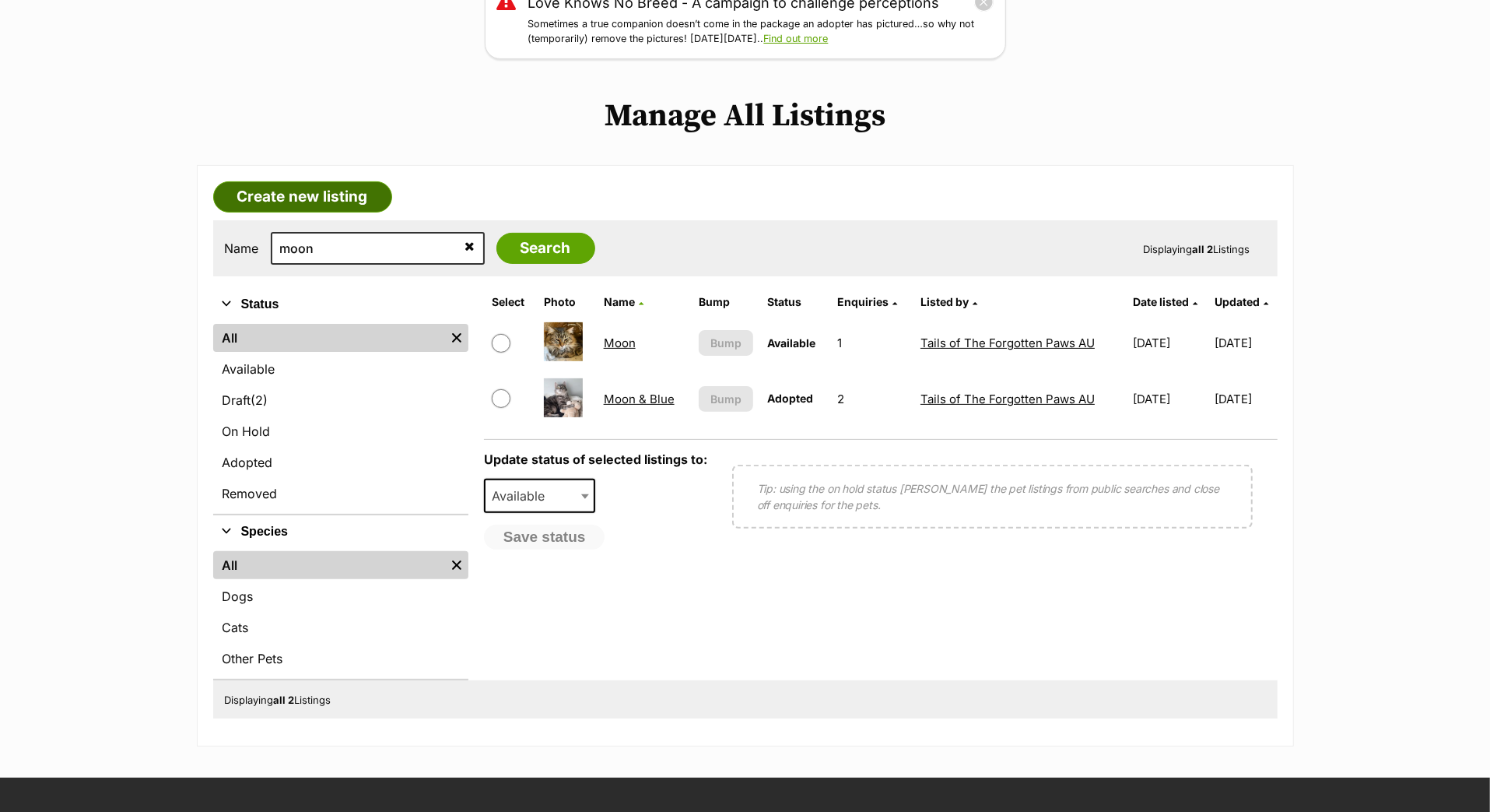
scroll to position [236, 0]
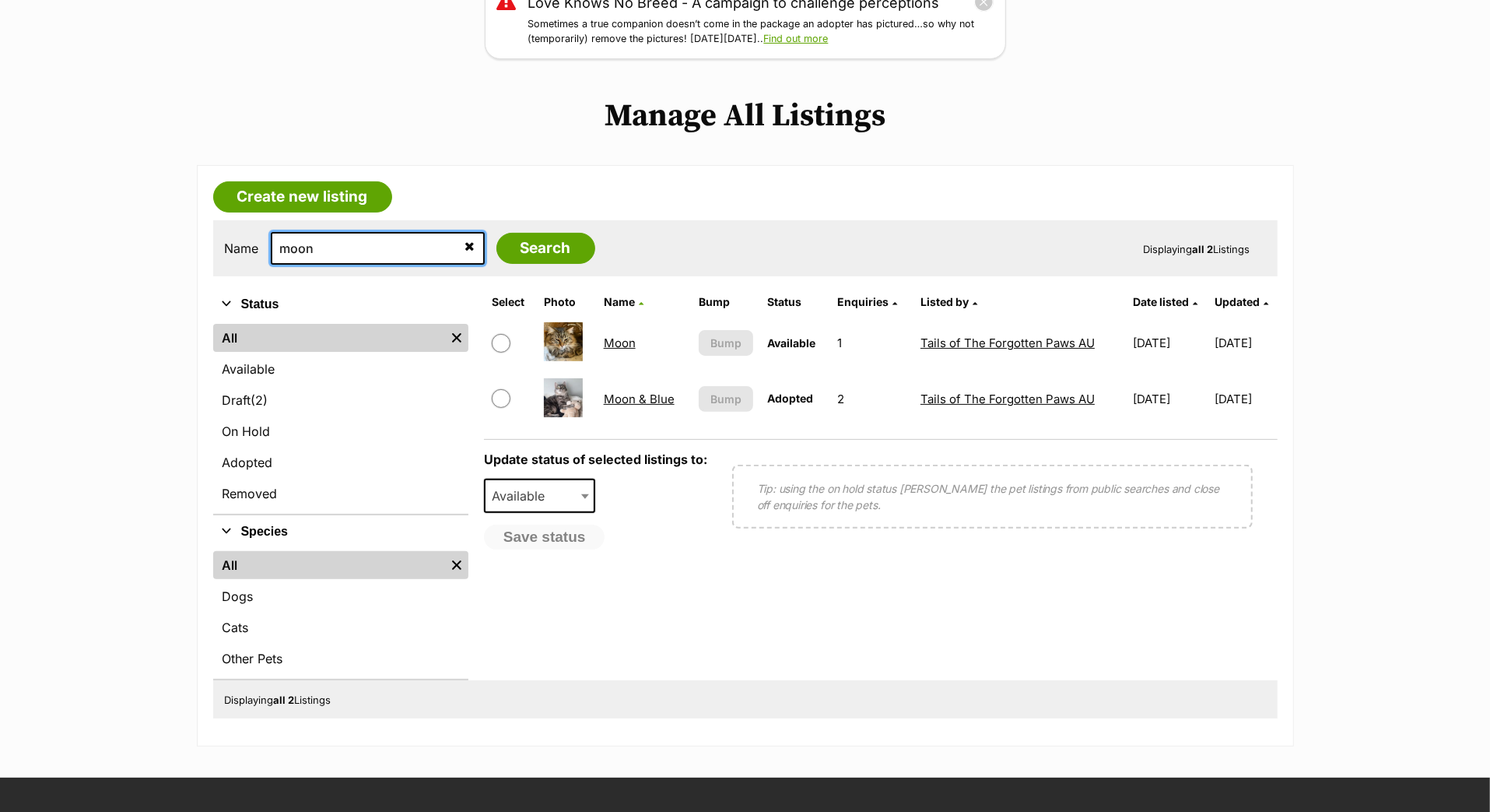
click at [315, 264] on input "moon" at bounding box center [378, 248] width 214 height 32
type input "blue"
click at [562, 264] on input "Search" at bounding box center [546, 248] width 99 height 31
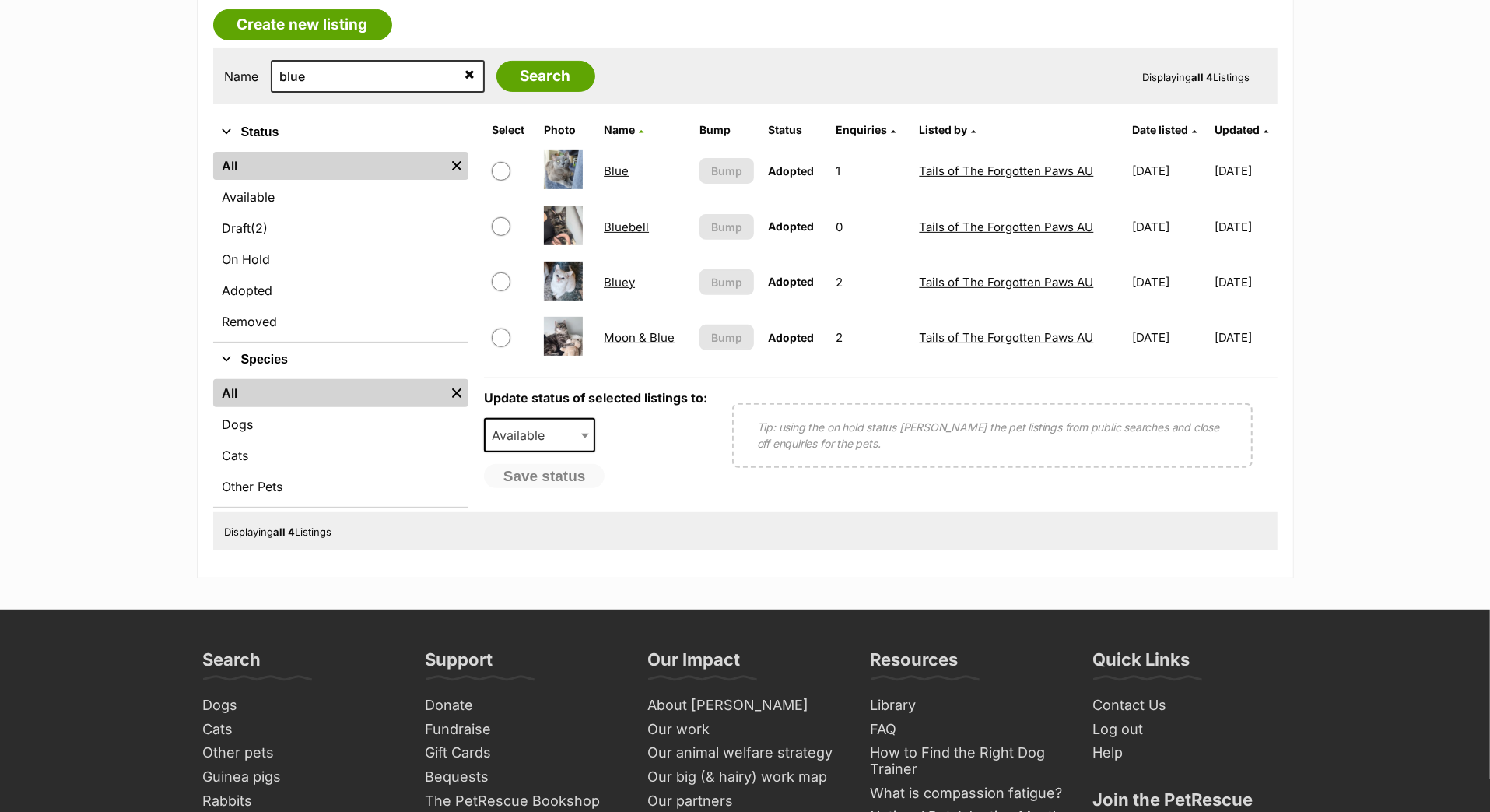
scroll to position [410, 0]
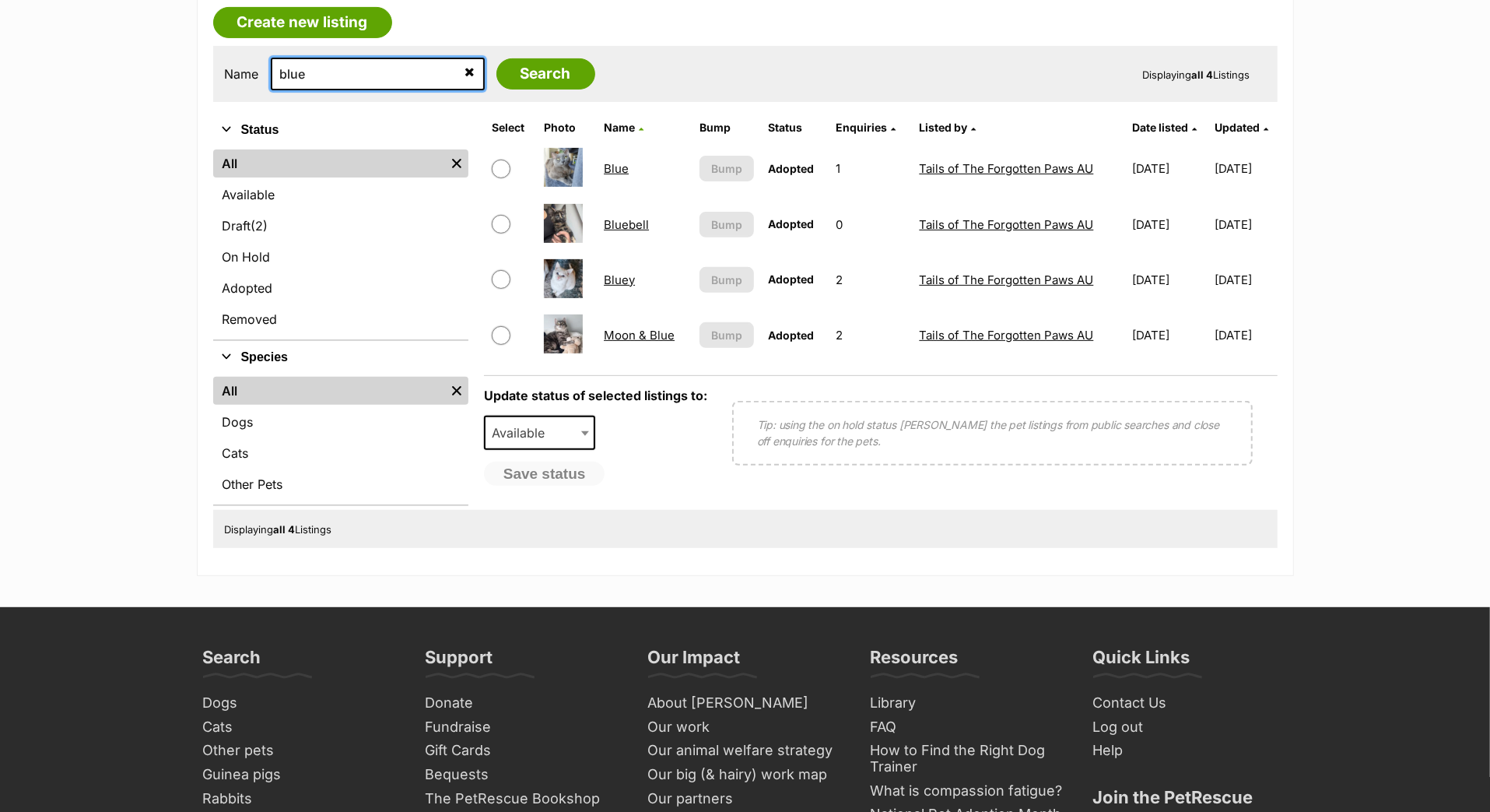
click at [280, 90] on input "blue" at bounding box center [378, 73] width 214 height 32
type input "moon"
click at [557, 89] on input "Search" at bounding box center [546, 74] width 99 height 31
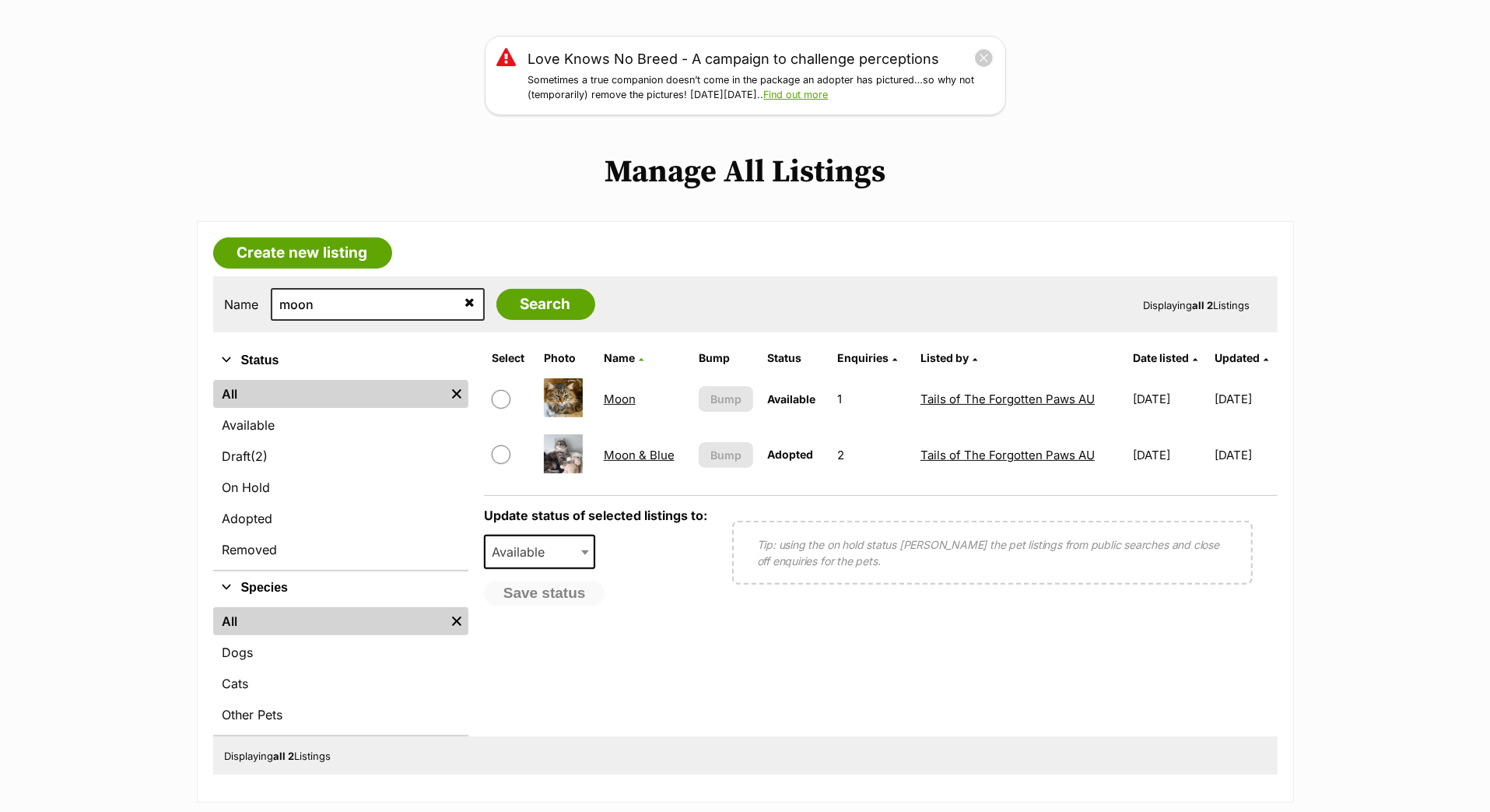
click at [608, 406] on link "Moon" at bounding box center [619, 398] width 32 height 15
click at [618, 463] on link "Moon & Blue" at bounding box center [639, 454] width 70 height 15
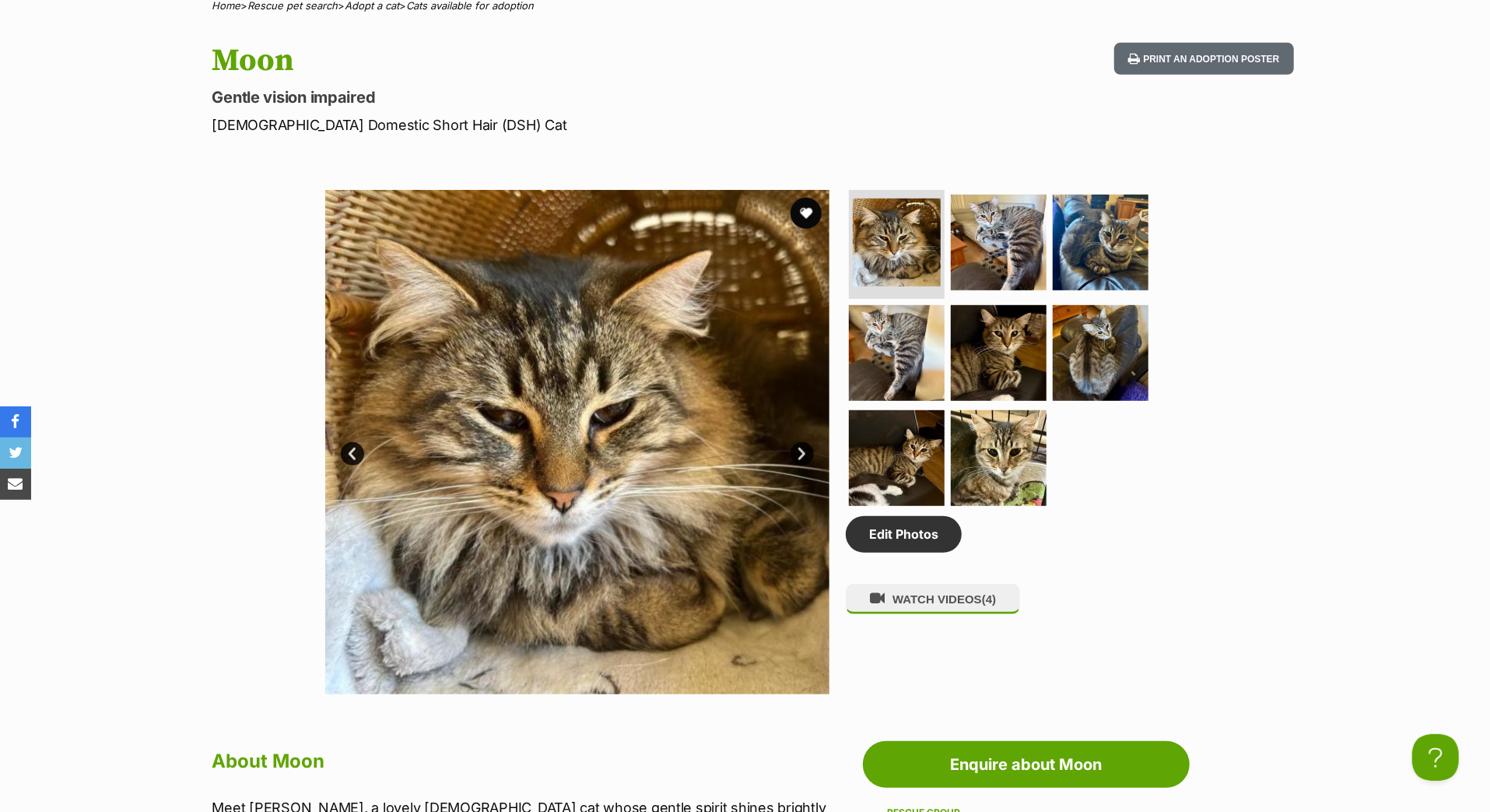
scroll to position [517, 0]
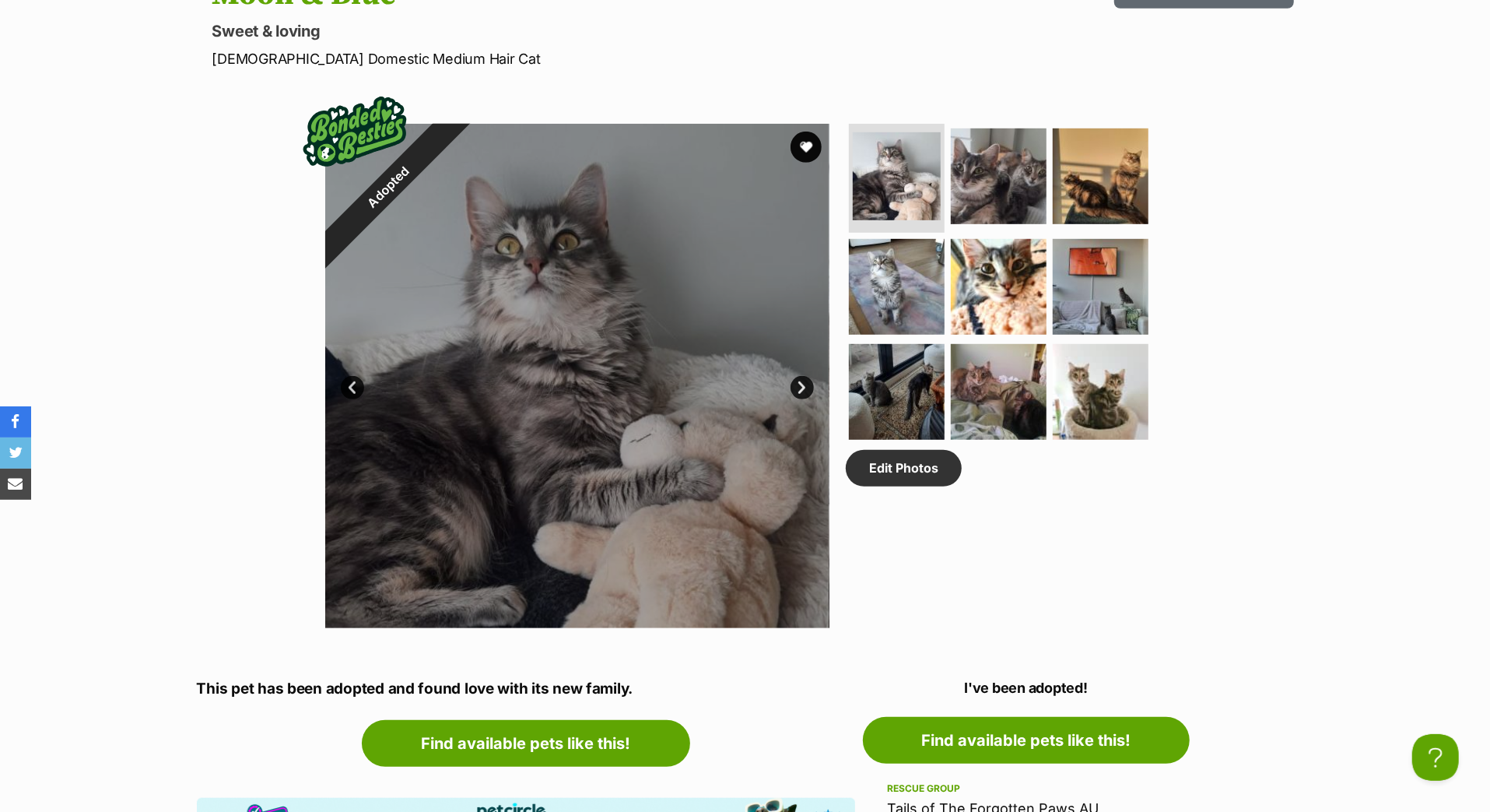
click at [812, 486] on div at bounding box center [578, 376] width 505 height 505
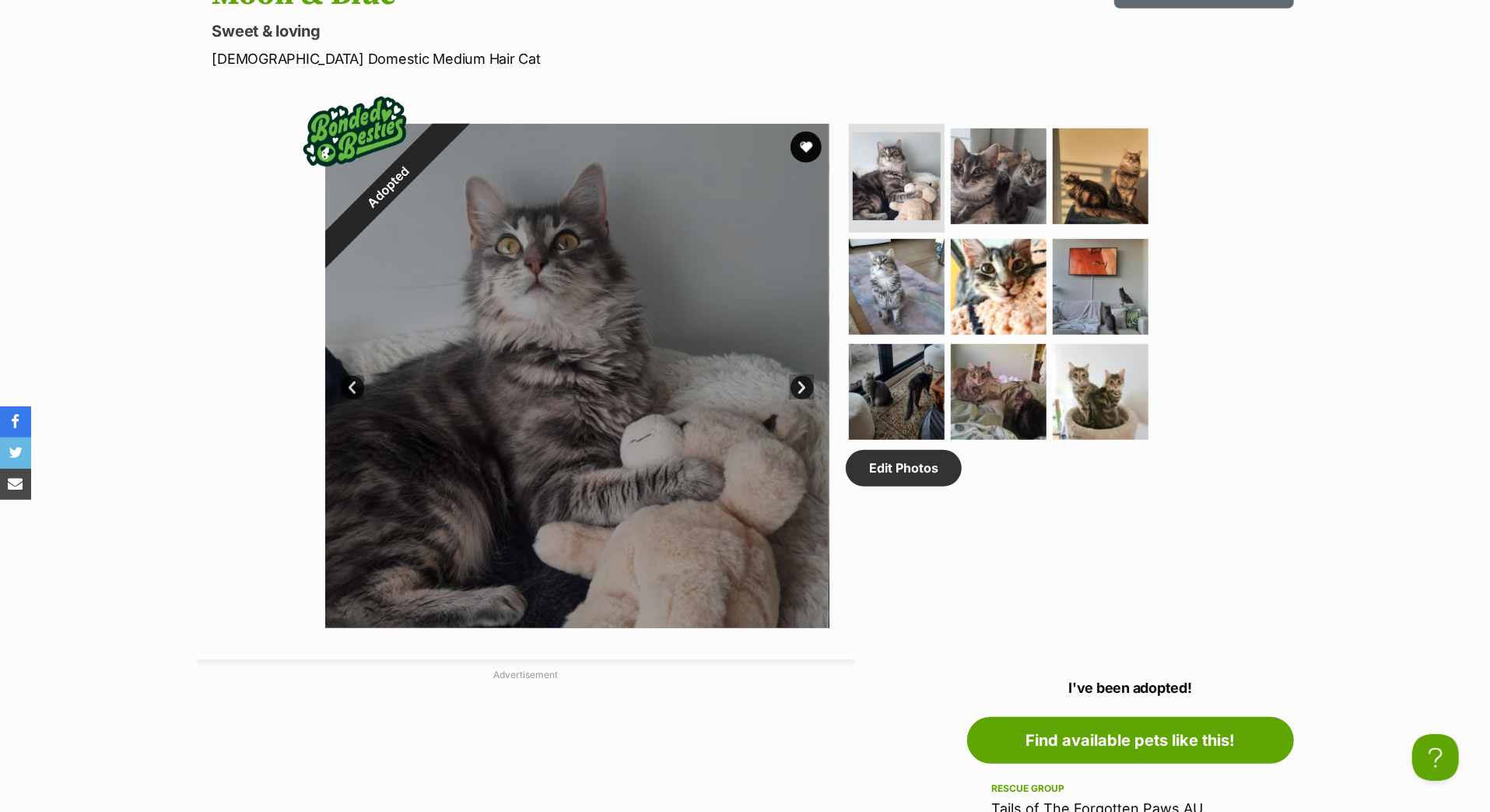
click at [801, 399] on link "Next" at bounding box center [802, 387] width 23 height 23
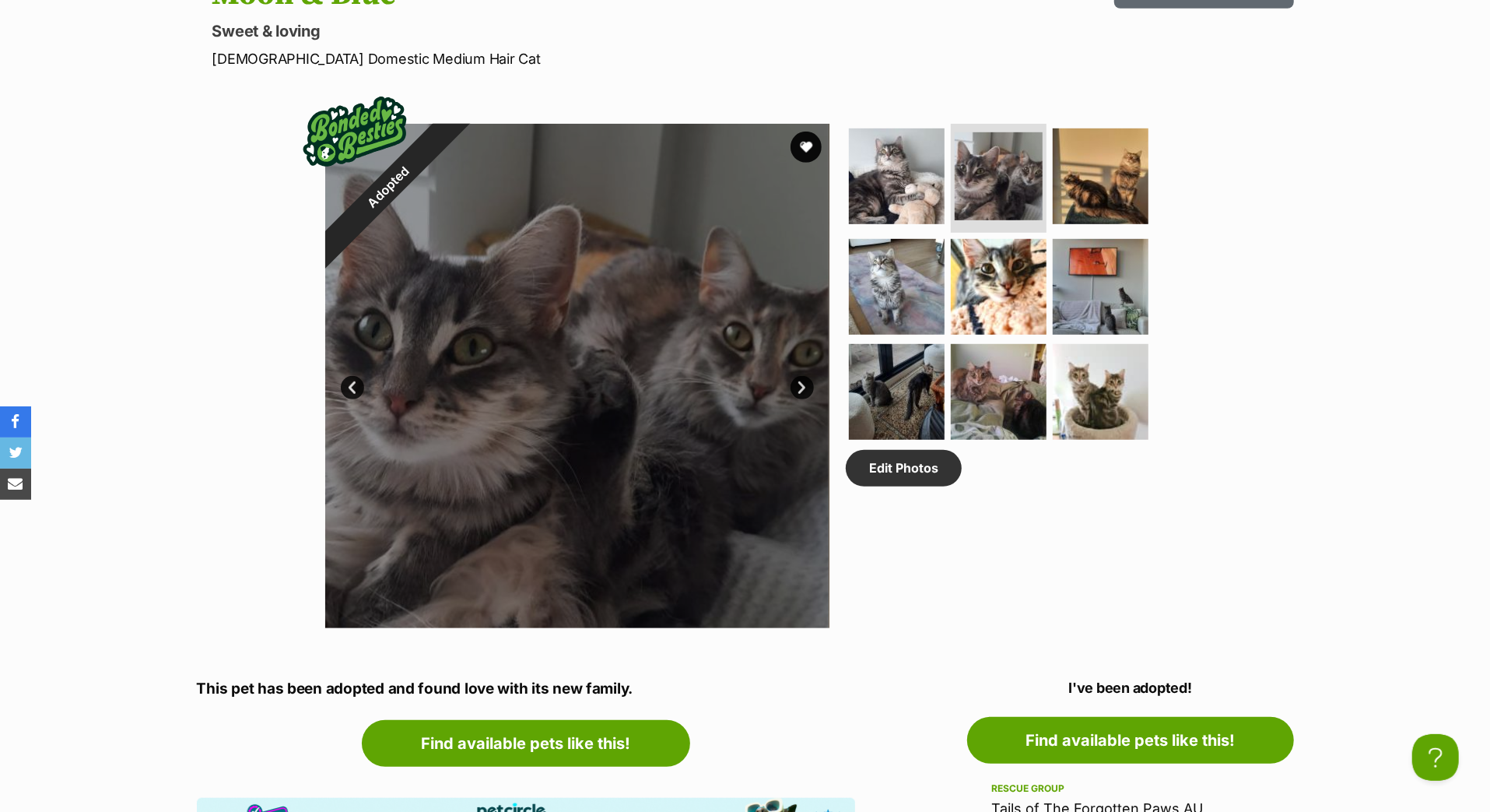
click at [802, 399] on link "Next" at bounding box center [802, 387] width 23 height 23
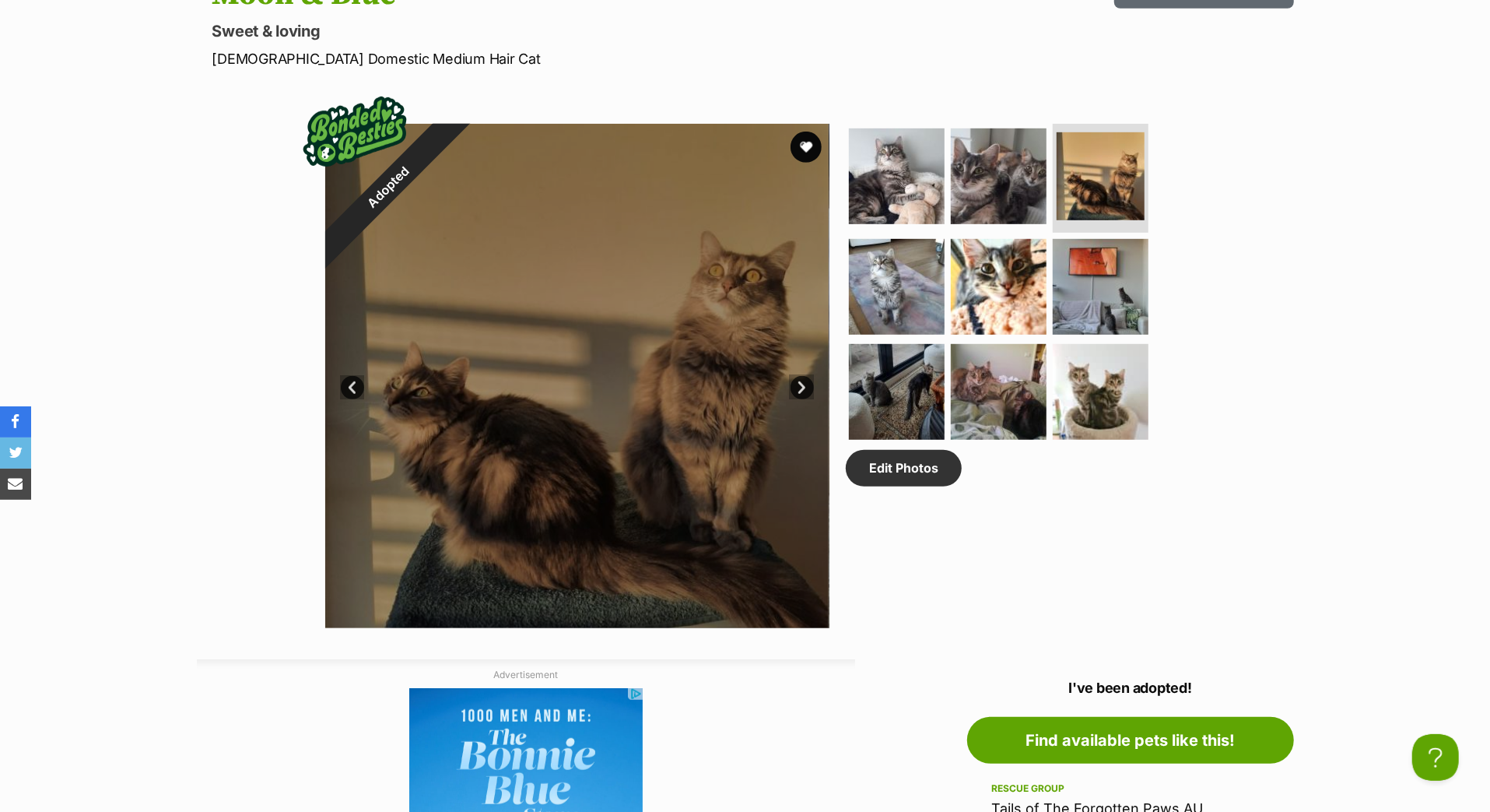
click at [803, 399] on link "Next" at bounding box center [802, 387] width 23 height 23
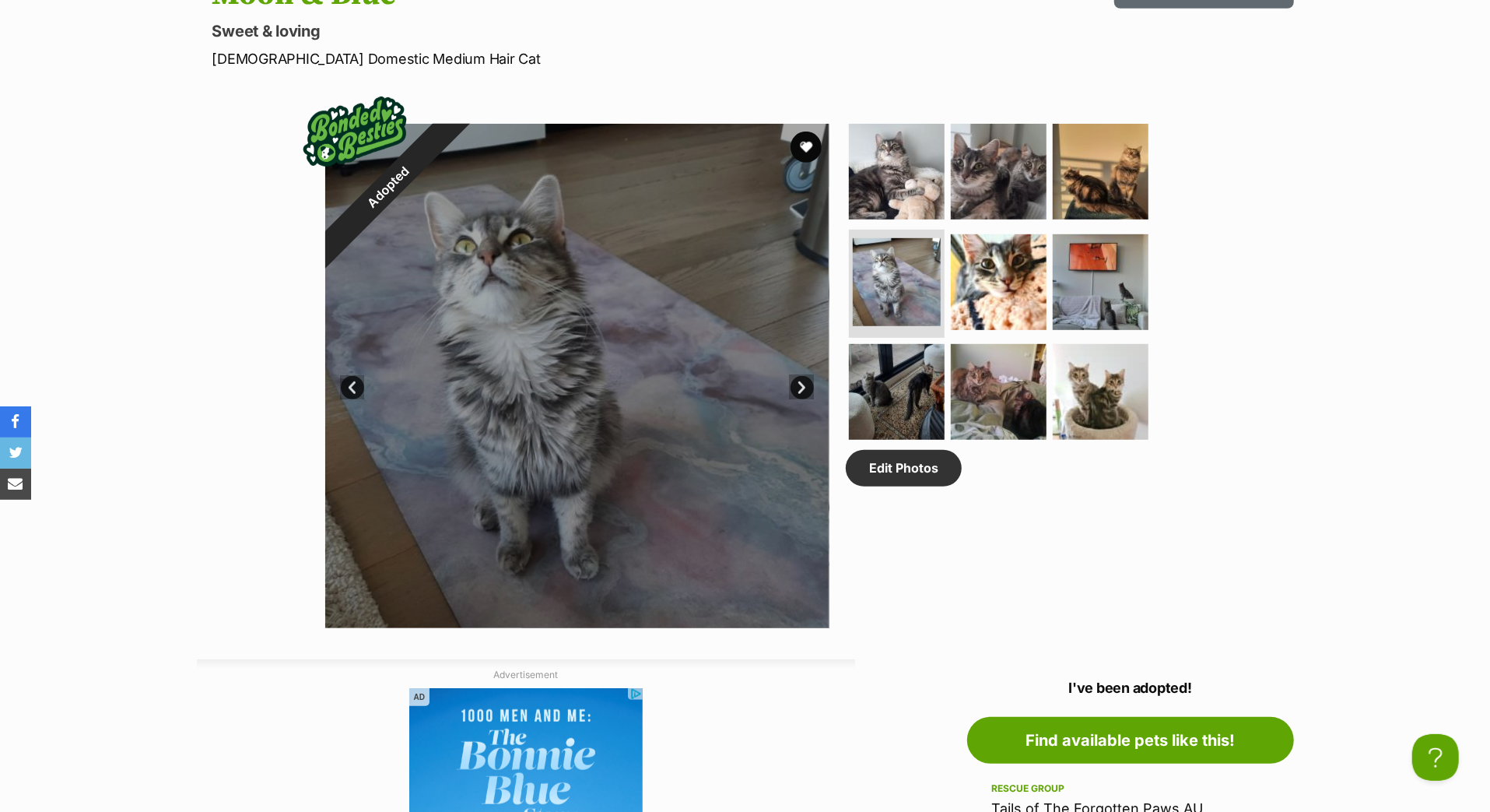
click at [803, 399] on link "Next" at bounding box center [802, 387] width 23 height 23
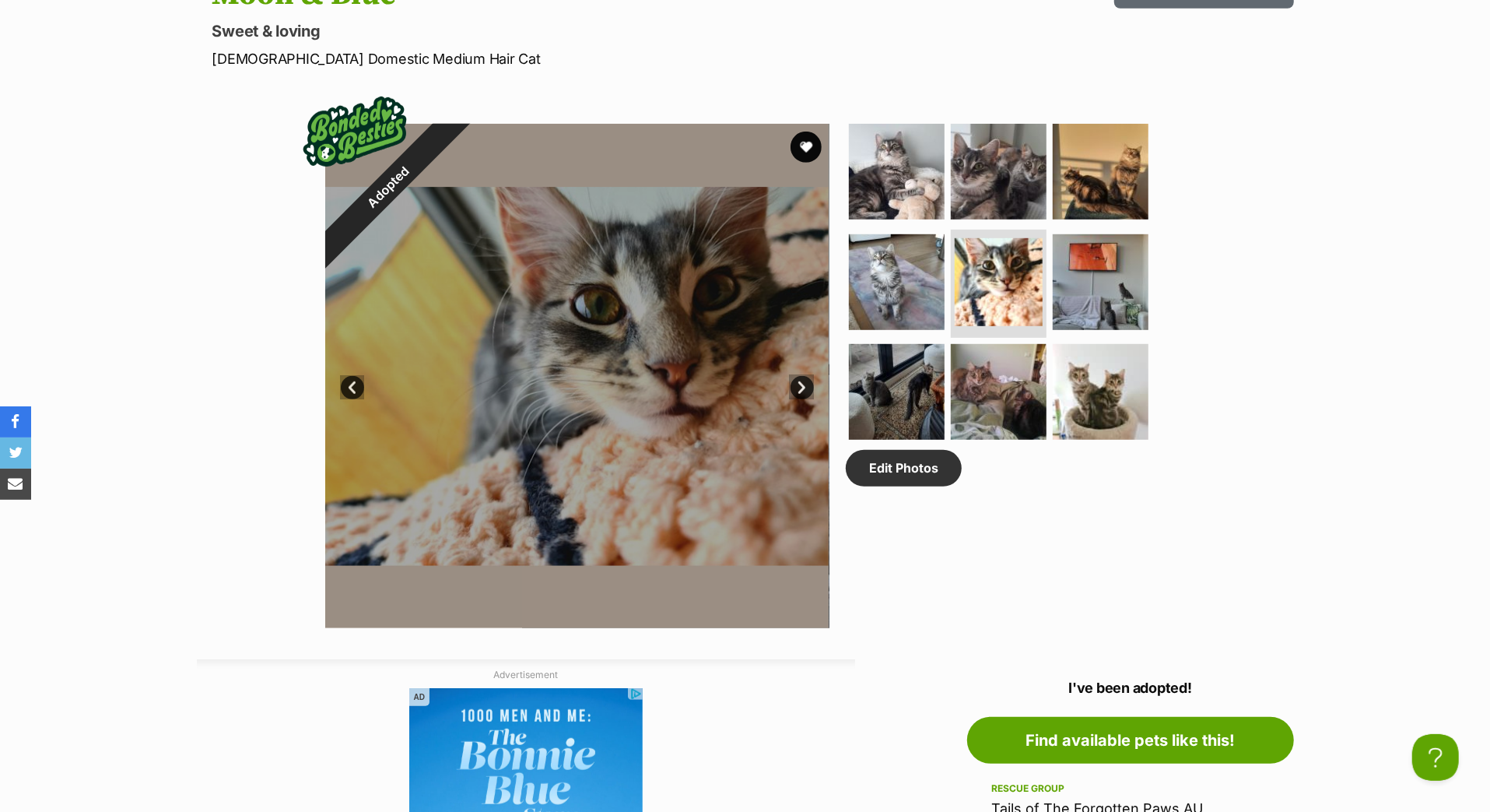
click at [805, 399] on link "Next" at bounding box center [802, 387] width 23 height 23
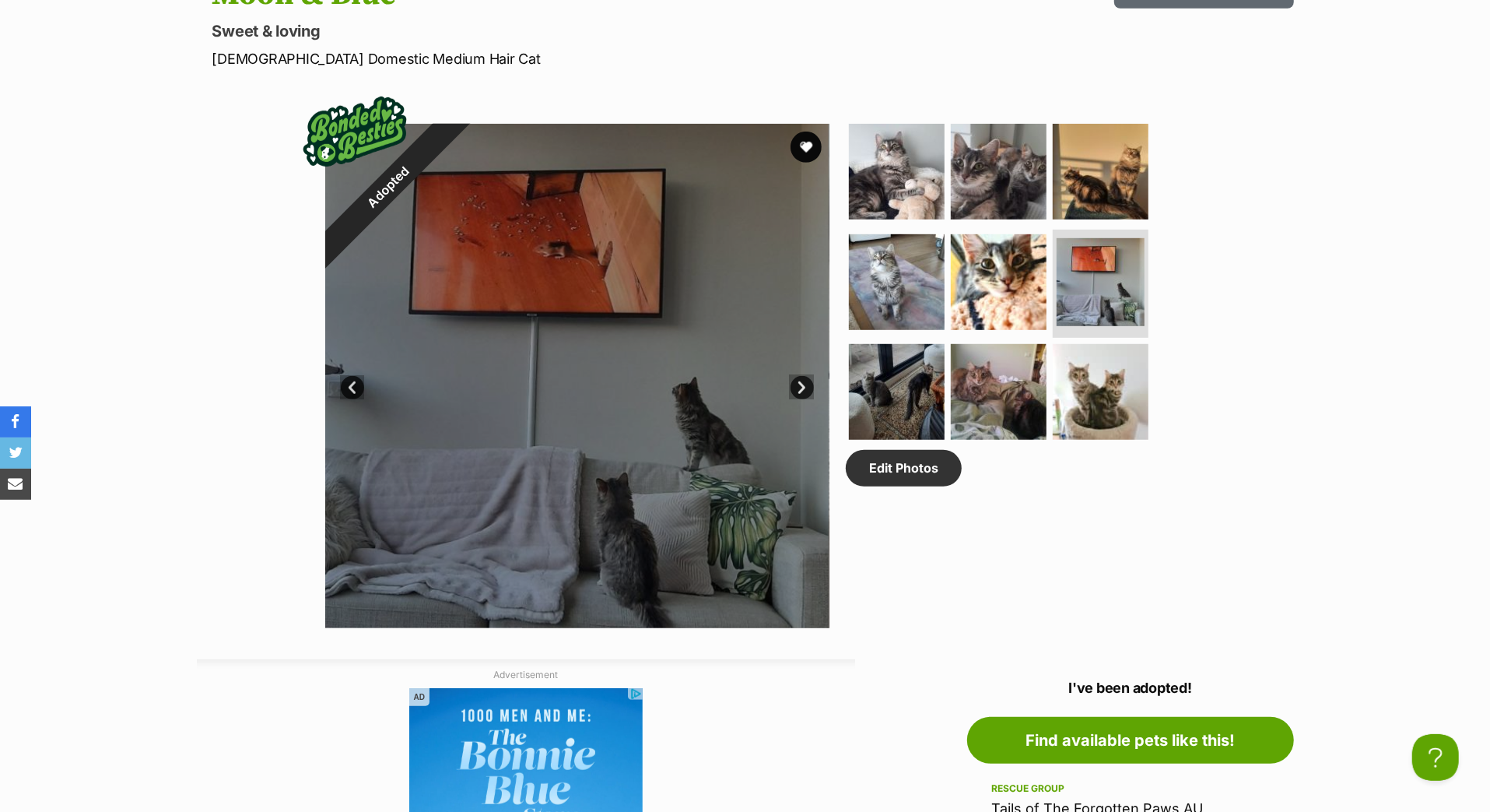
click at [805, 399] on link "Next" at bounding box center [802, 387] width 23 height 23
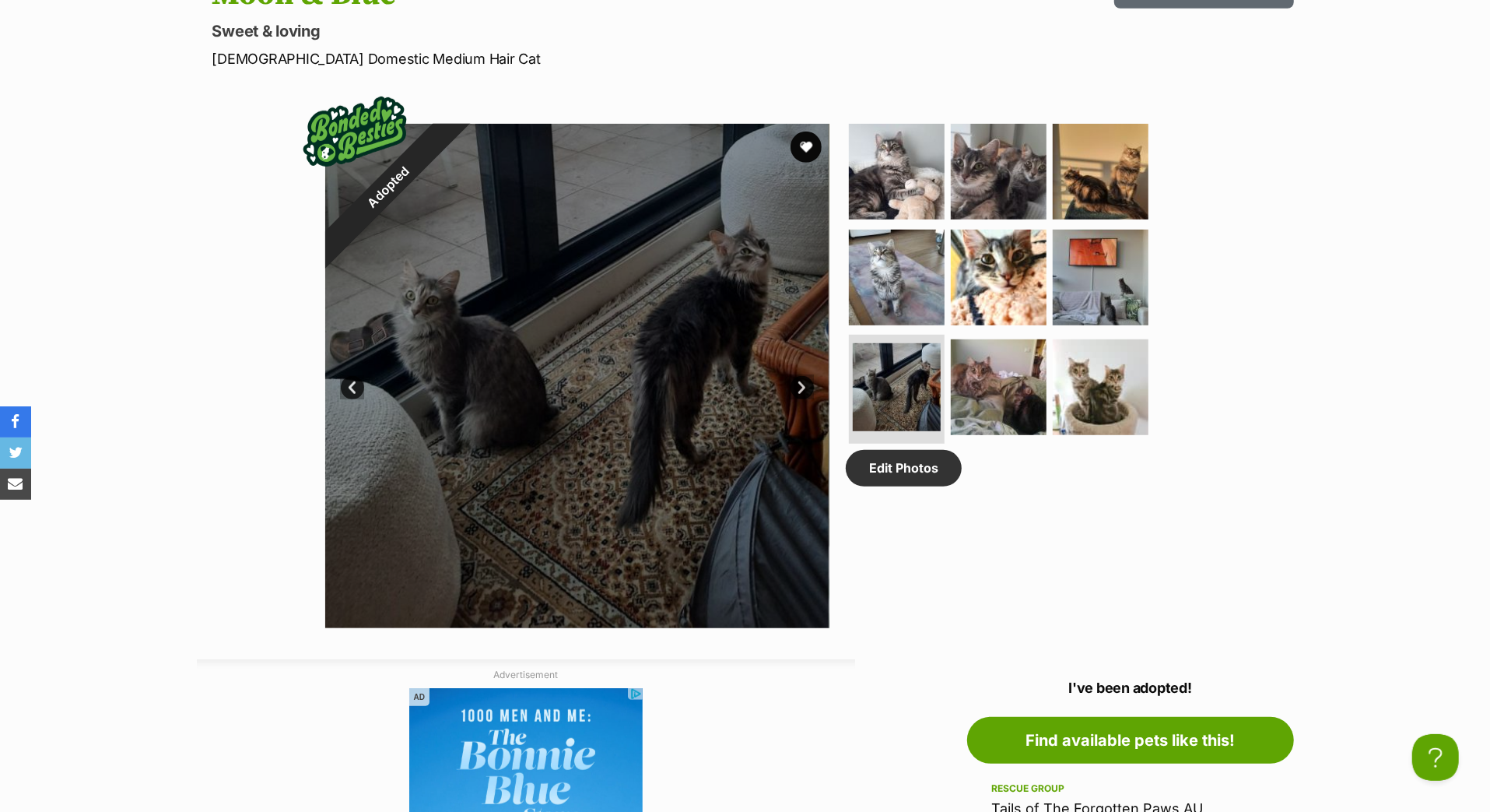
click at [805, 399] on link "Next" at bounding box center [802, 387] width 23 height 23
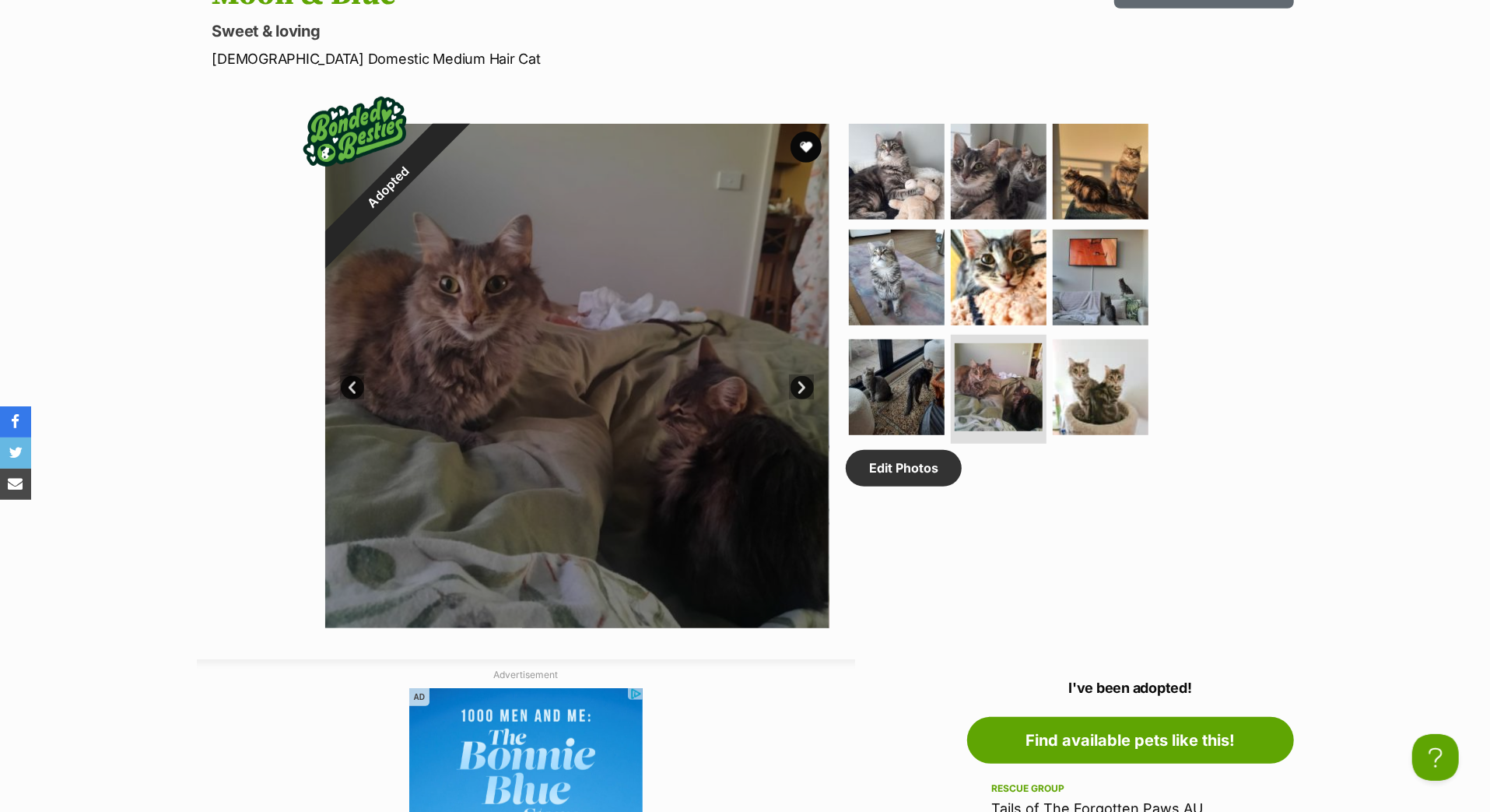
click at [805, 399] on link "Next" at bounding box center [802, 387] width 23 height 23
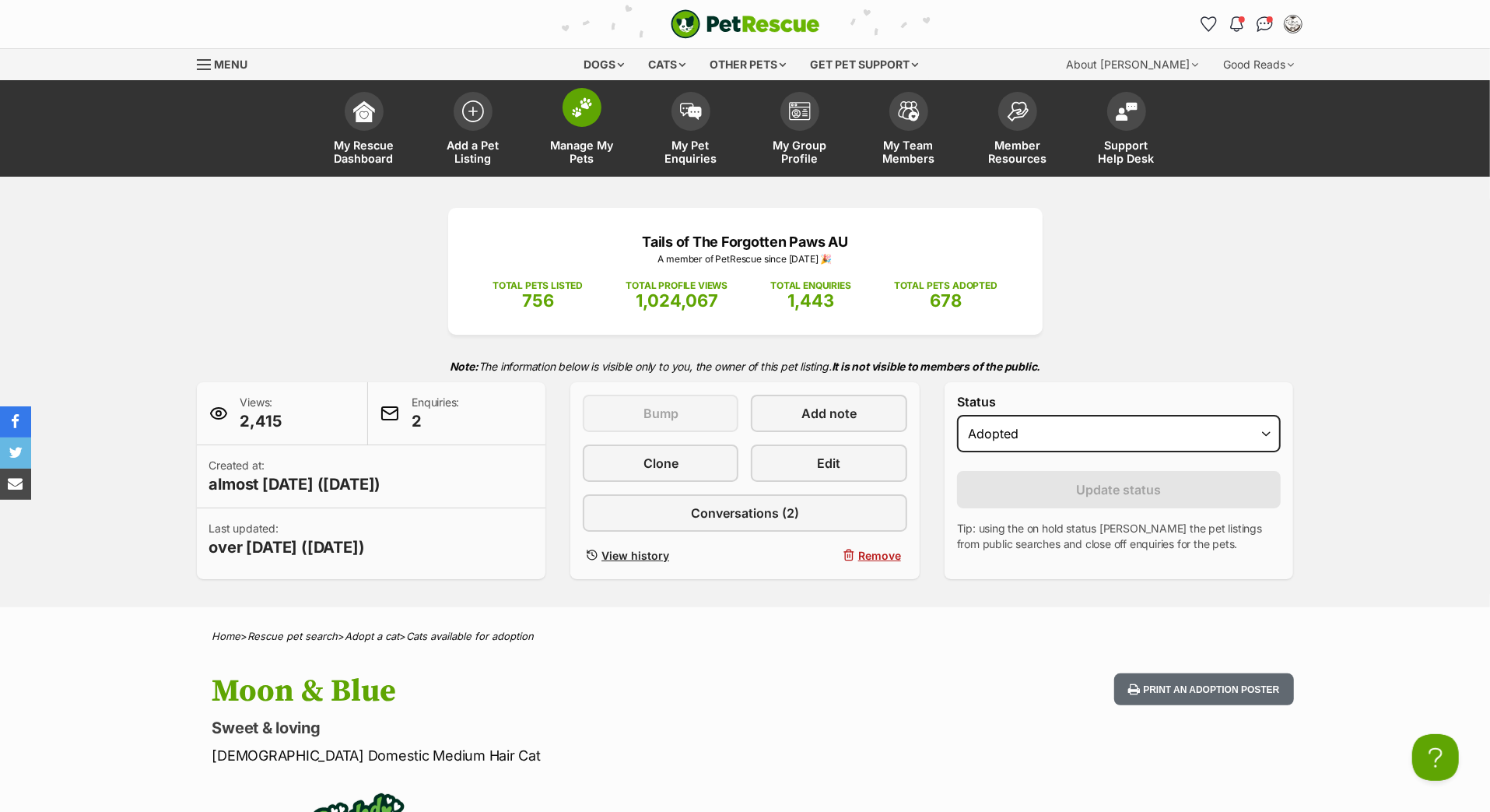
click at [588, 117] on img at bounding box center [582, 107] width 22 height 21
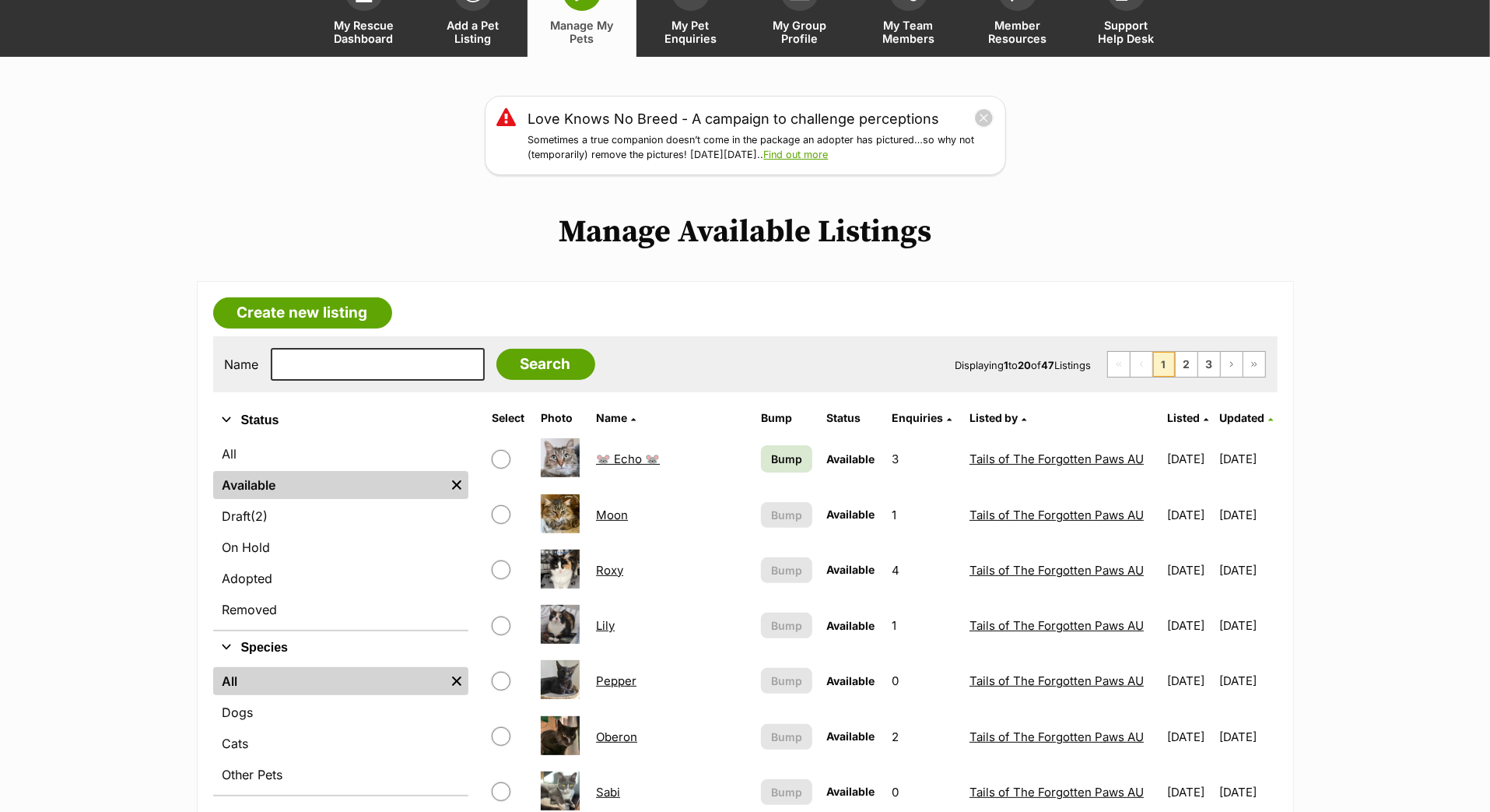
scroll to position [297, 0]
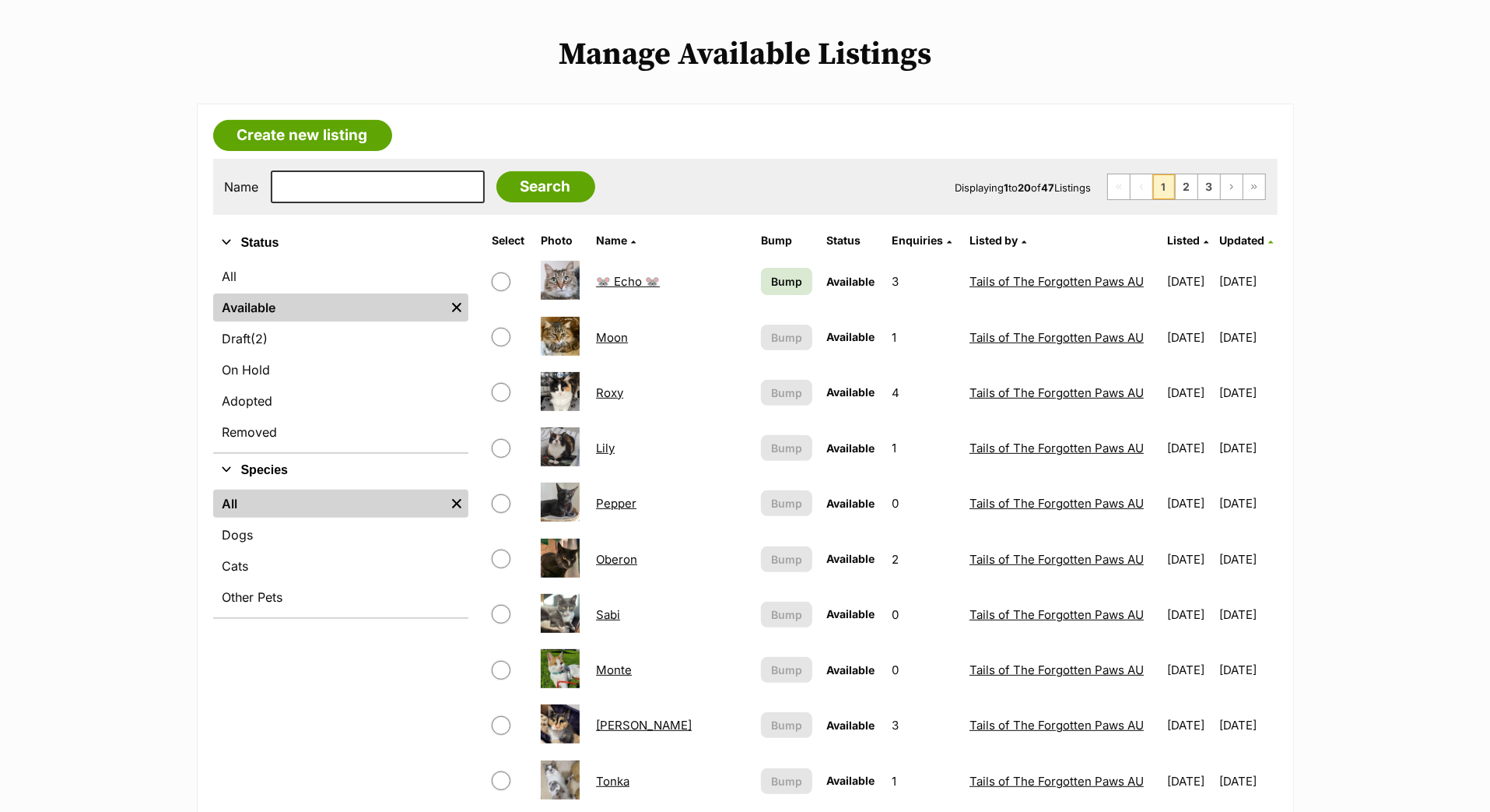
click at [771, 290] on span "Bump" at bounding box center [787, 281] width 31 height 17
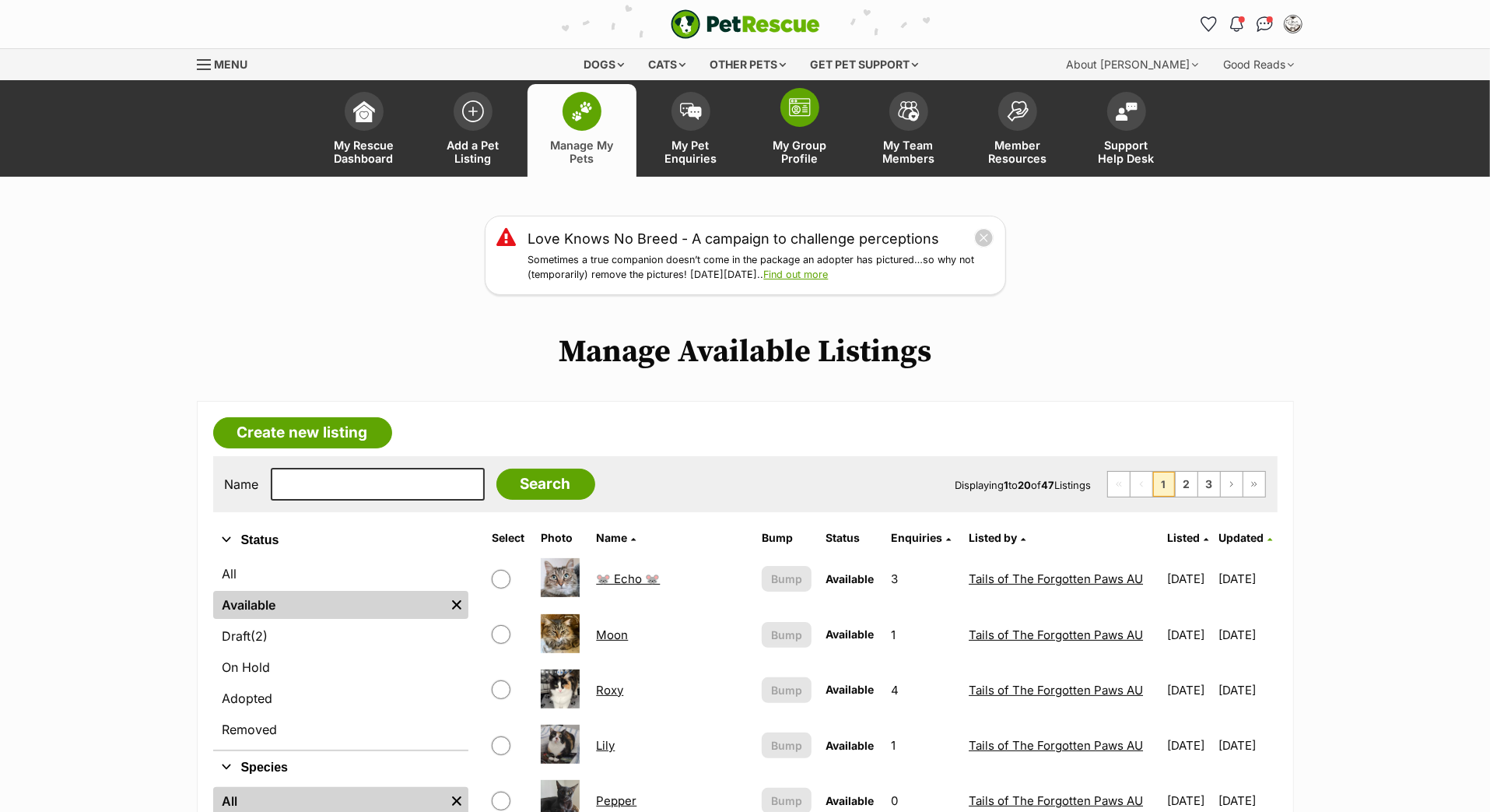
click at [802, 116] on img at bounding box center [800, 107] width 22 height 19
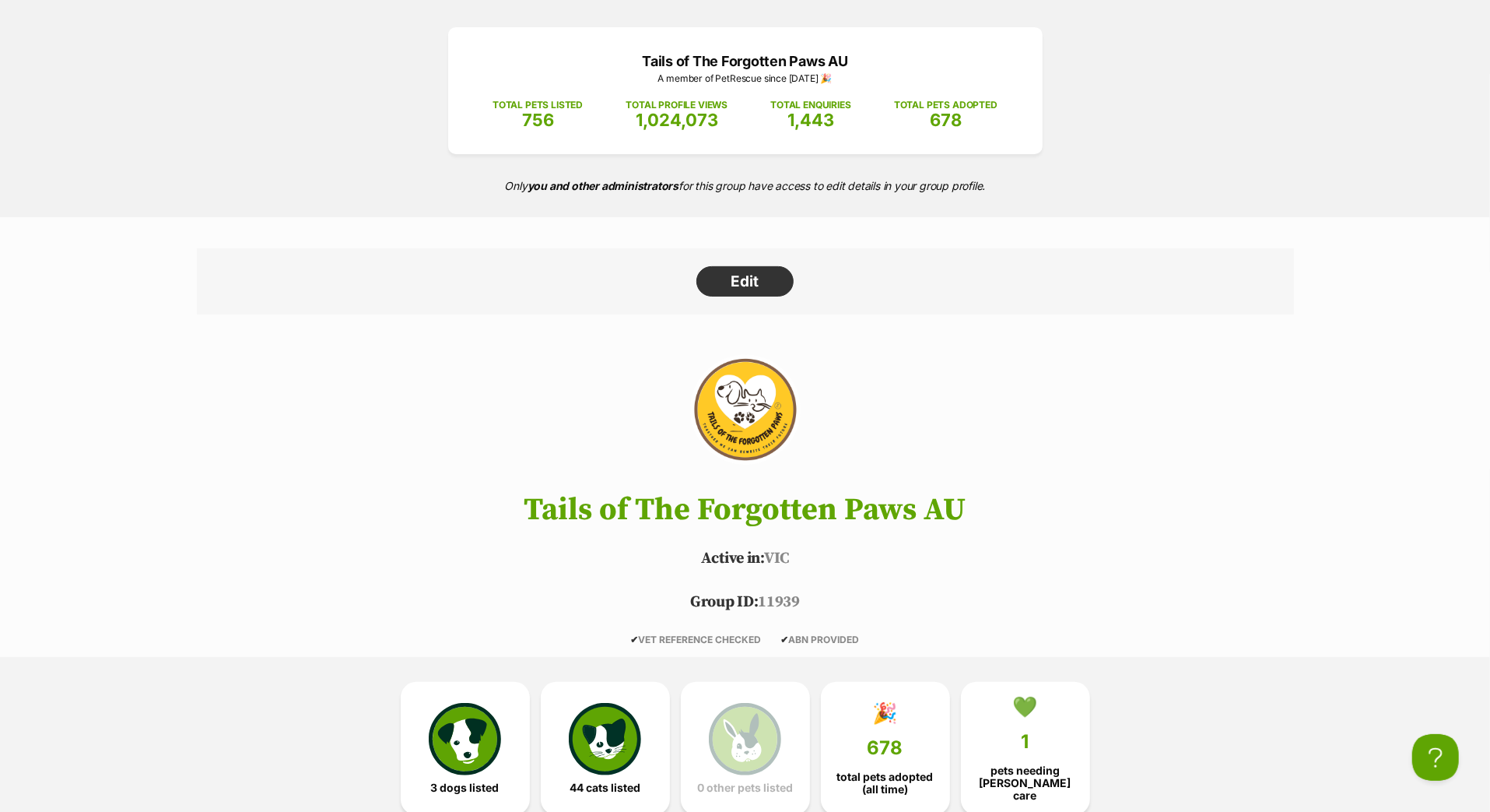
scroll to position [83, 0]
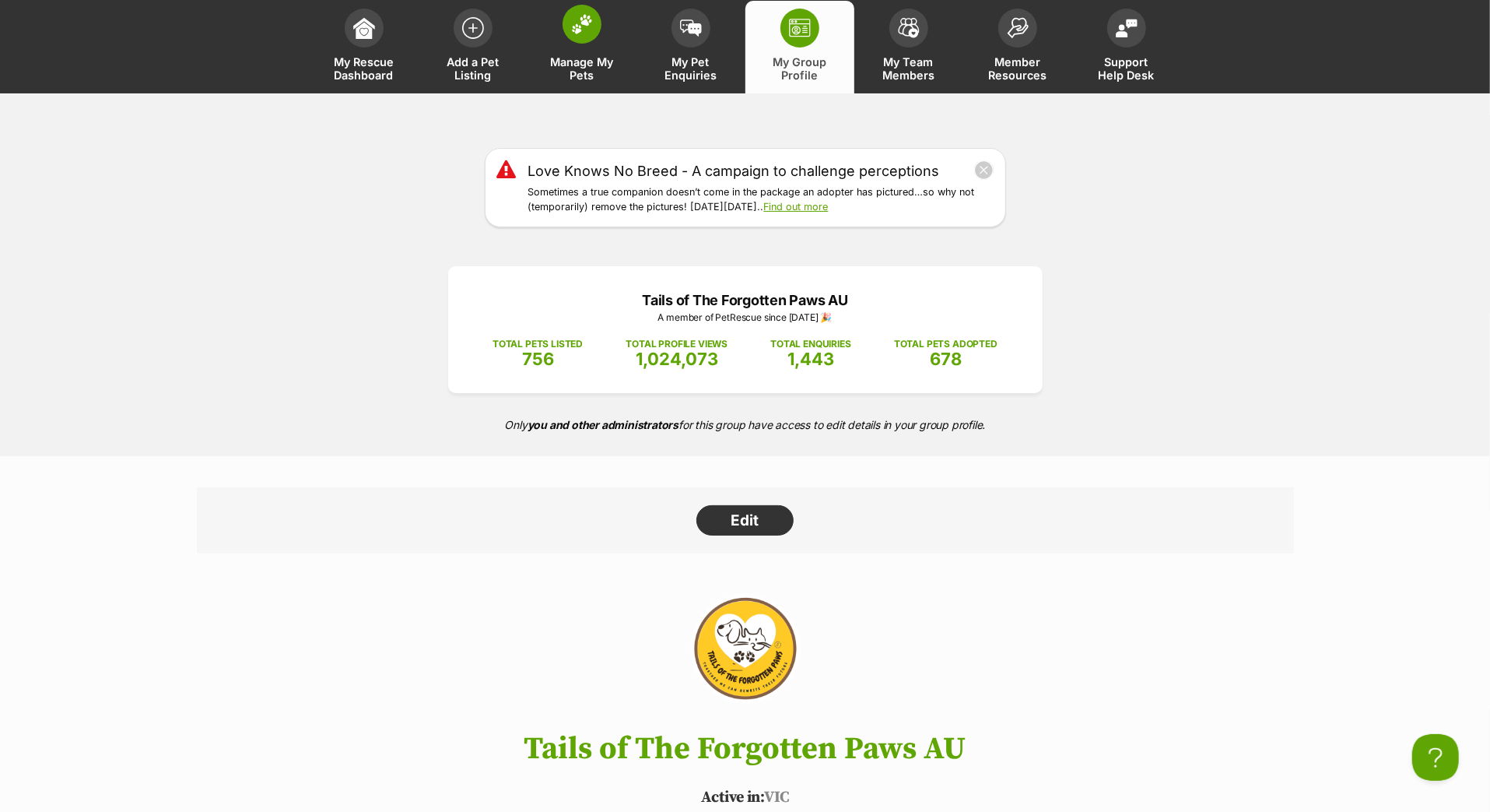
click at [577, 44] on span at bounding box center [582, 24] width 39 height 39
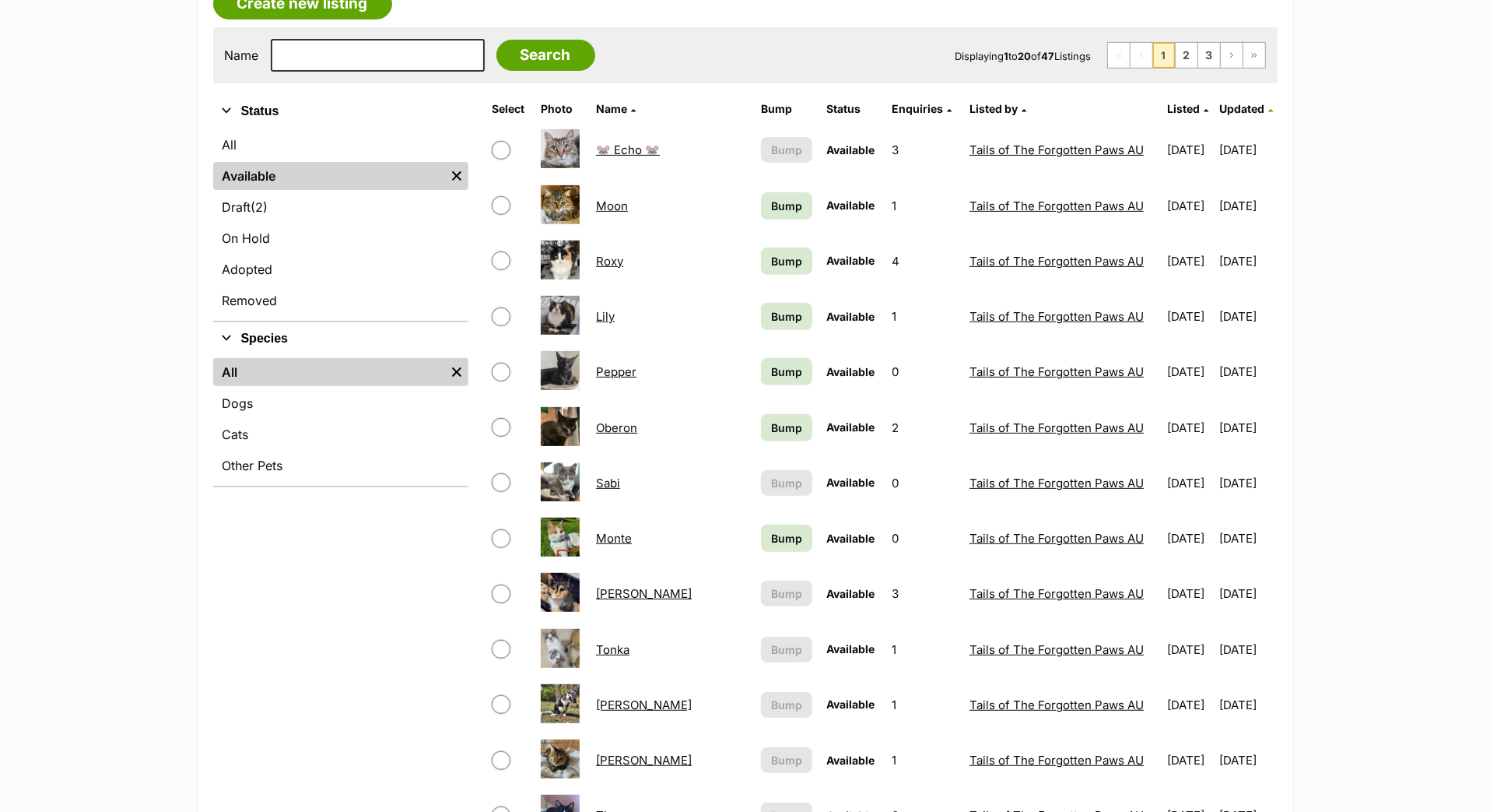
scroll to position [447, 0]
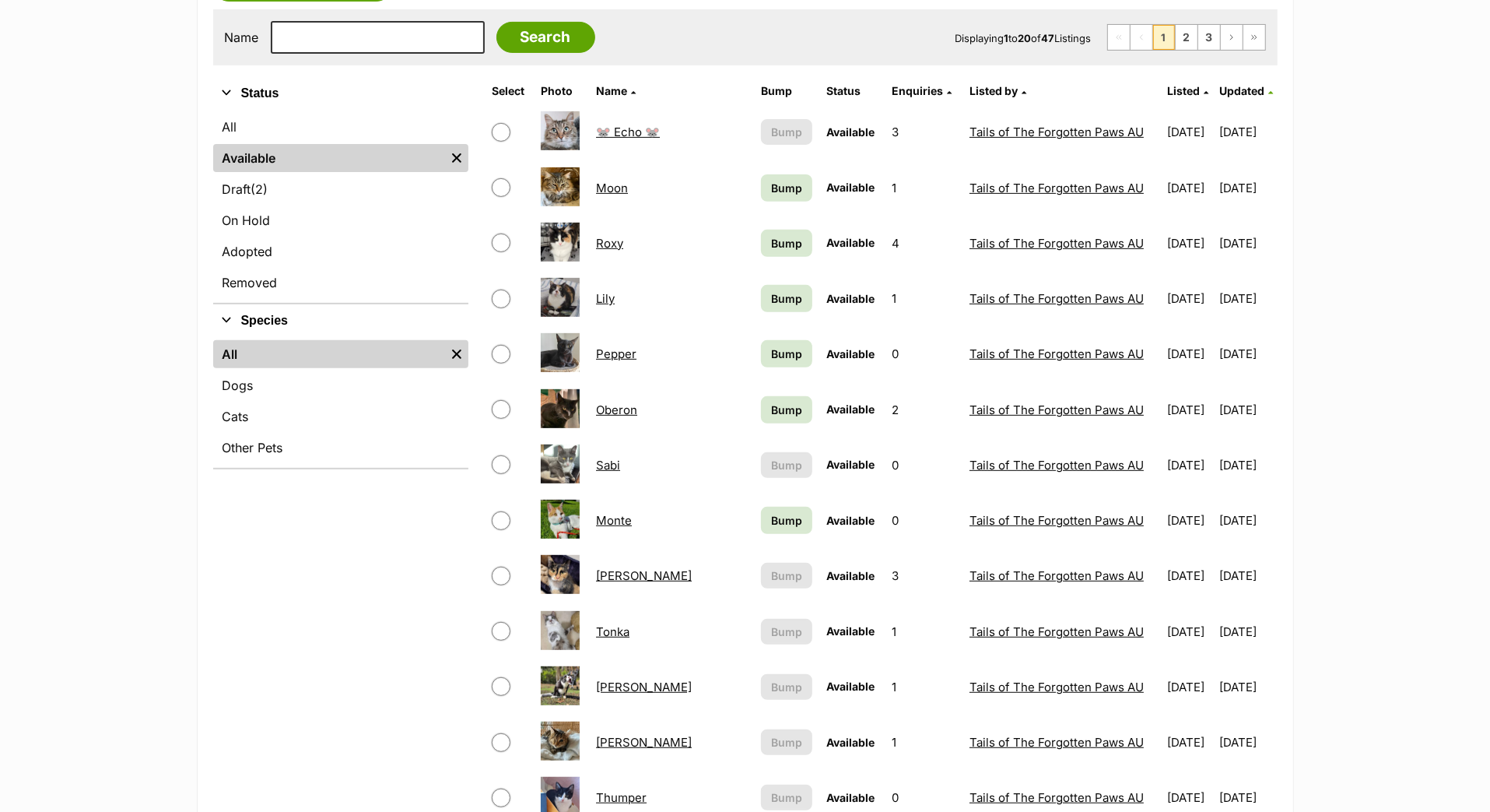
click at [771, 196] on span "Bump" at bounding box center [787, 188] width 31 height 17
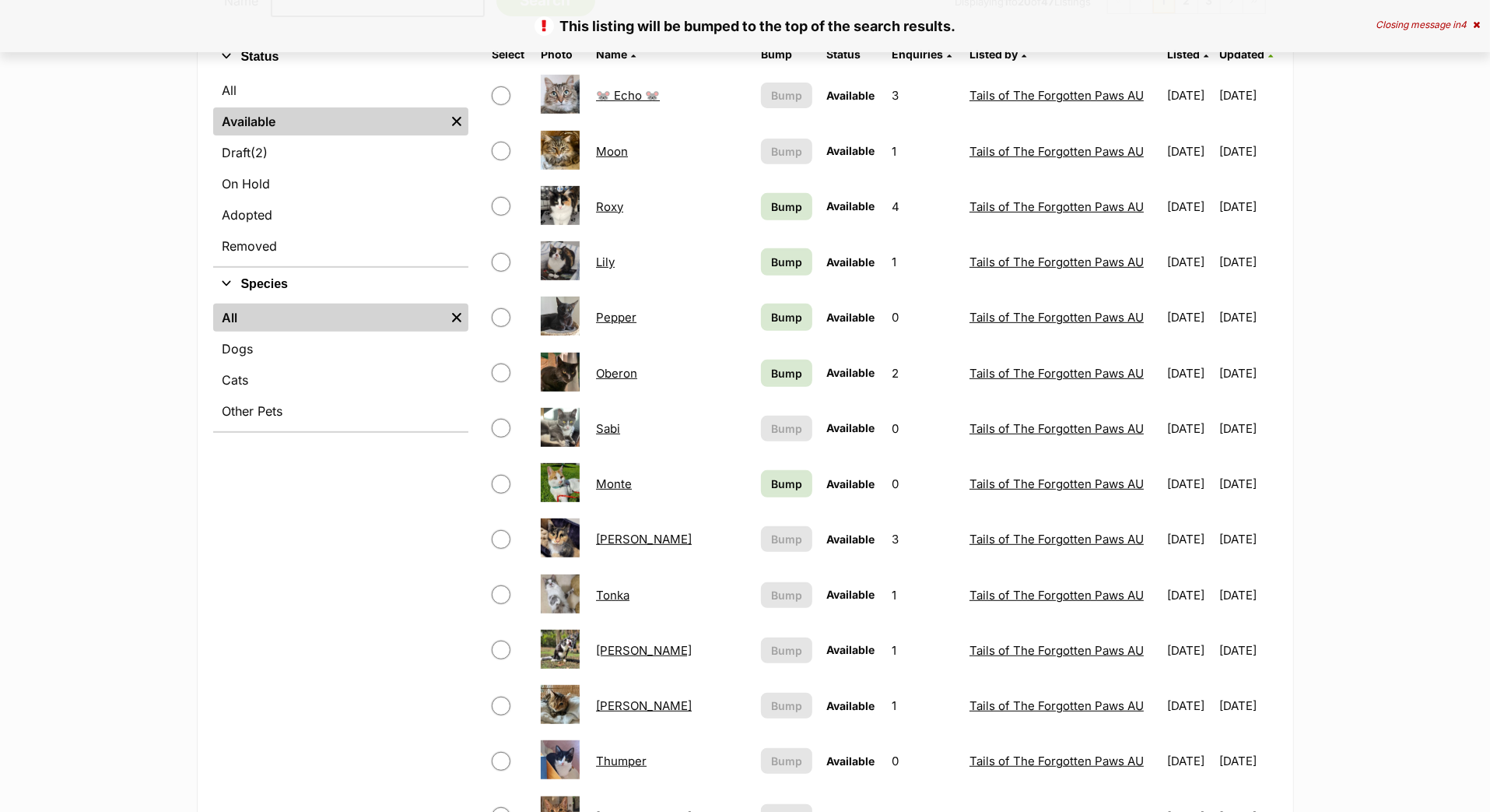
click at [771, 215] on span "Bump" at bounding box center [787, 206] width 31 height 17
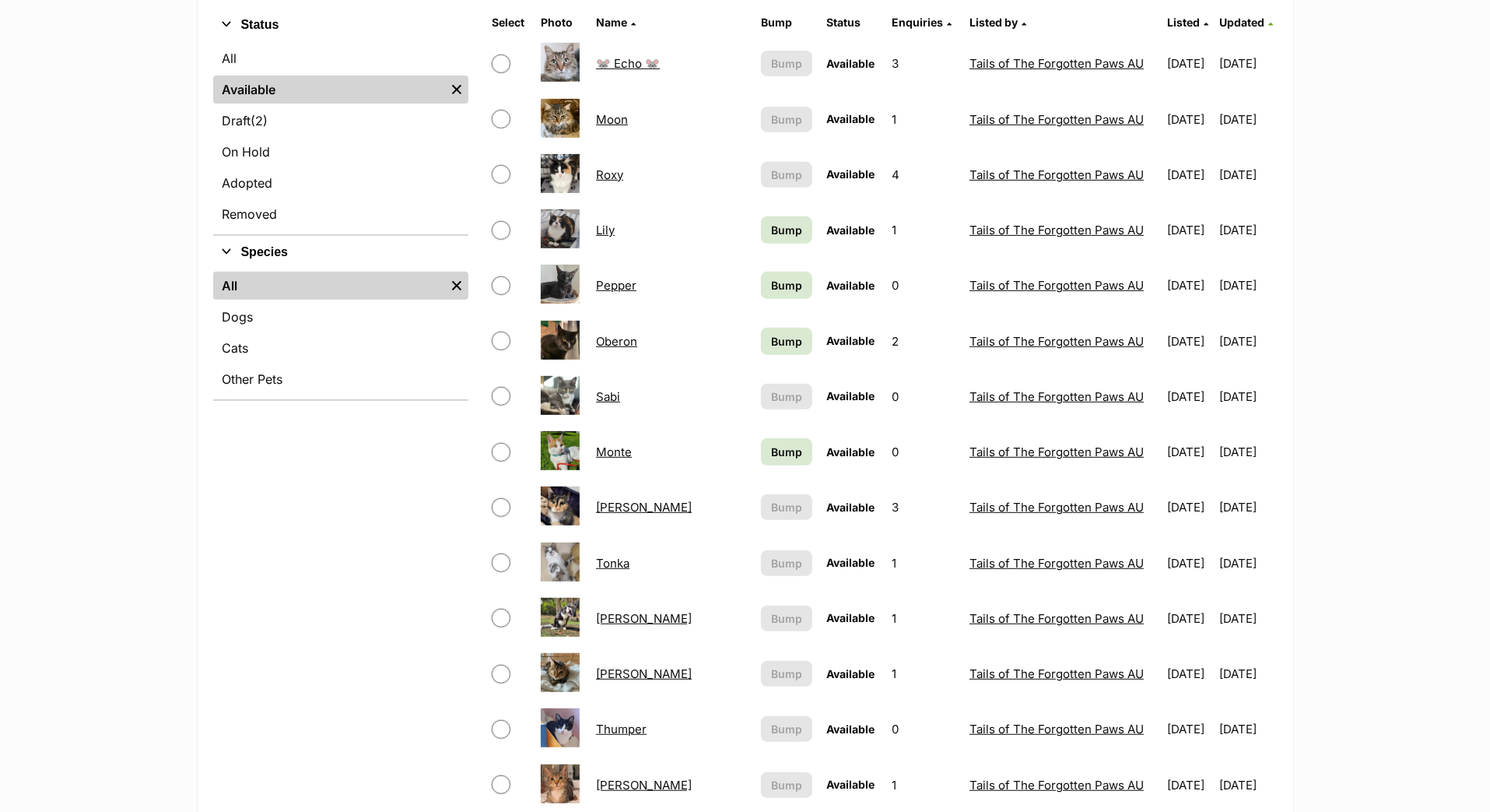
click at [771, 460] on span "Bump" at bounding box center [787, 451] width 31 height 17
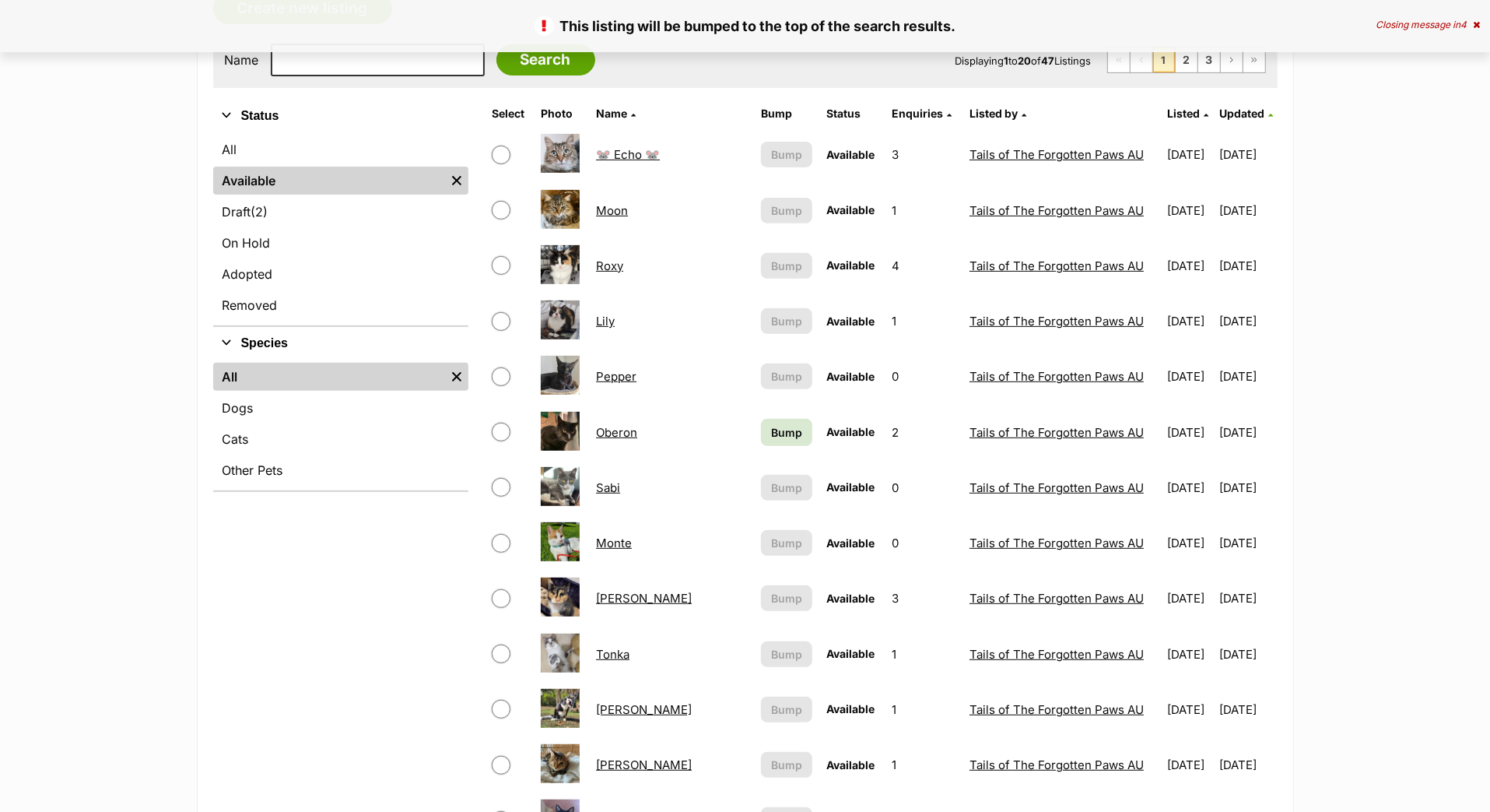
scroll to position [425, 0]
click at [771, 440] on span "Bump" at bounding box center [787, 432] width 31 height 17
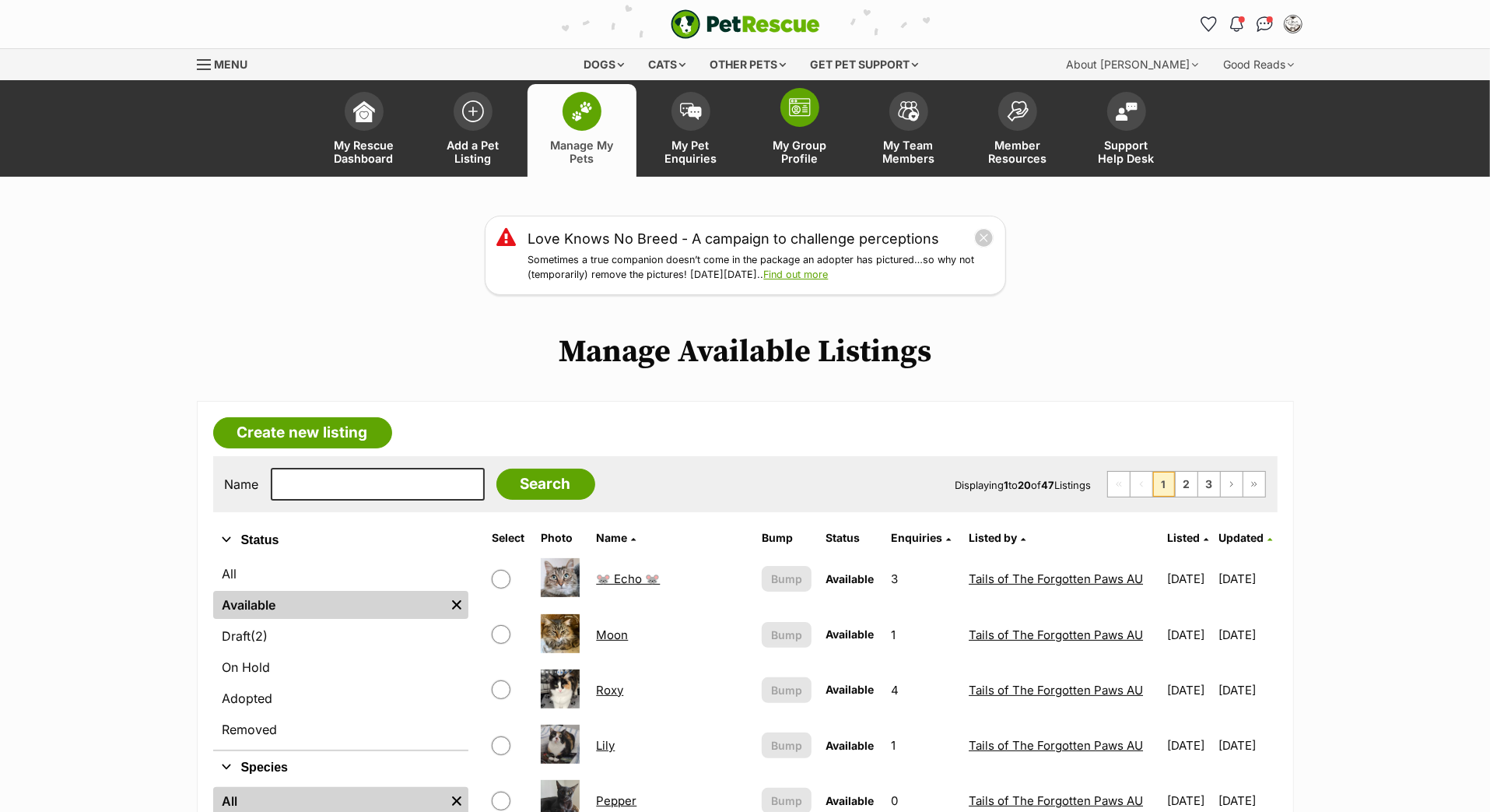
click at [791, 116] on img at bounding box center [800, 107] width 22 height 19
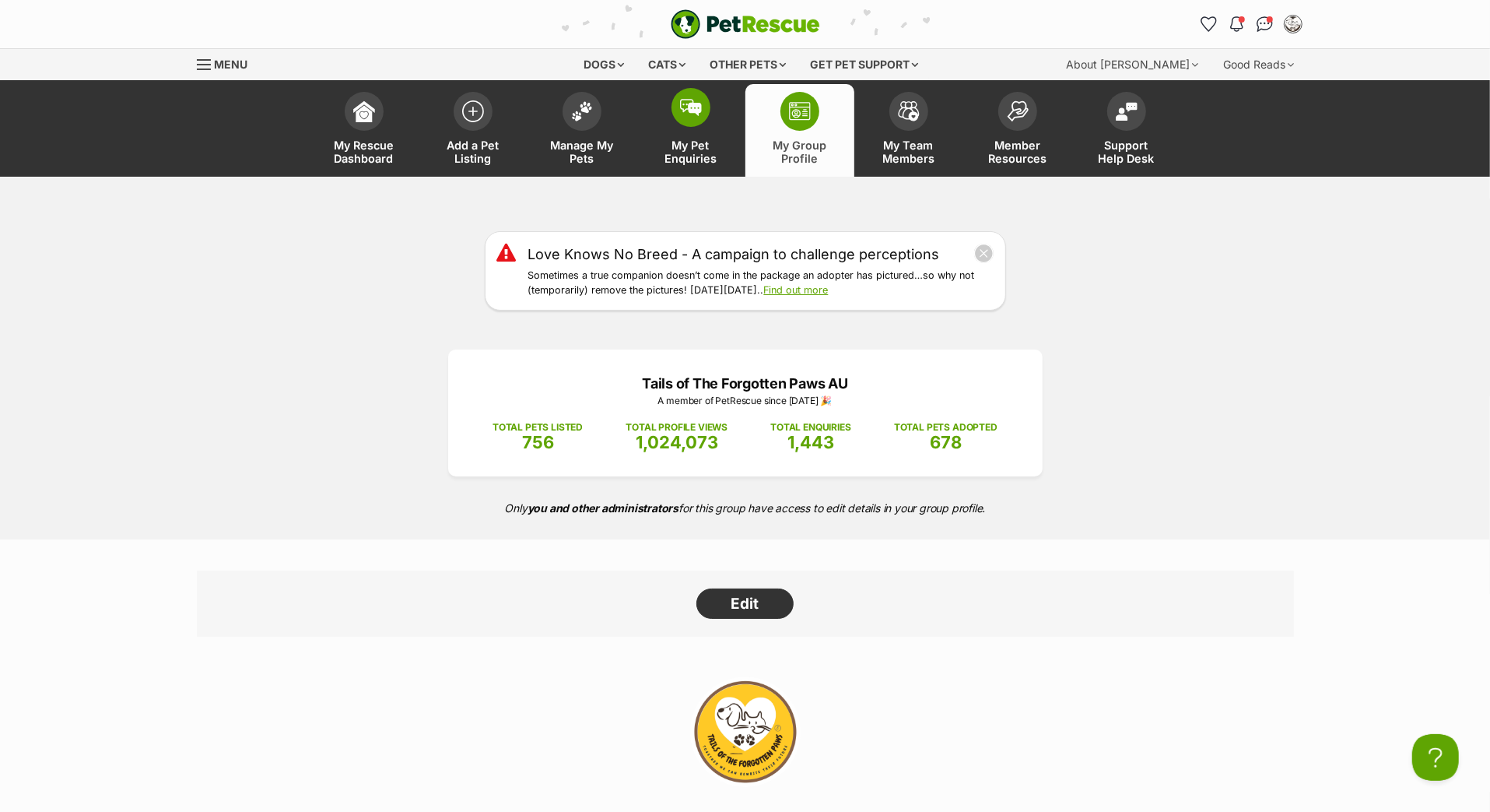
click at [699, 127] on span at bounding box center [692, 108] width 39 height 39
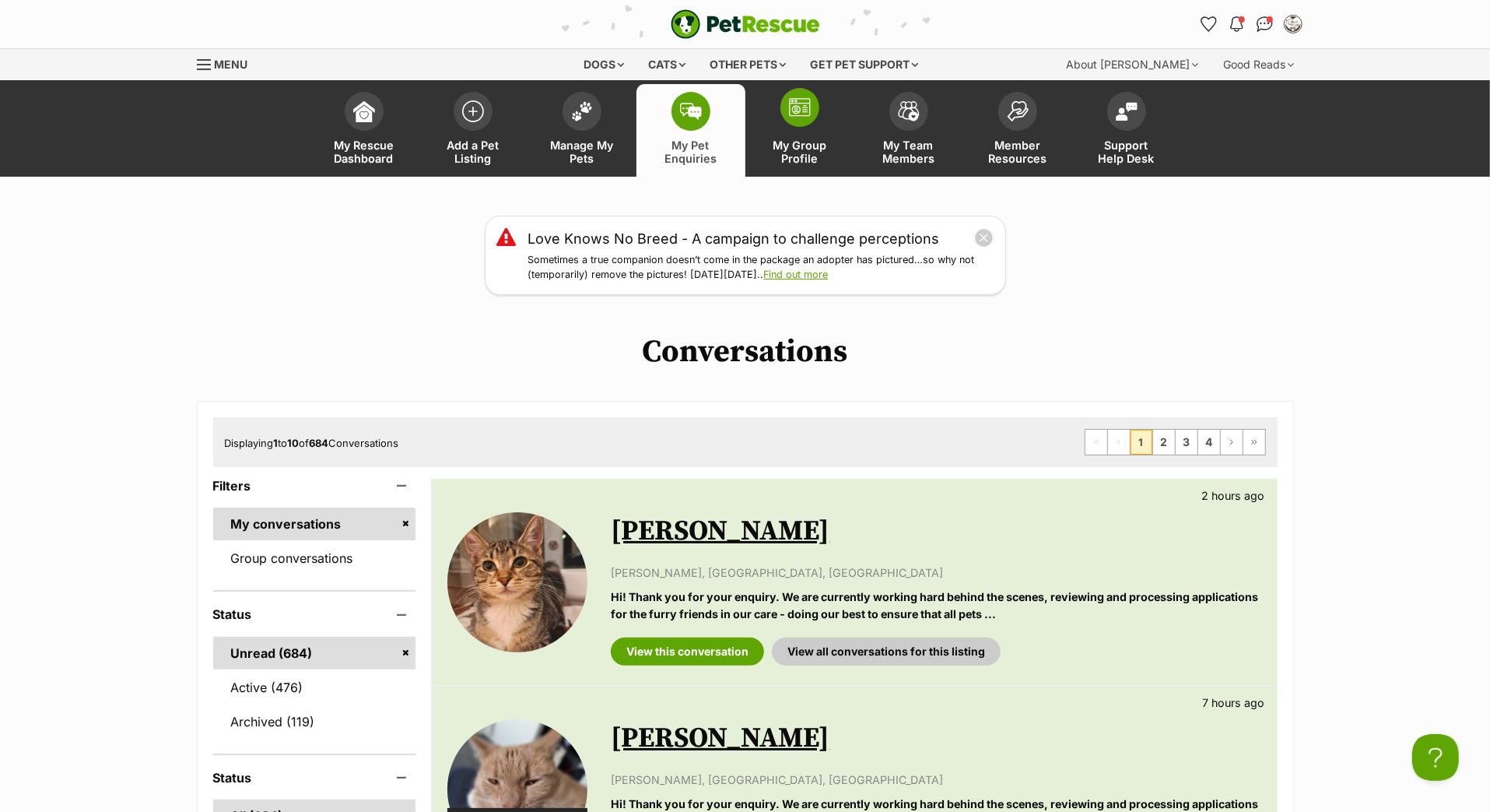
click at [796, 116] on img at bounding box center [800, 107] width 22 height 19
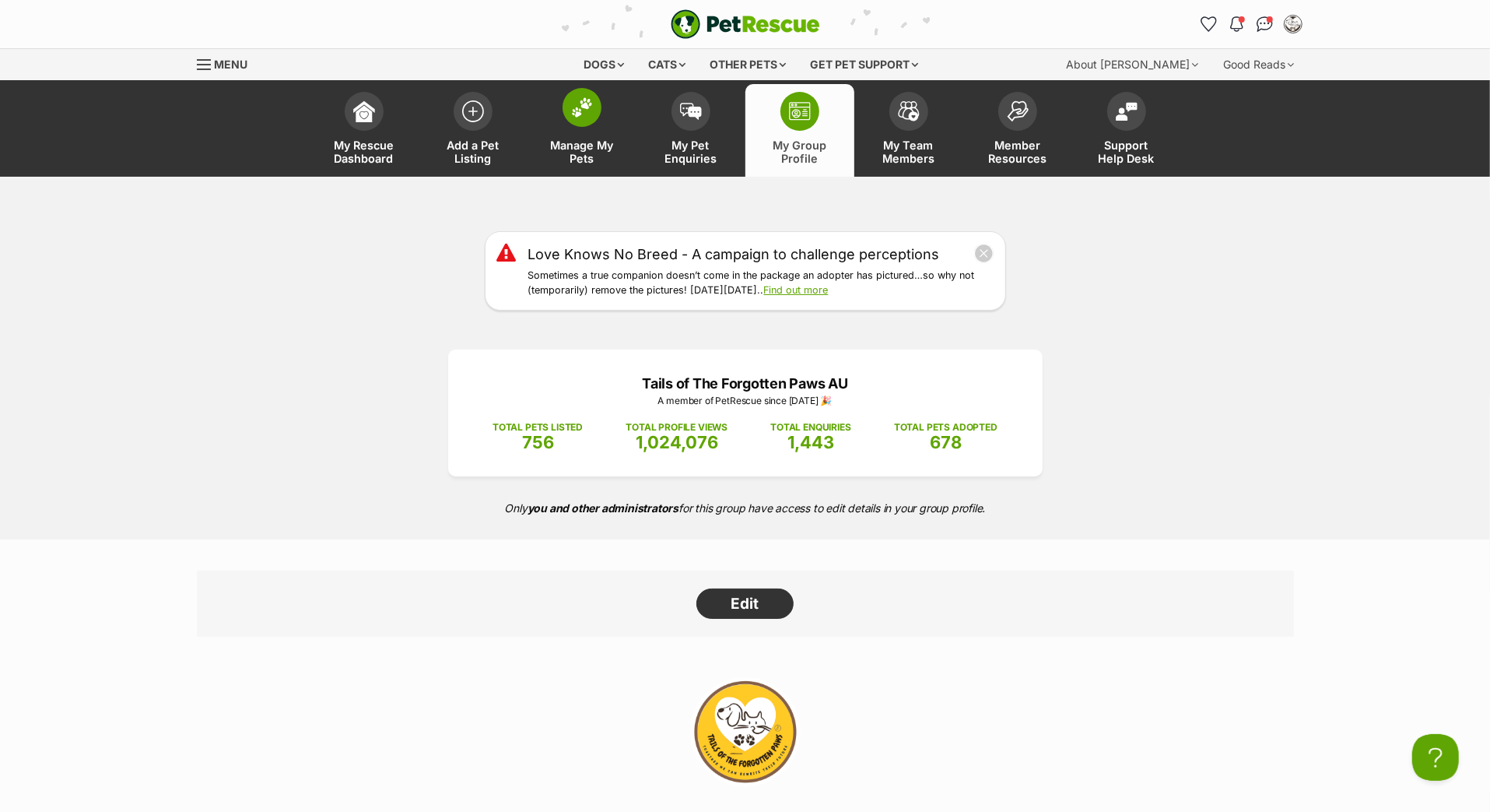
click at [579, 127] on span at bounding box center [582, 108] width 39 height 39
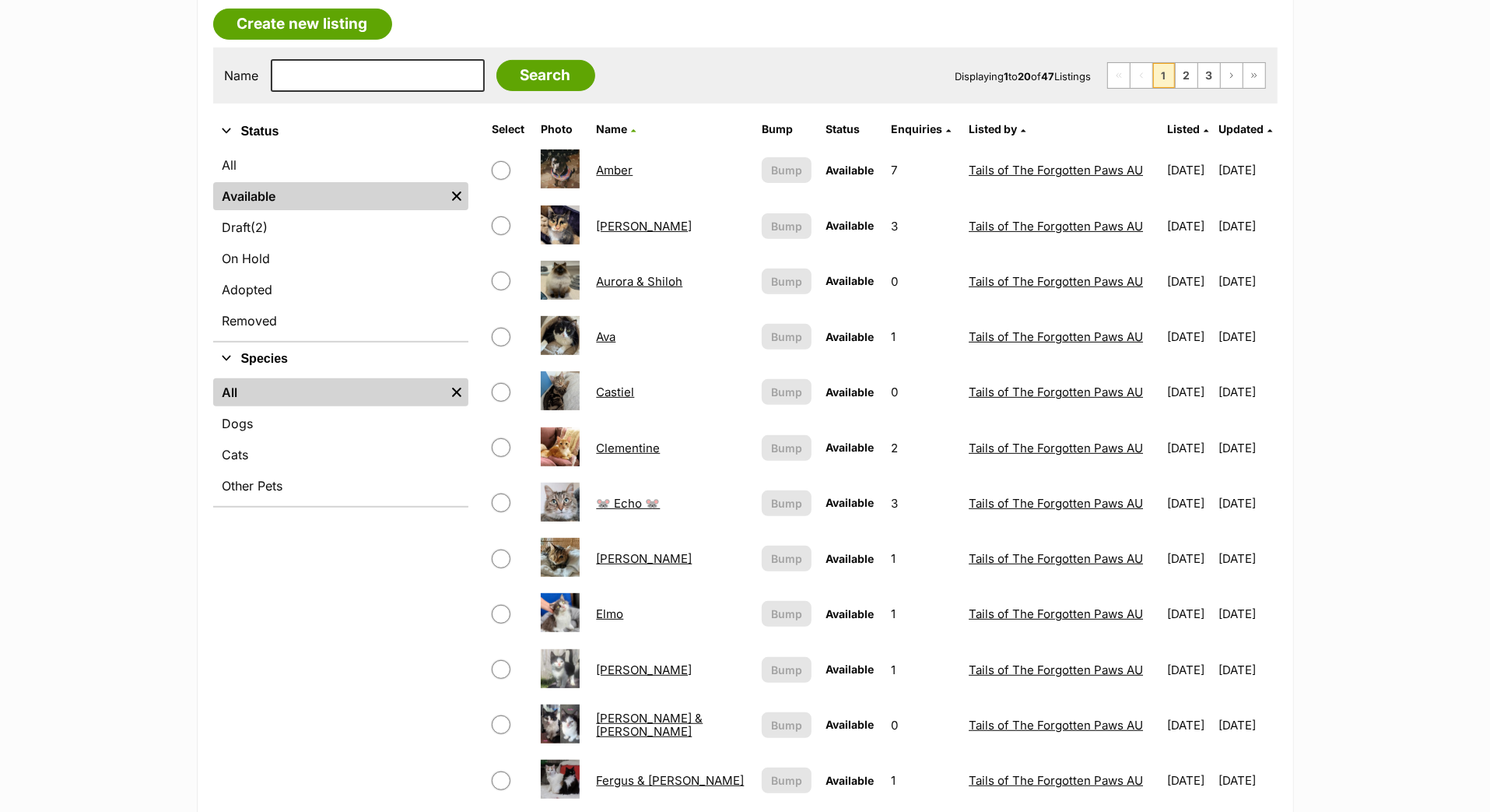
scroll to position [474, 0]
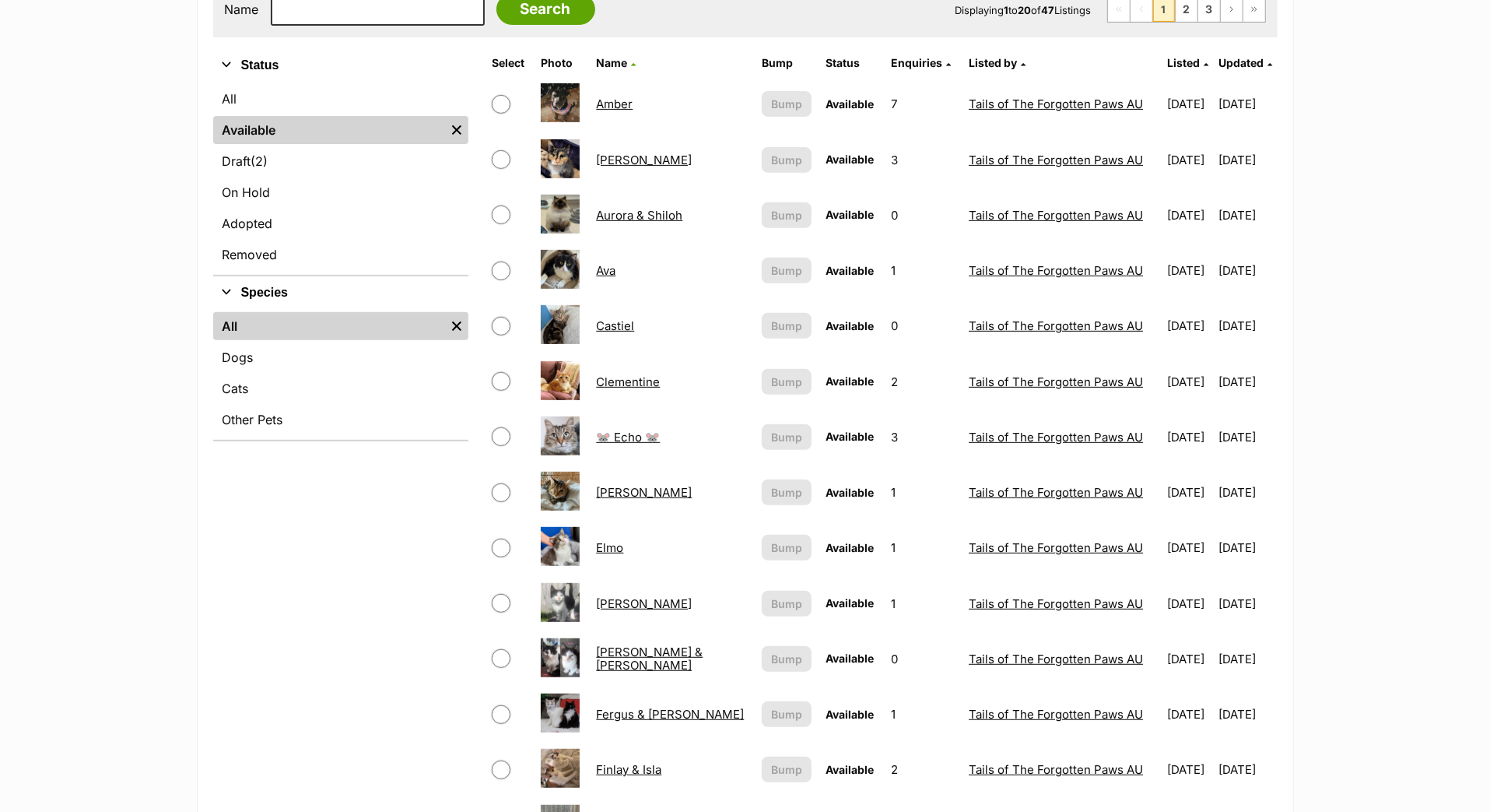
click at [1242, 69] on span "Updated" at bounding box center [1242, 63] width 45 height 14
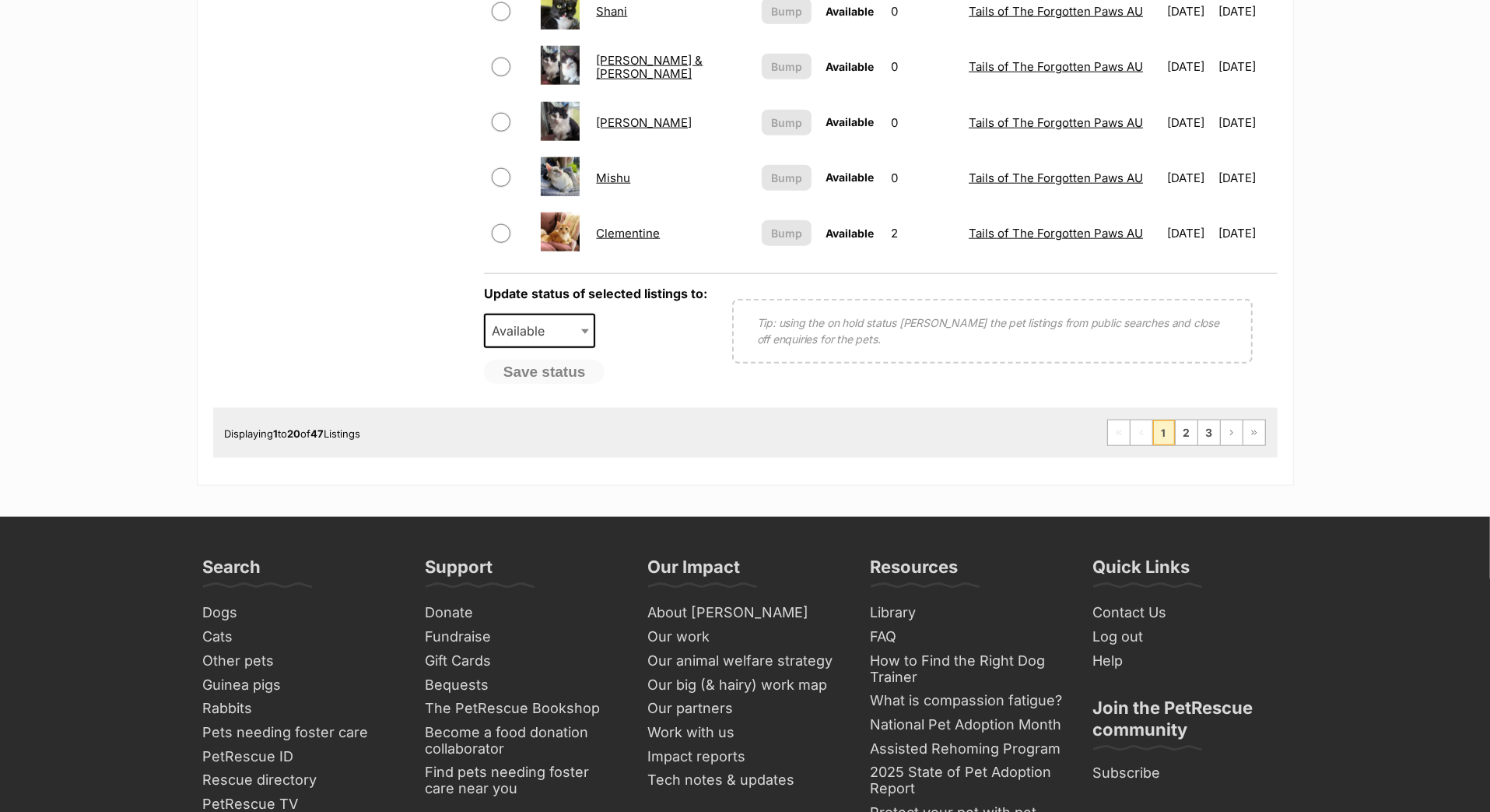
scroll to position [1601, 0]
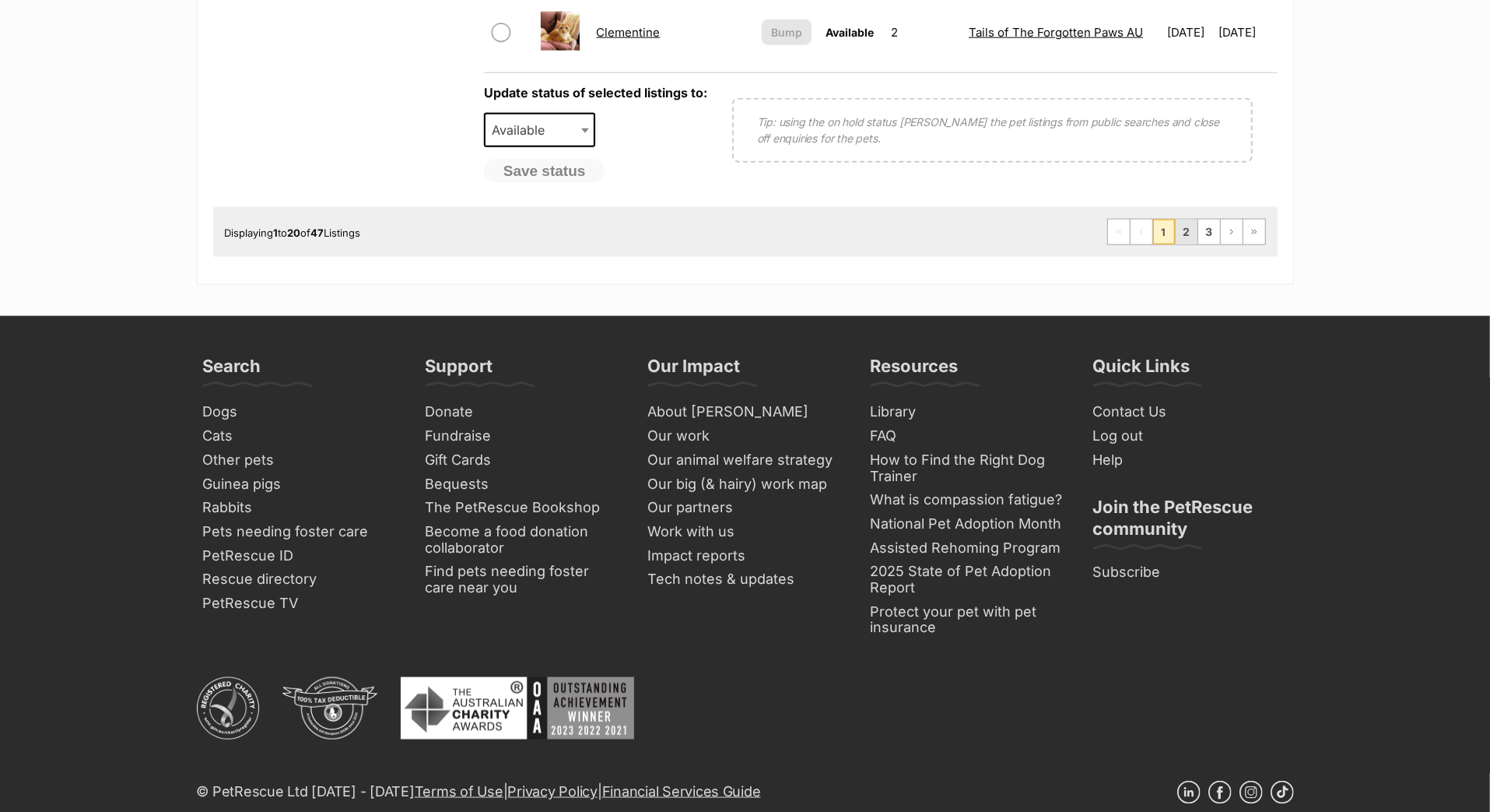
click at [1176, 245] on link "2" at bounding box center [1187, 231] width 22 height 24
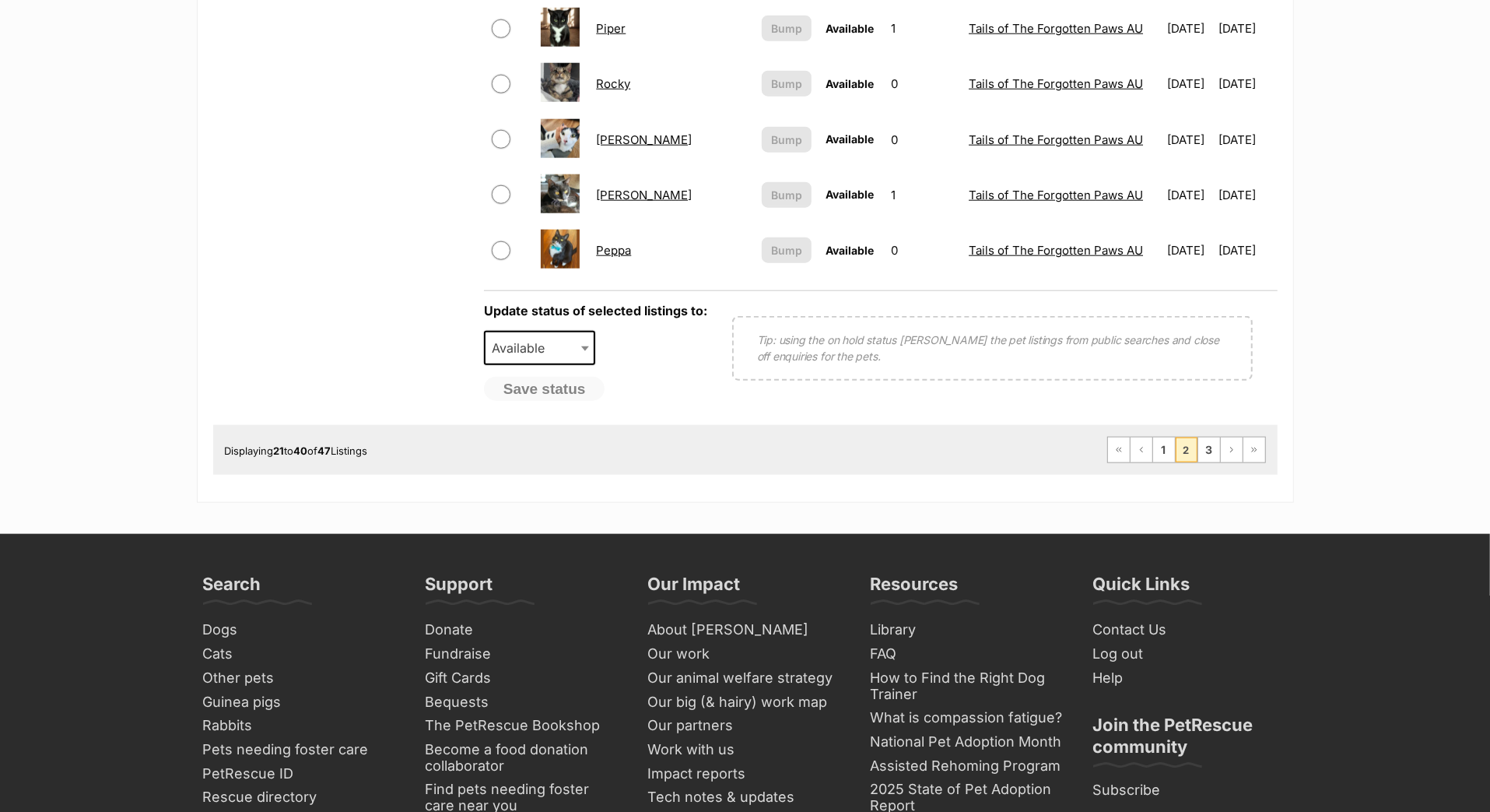
scroll to position [1425, 0]
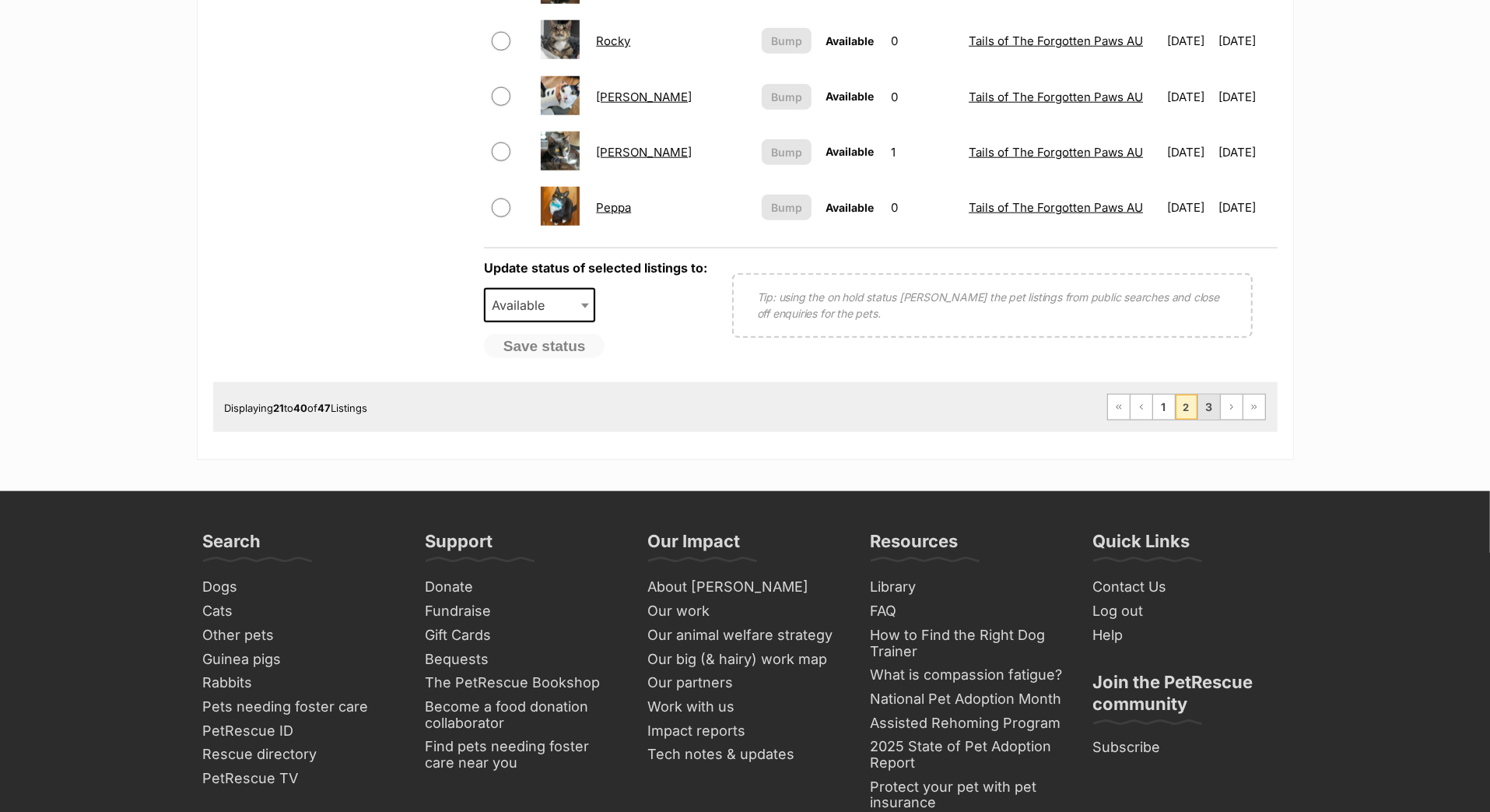
click at [1198, 420] on link "3" at bounding box center [1209, 406] width 22 height 24
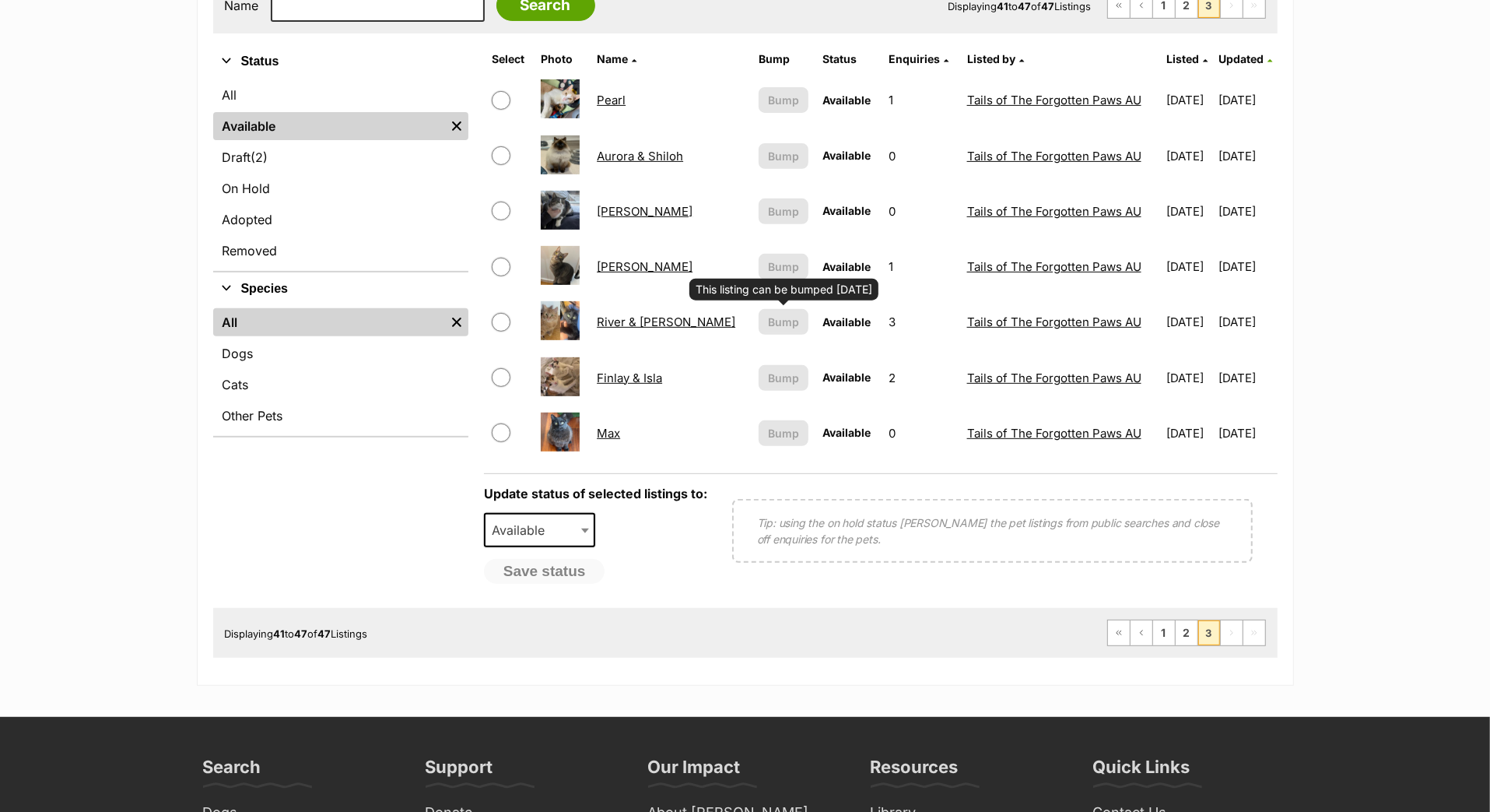
scroll to position [470, 0]
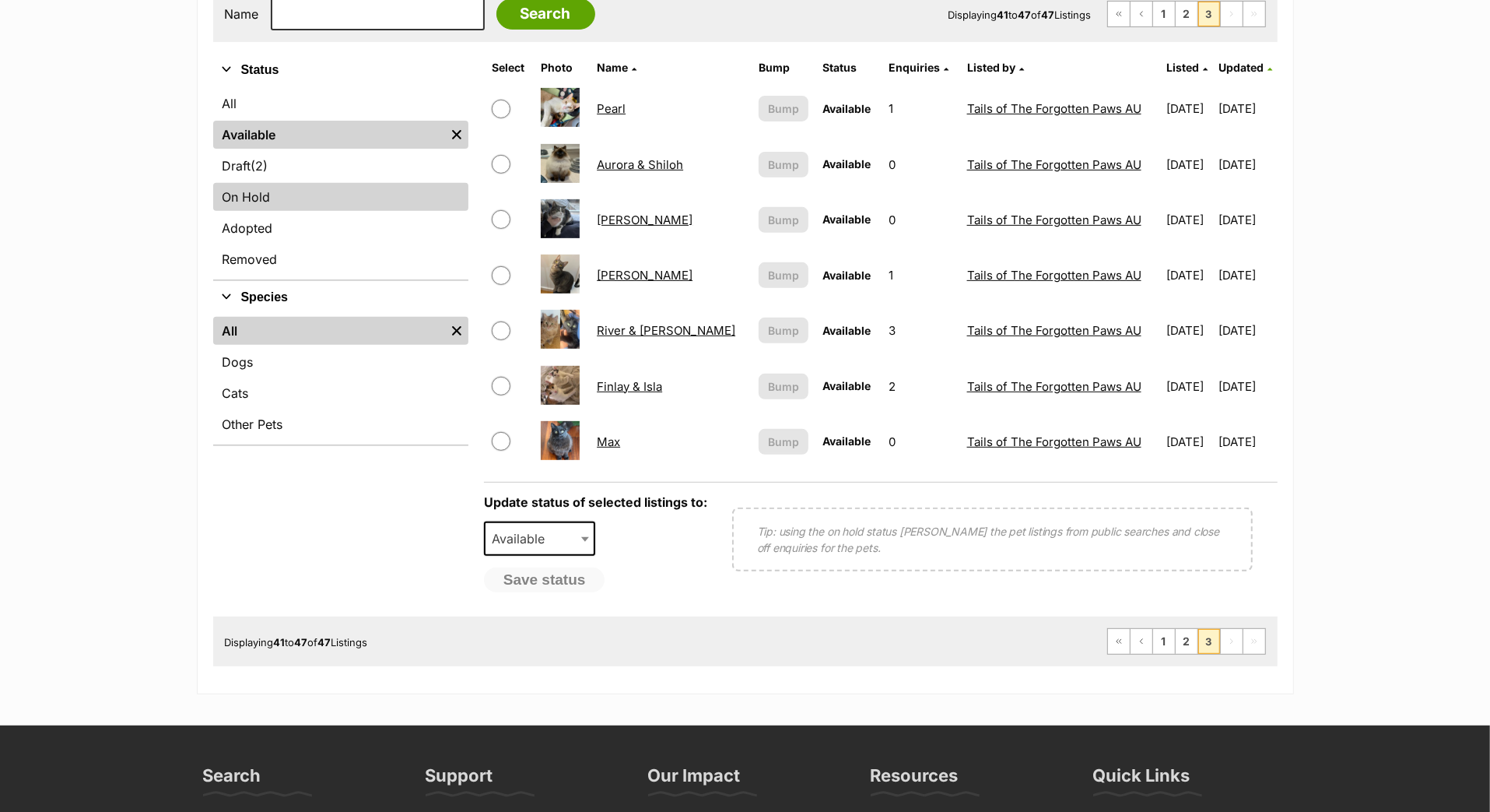
click at [343, 211] on link "On Hold" at bounding box center [340, 197] width 255 height 28
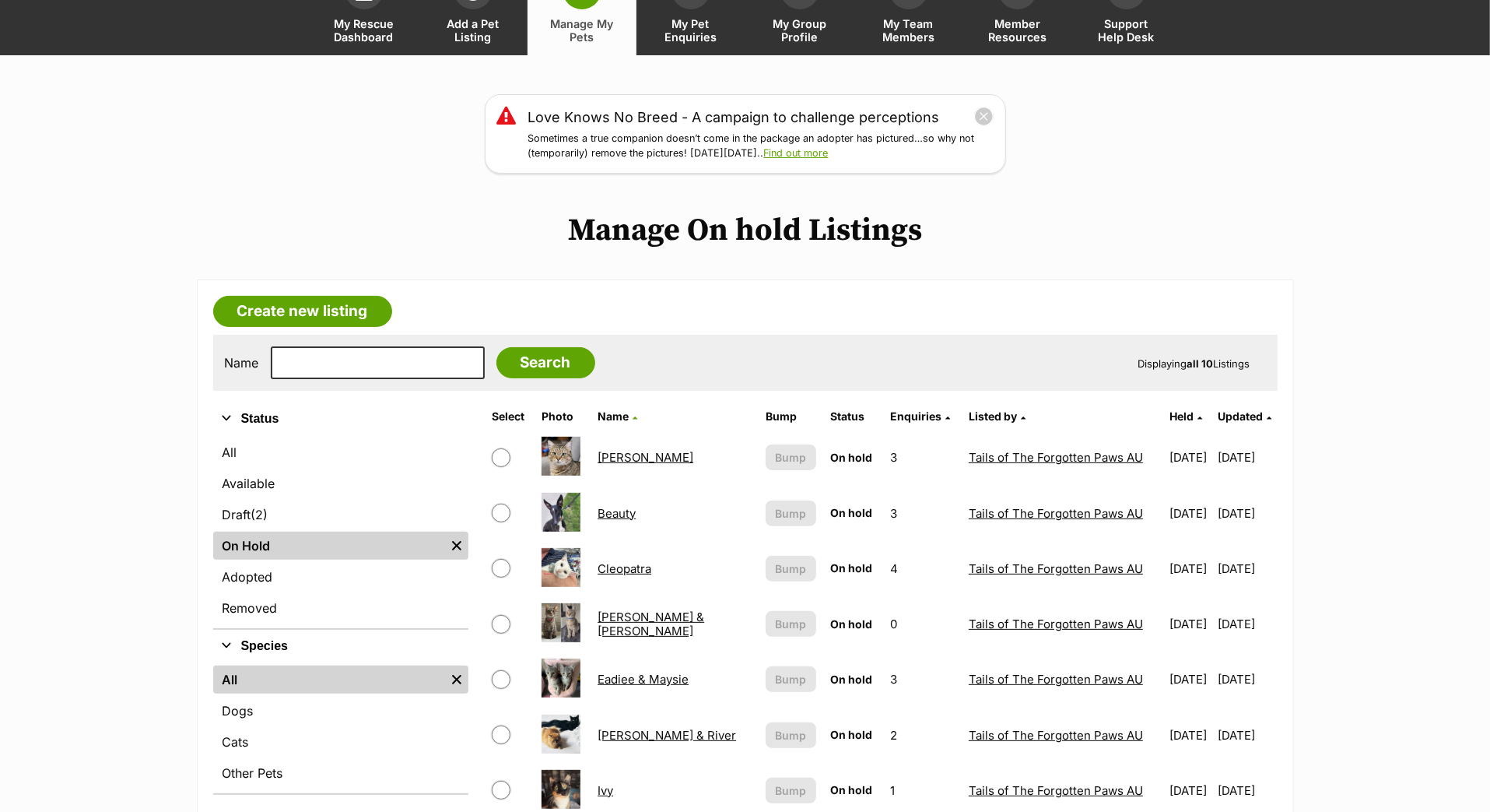
scroll to position [99, 0]
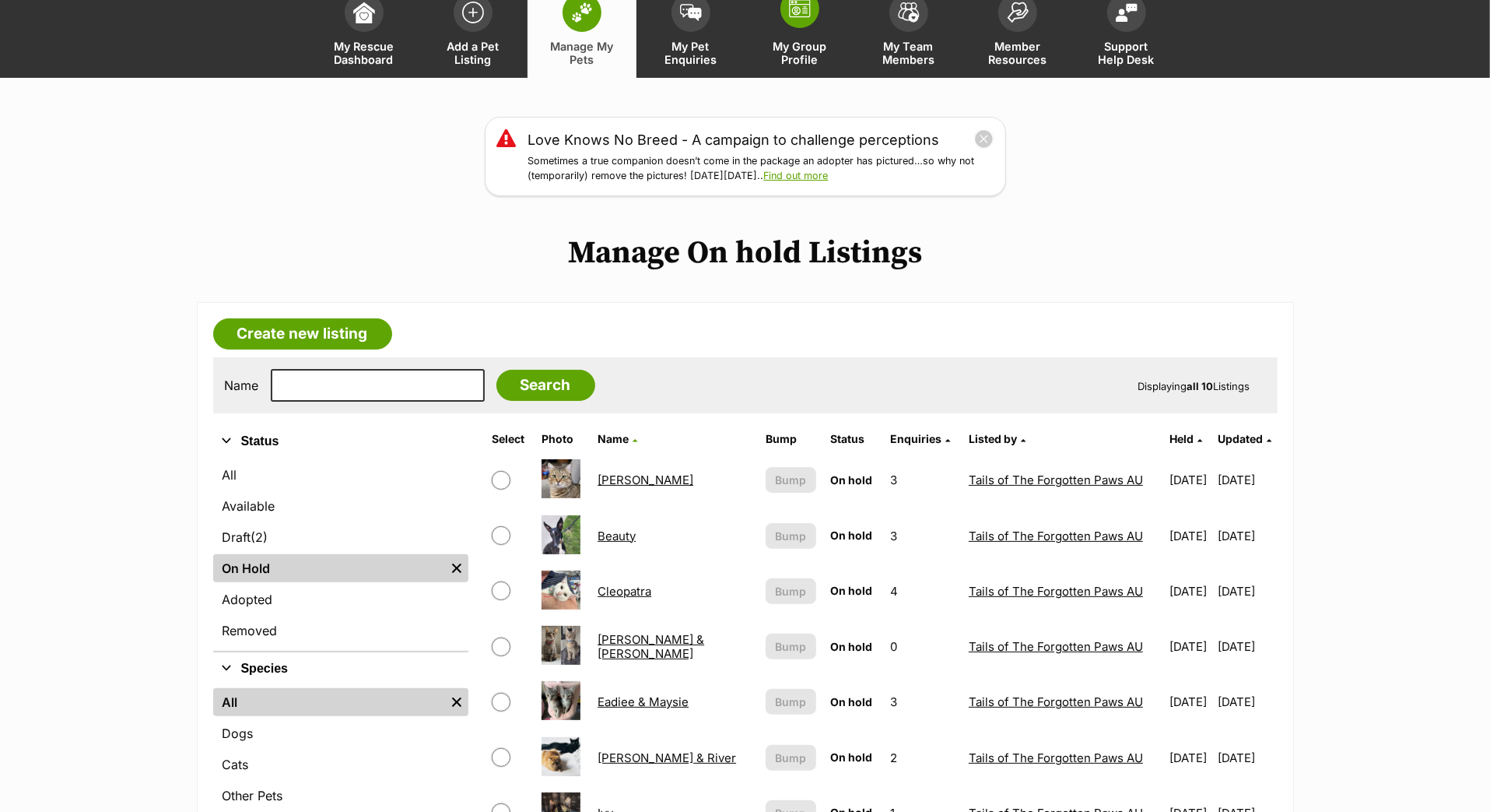
click at [815, 28] on span at bounding box center [800, 9] width 39 height 39
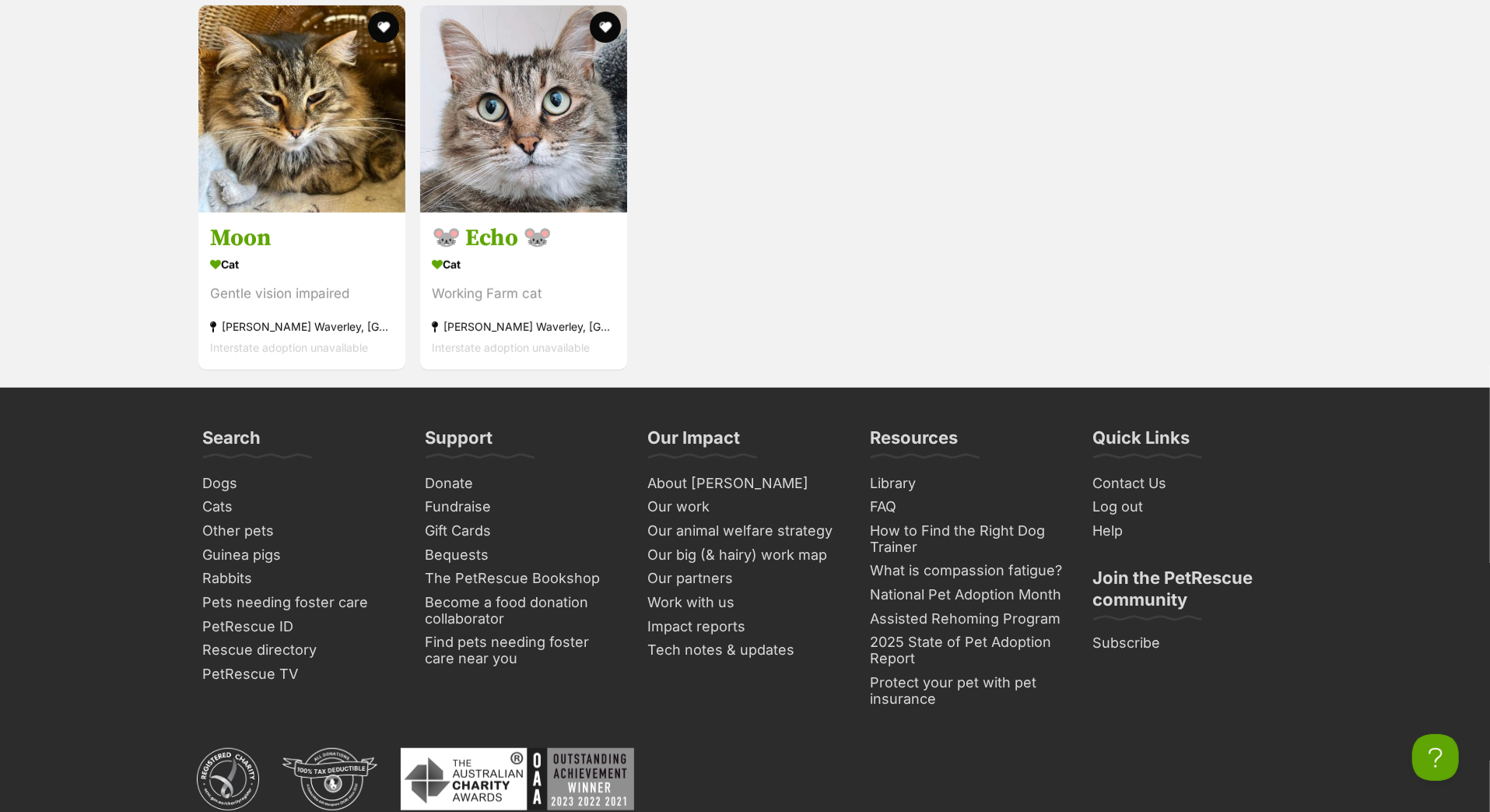
scroll to position [5765, 0]
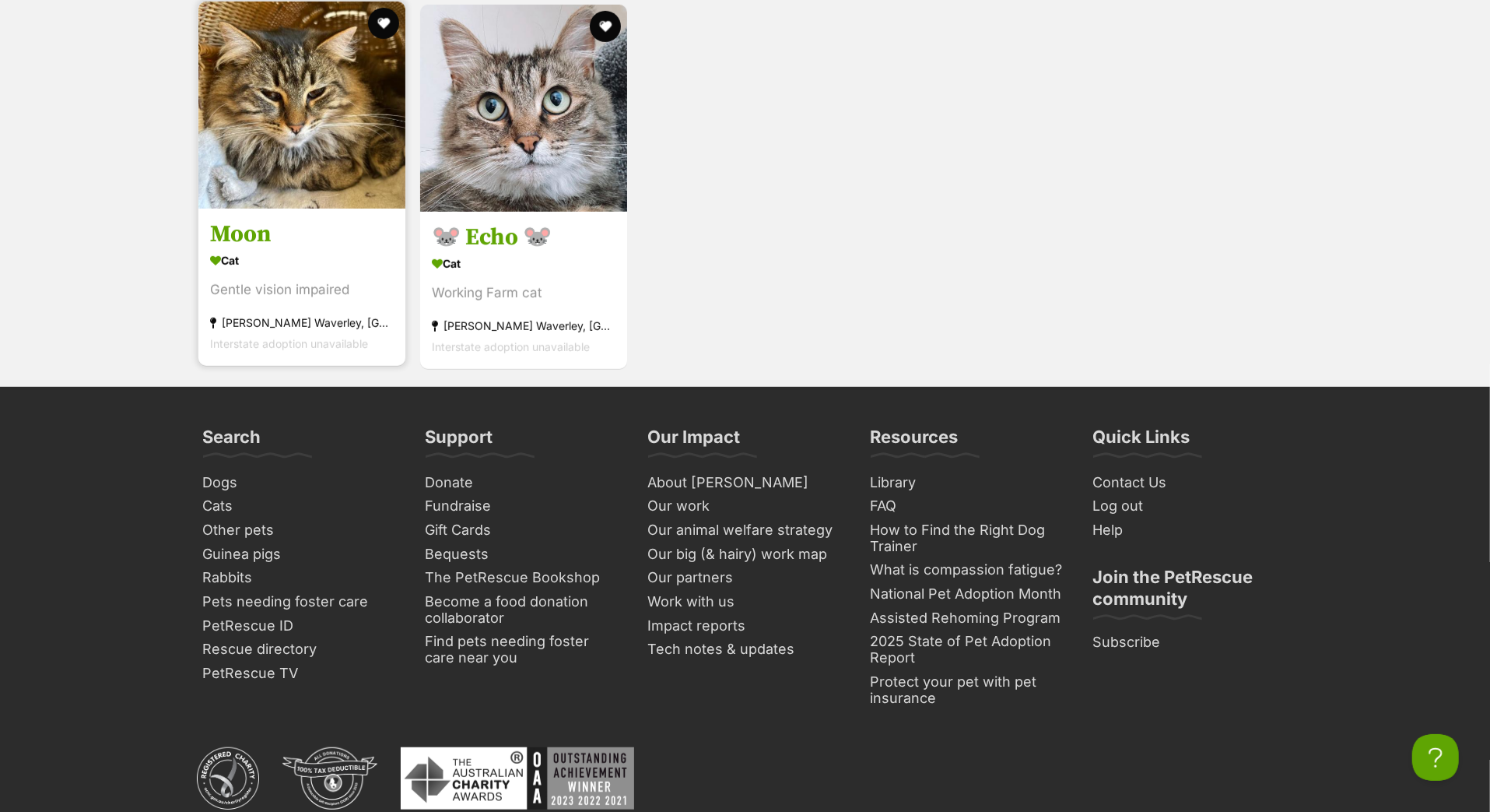
click at [247, 249] on h3 "Moon" at bounding box center [302, 235] width 184 height 29
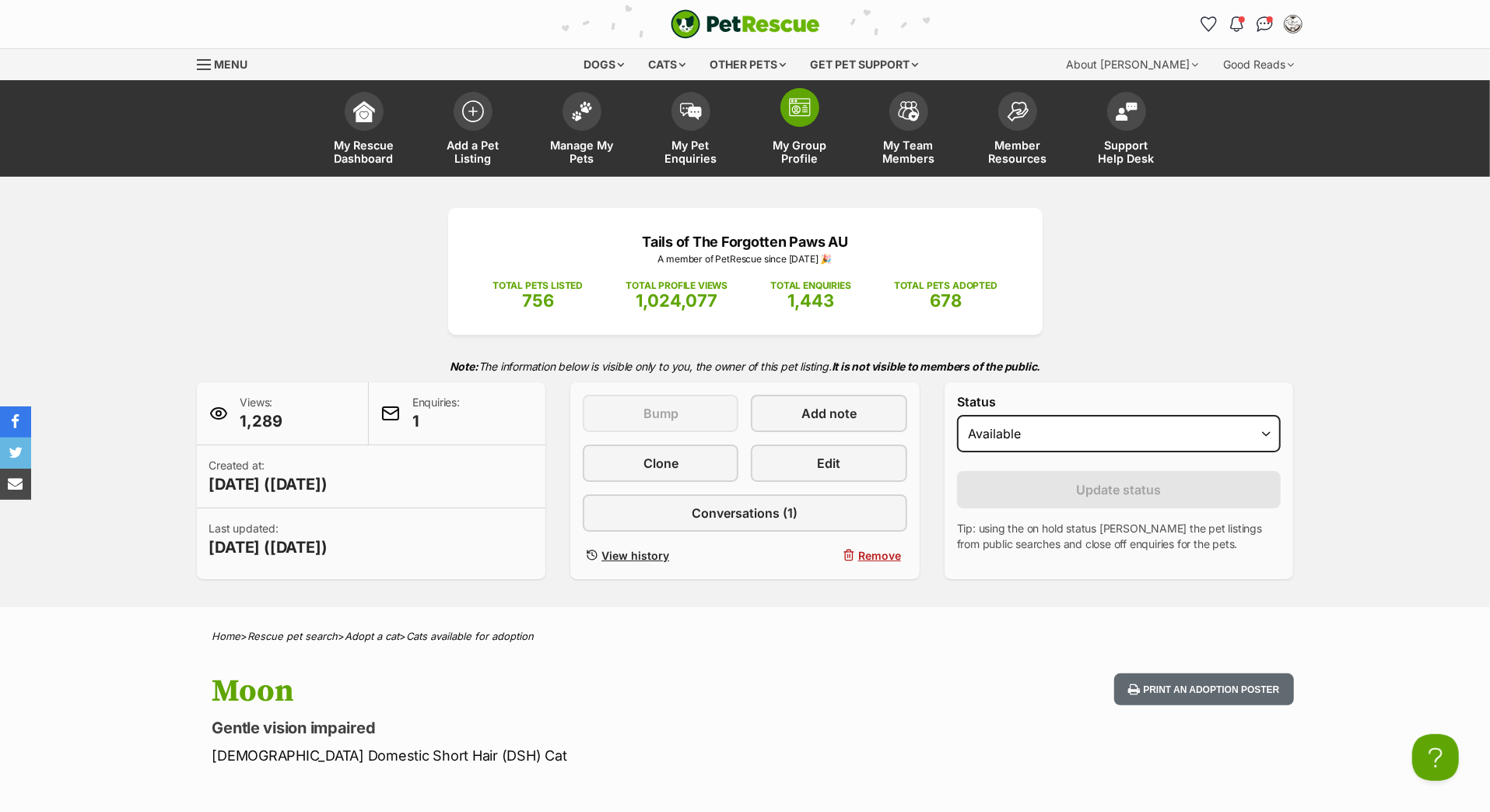
click at [806, 116] on img at bounding box center [800, 107] width 22 height 19
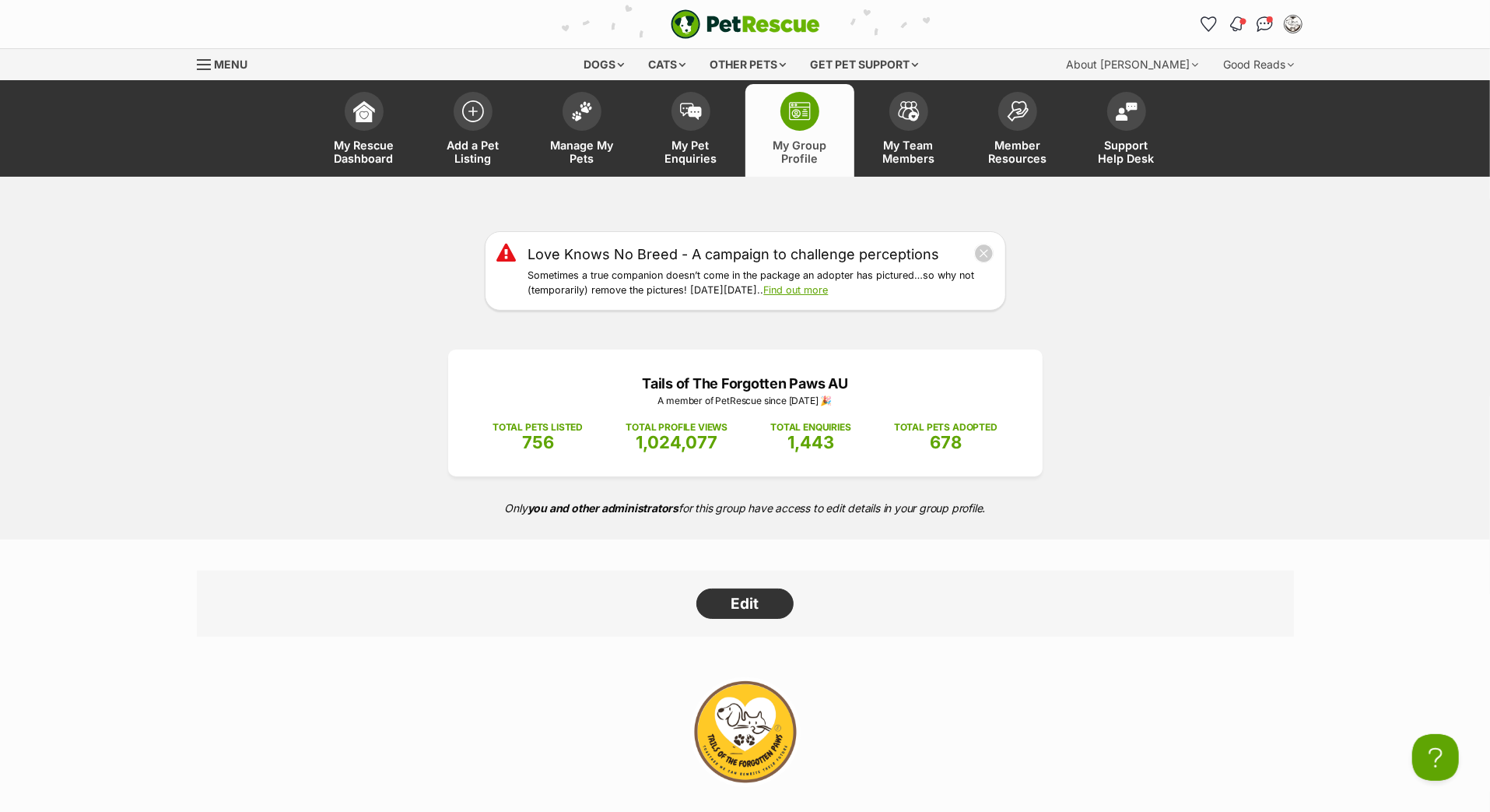
click at [1228, 30] on img "Notifications" at bounding box center [1237, 23] width 18 height 19
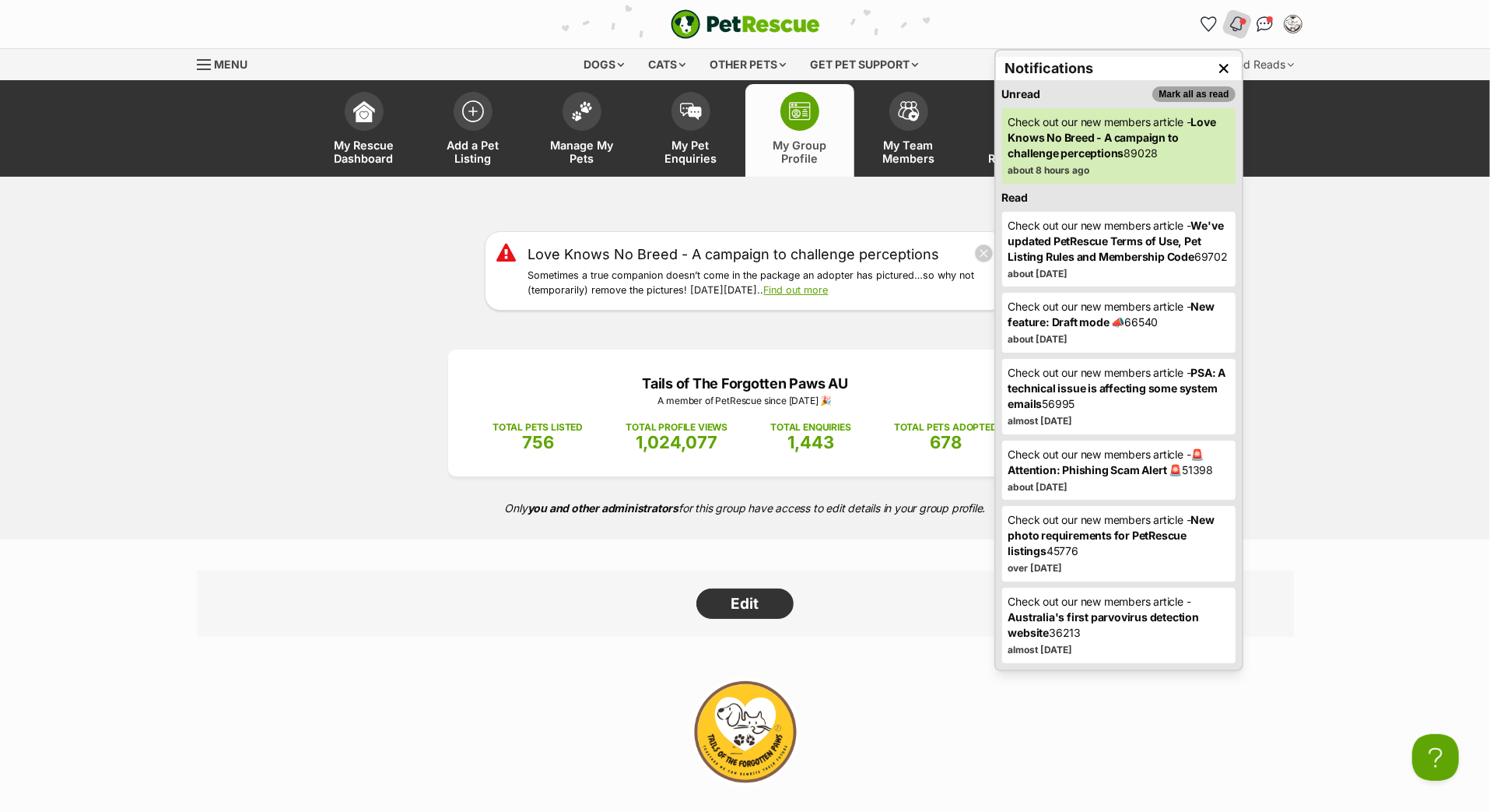
click at [1186, 102] on button "Mark all as read" at bounding box center [1194, 94] width 82 height 16
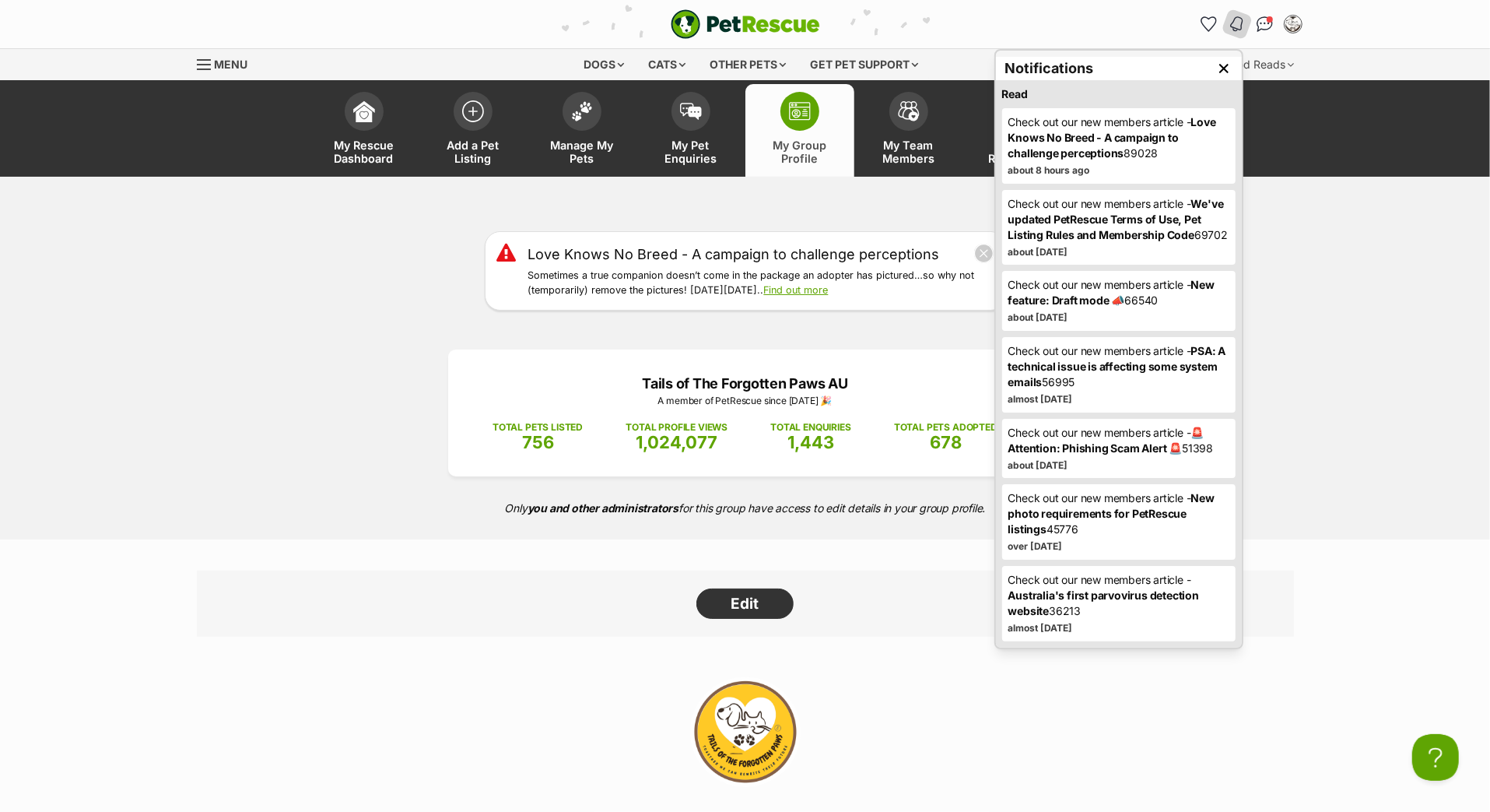
click at [1286, 177] on header "My Rescue Dashboard Add a Pet Listing Manage My Pets My Pet Enquiries My Group …" at bounding box center [745, 128] width 1490 height 97
